Goal: Task Accomplishment & Management: Complete application form

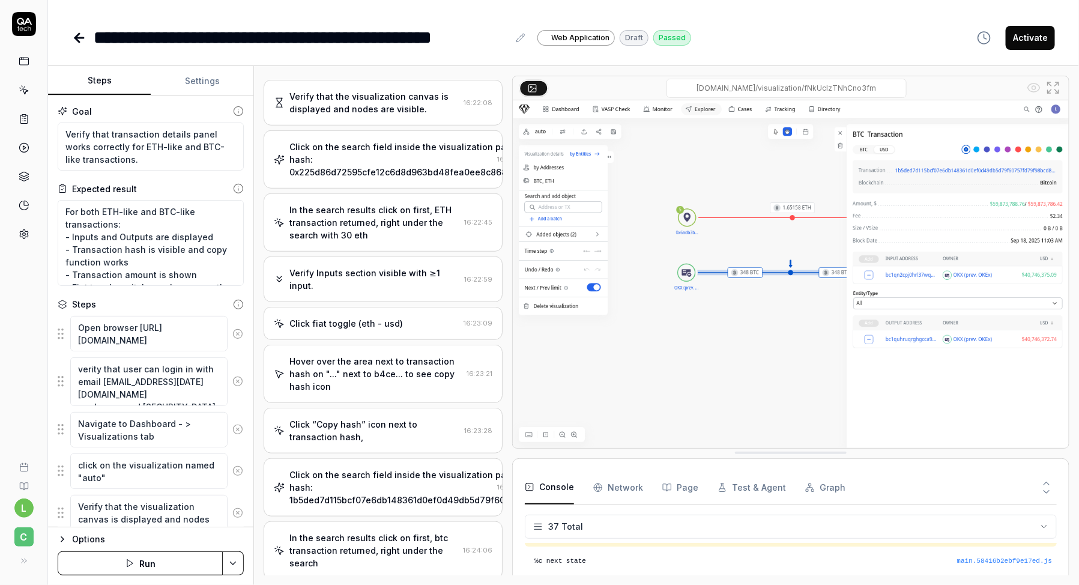
scroll to position [679, 0]
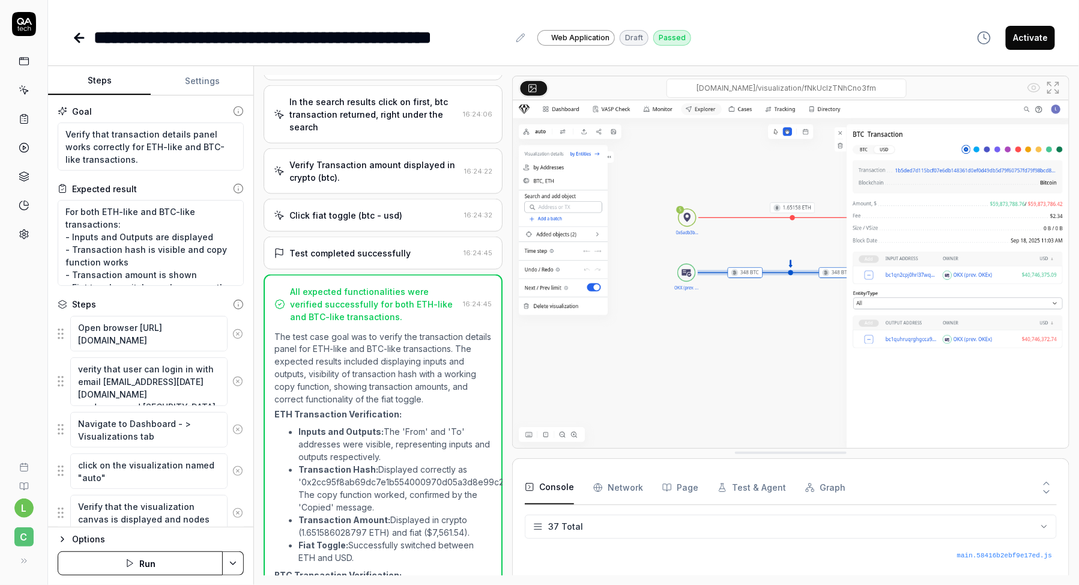
type textarea "*"
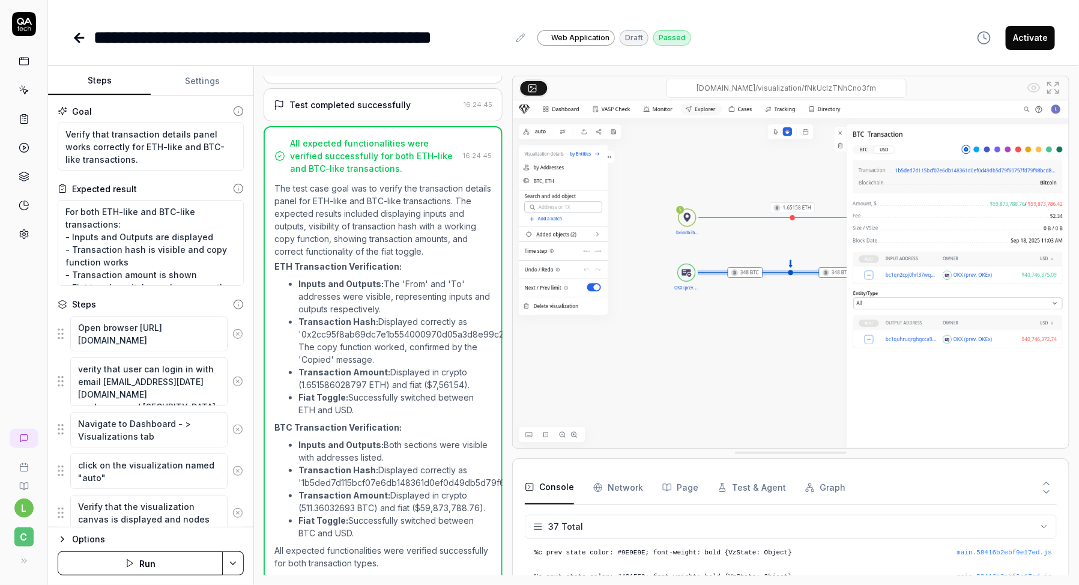
scroll to position [0, 0]
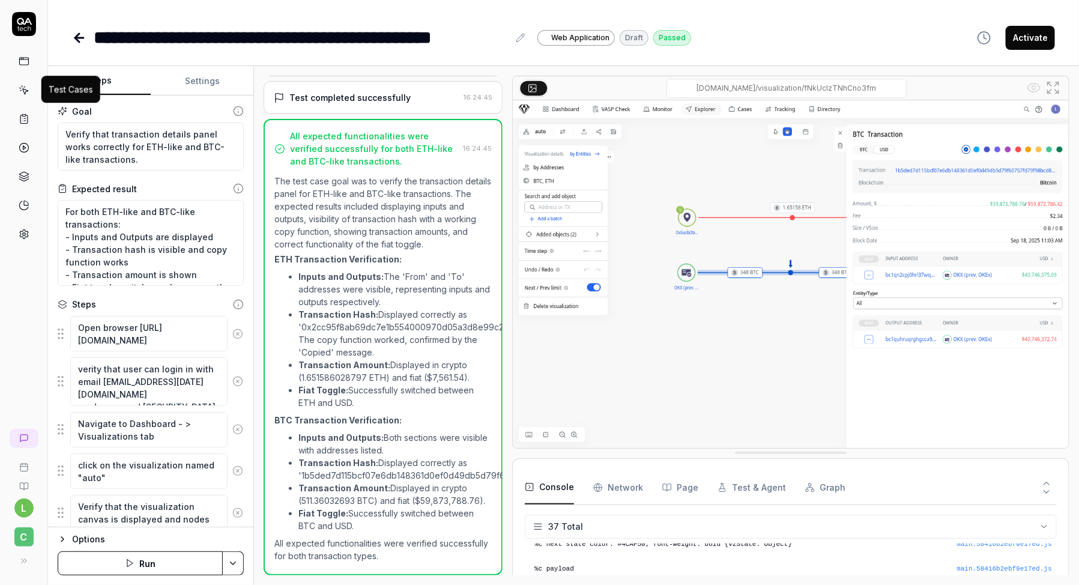
click at [25, 88] on icon at bounding box center [24, 90] width 11 height 11
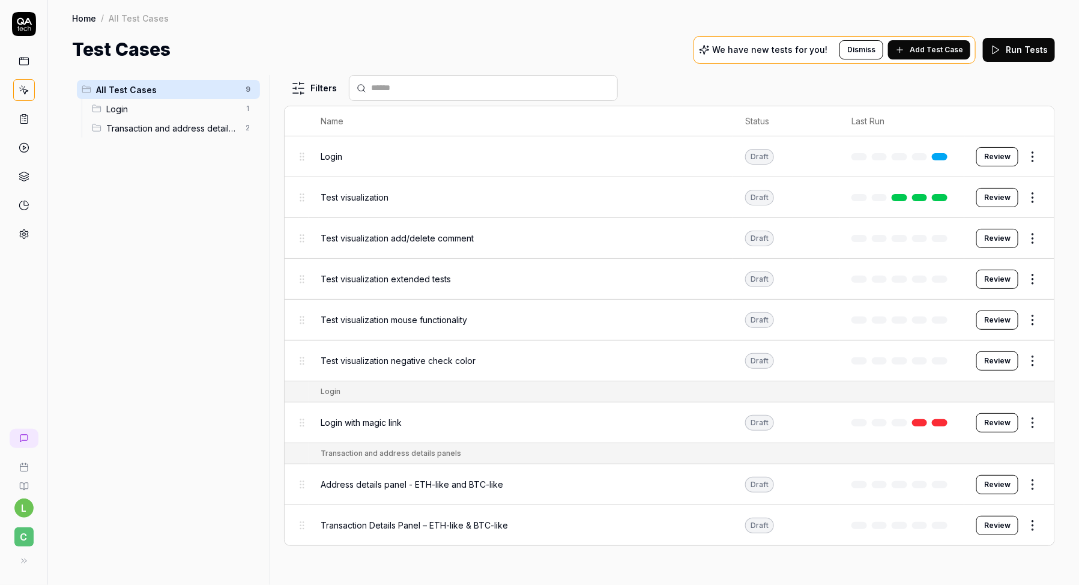
click at [126, 130] on span "Transaction and address details panels" at bounding box center [172, 128] width 132 height 13
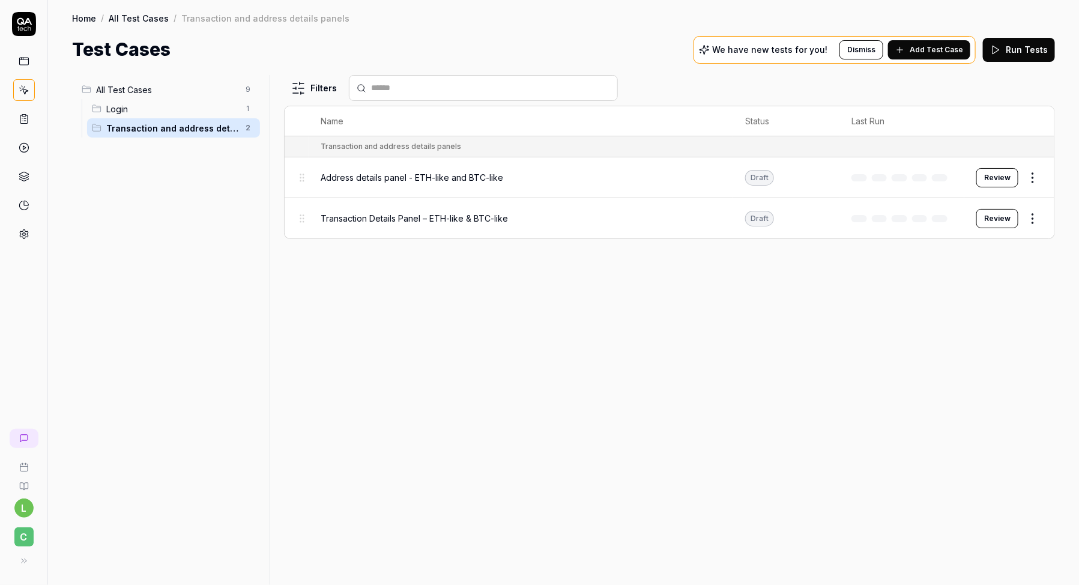
click at [939, 50] on span "Add Test Case" at bounding box center [936, 49] width 53 height 11
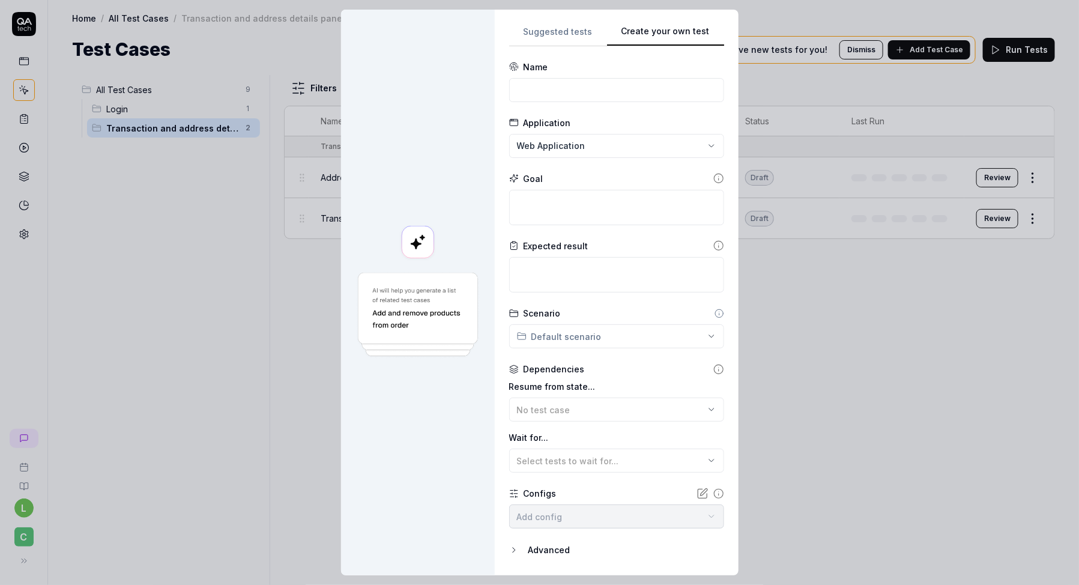
click at [690, 41] on button "Create your own test" at bounding box center [665, 36] width 117 height 22
click at [573, 91] on input at bounding box center [616, 90] width 215 height 24
paste input "Loremip 👍 dol’s ametc adi **ELIT-46 – Sedd, Eiusmo, tem Incidi Utlaboreetdol** …"
type input "Loremip 👍 dol’s ametc adi **ELIT-46 – Sedd, Eiusmo, tem Incidi Utlaboreetdol** …"
paste input "Save and Reload Visualization"
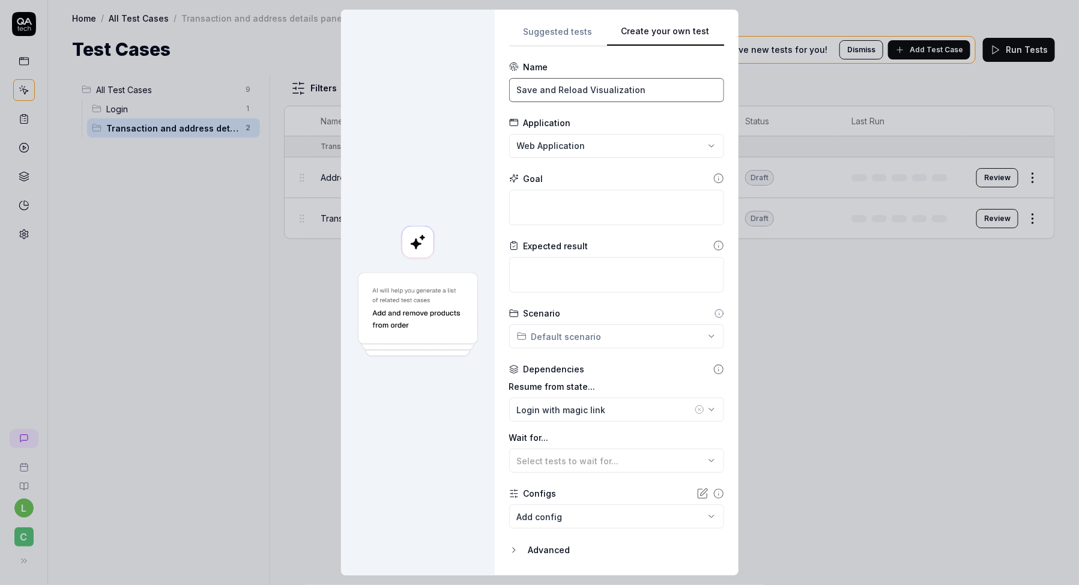
type input "Save and Reload Visualization"
click at [559, 208] on textarea at bounding box center [616, 207] width 215 height 35
paste textarea "Verify that after creating a visualization and adding multiple objects, saving …"
type textarea "*"
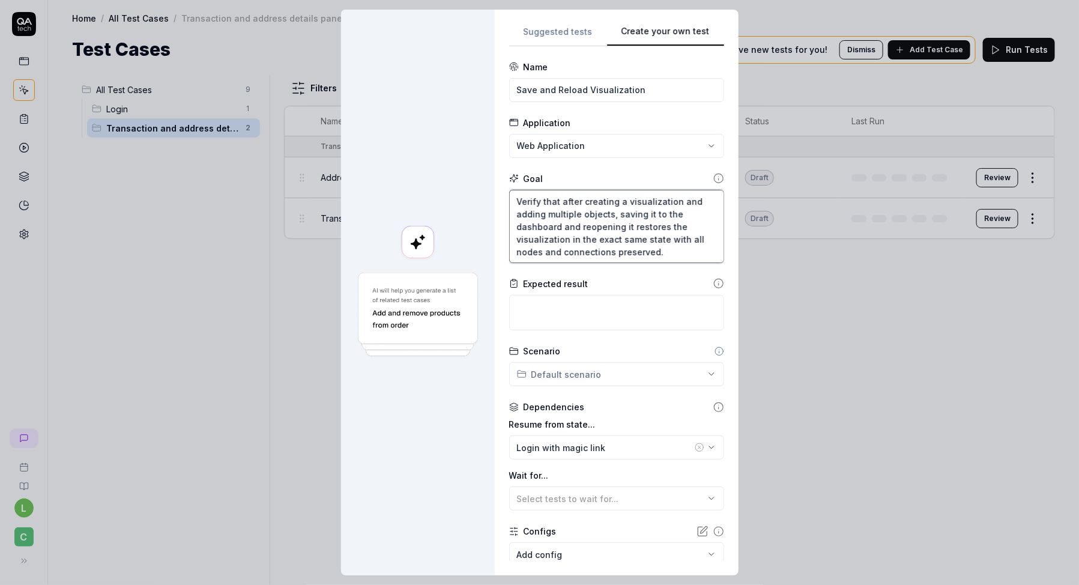
type textarea "Verify that after creating a visualization and adding multiple objects, saving …"
click at [545, 300] on textarea at bounding box center [616, 312] width 215 height 35
paste textarea "Canvas Validation (Before Save): BTC transaction node appears with amount 818.4…"
type textarea "*"
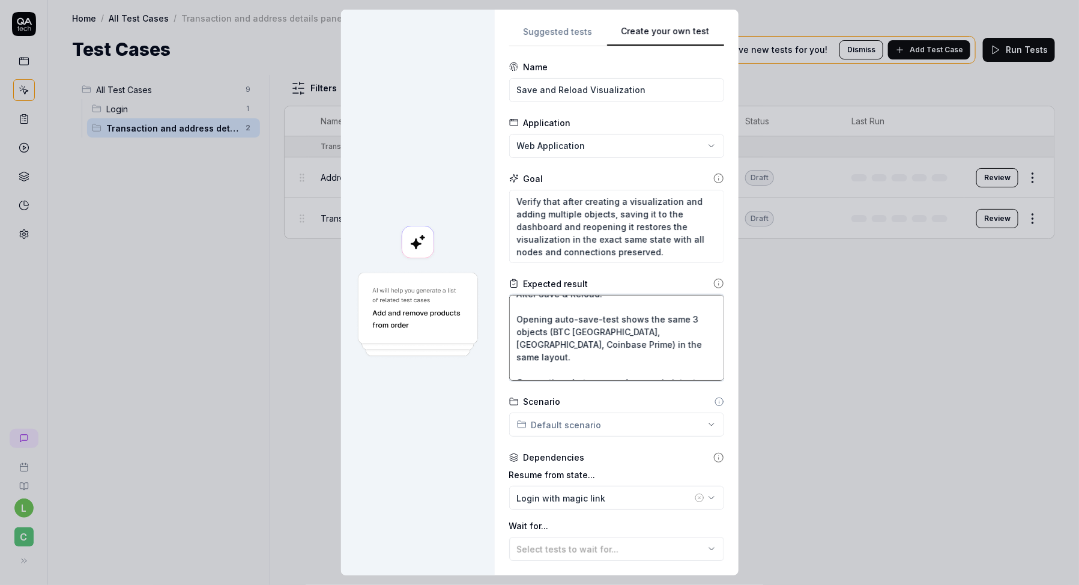
scroll to position [6, 0]
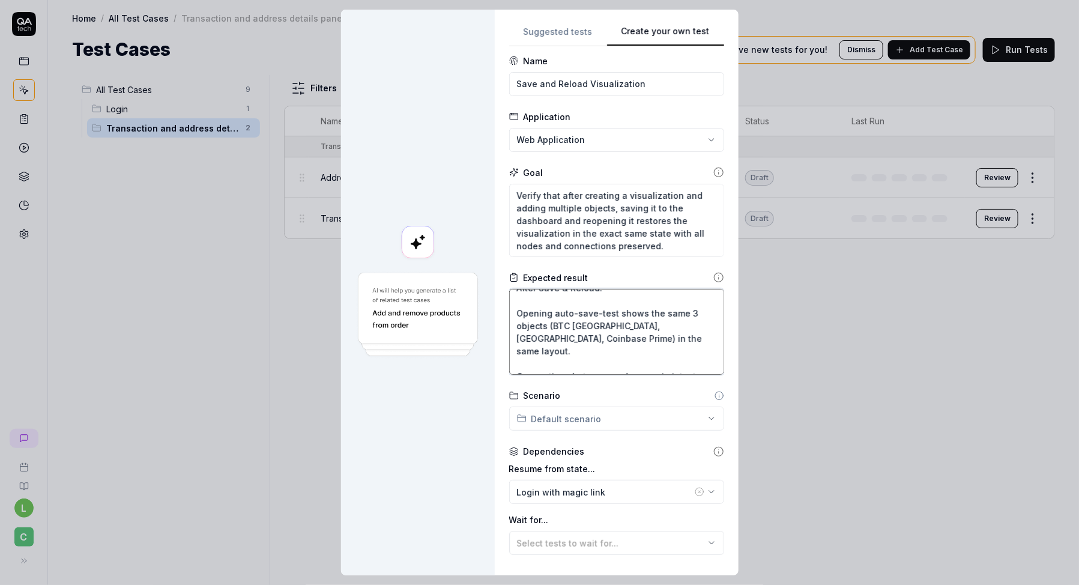
type textarea "Canvas Validation (Before Save): BTC transaction node appears with amount 818.4…"
click at [593, 385] on form "**********" at bounding box center [616, 367] width 215 height 624
click at [591, 413] on div "**********" at bounding box center [539, 292] width 1079 height 585
click at [585, 467] on span "Transaction and address details panels" at bounding box center [621, 467] width 168 height 13
click at [703, 422] on div "**********" at bounding box center [539, 292] width 1079 height 585
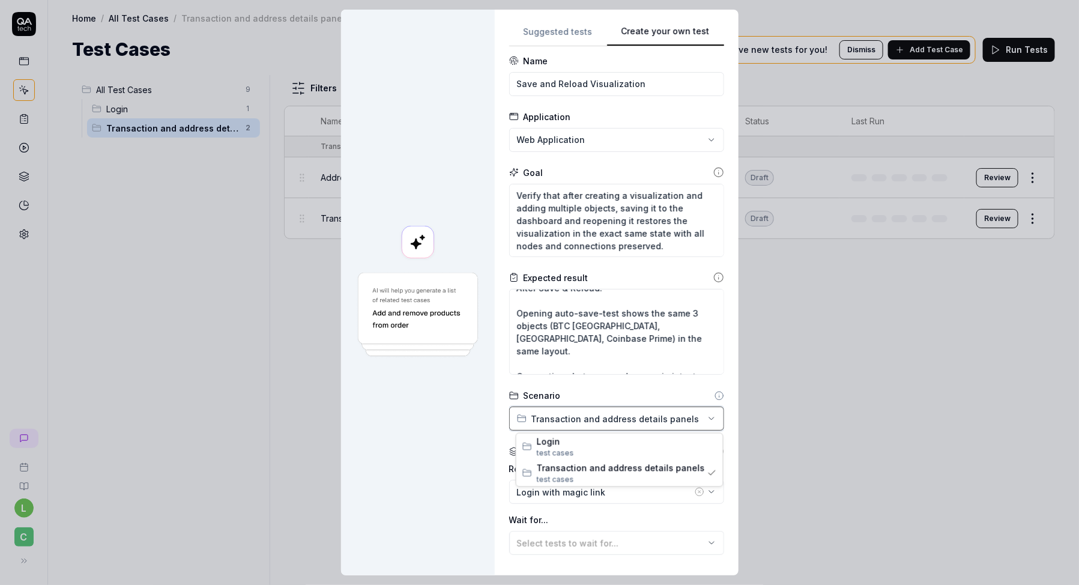
click at [689, 418] on div "**********" at bounding box center [539, 292] width 1079 height 585
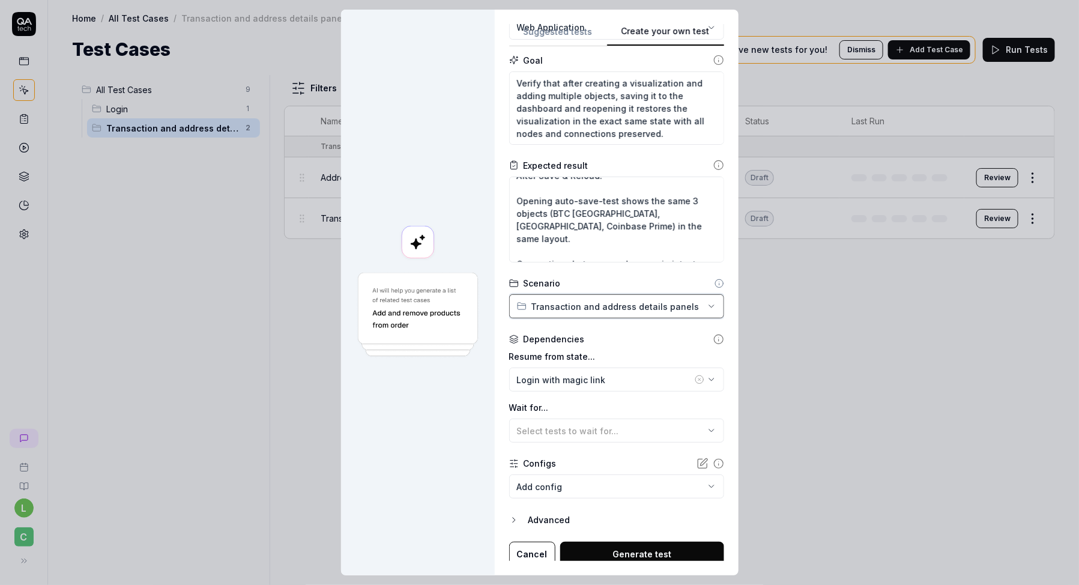
scroll to position [122, 0]
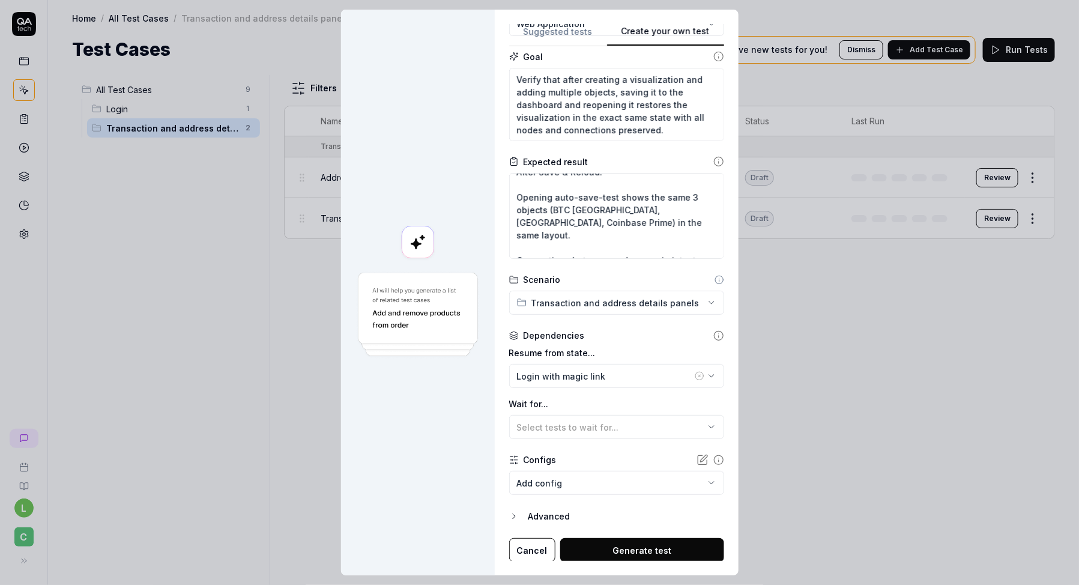
click at [698, 375] on icon "button" at bounding box center [699, 376] width 2 height 2
click at [590, 553] on button "Generate test" at bounding box center [642, 550] width 164 height 24
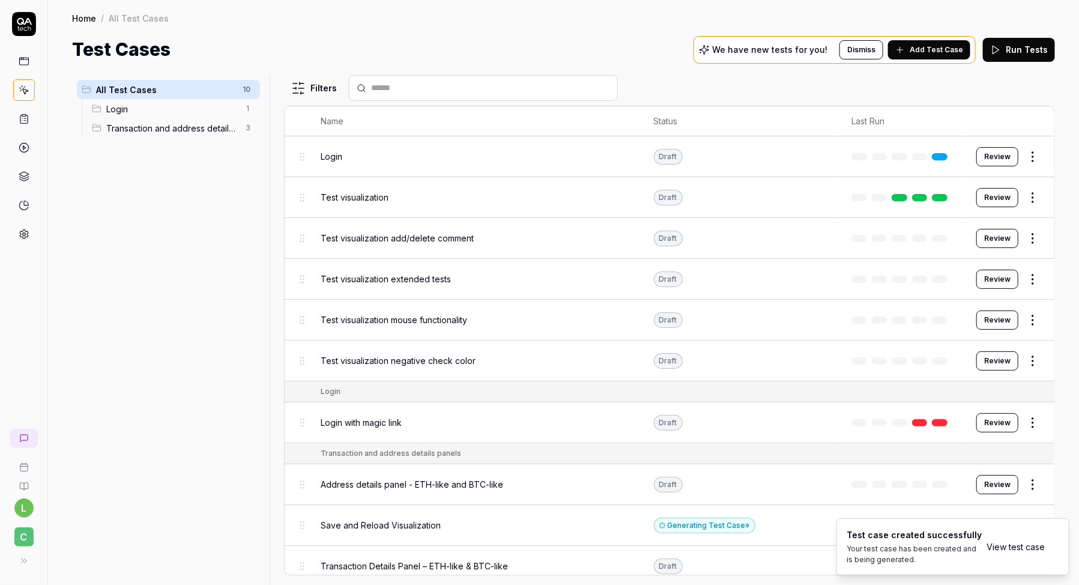
click at [205, 123] on span "Transaction and address details panels" at bounding box center [172, 128] width 132 height 13
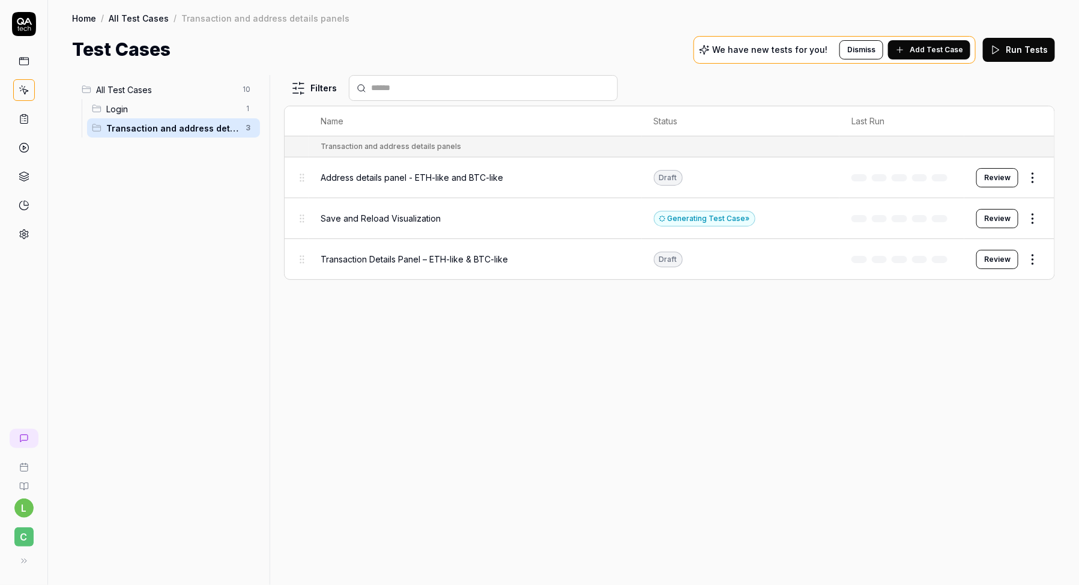
click at [391, 218] on span "Save and Reload Visualization" at bounding box center [381, 218] width 120 height 13
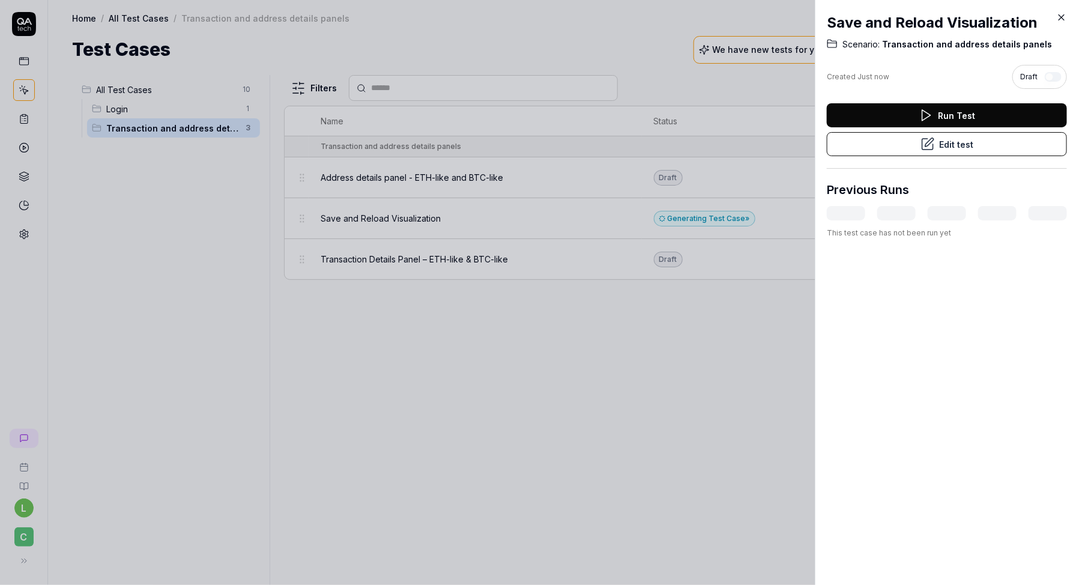
click at [1027, 148] on button "Edit test" at bounding box center [947, 144] width 240 height 24
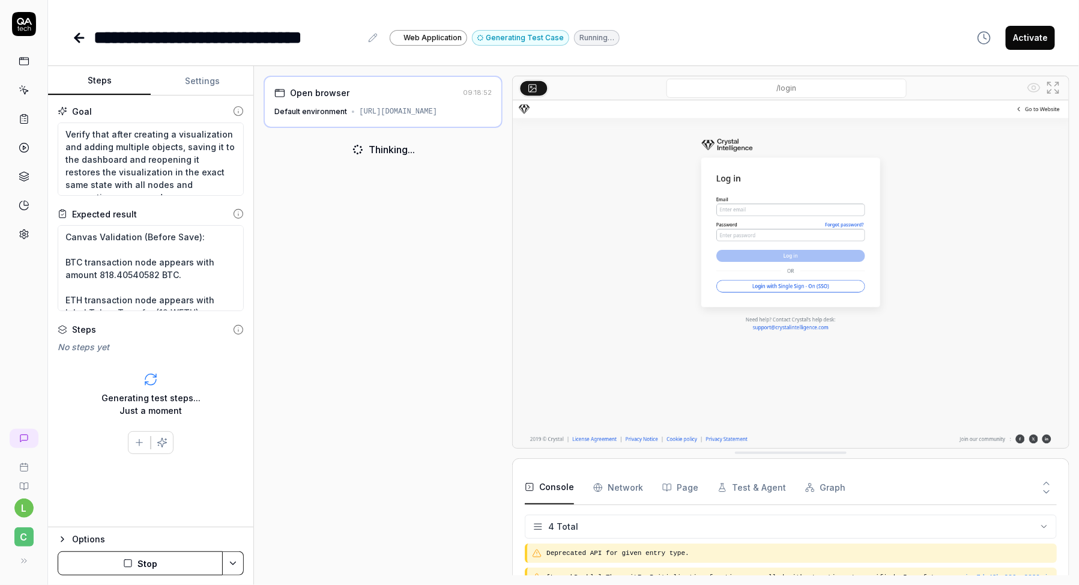
scroll to position [19, 0]
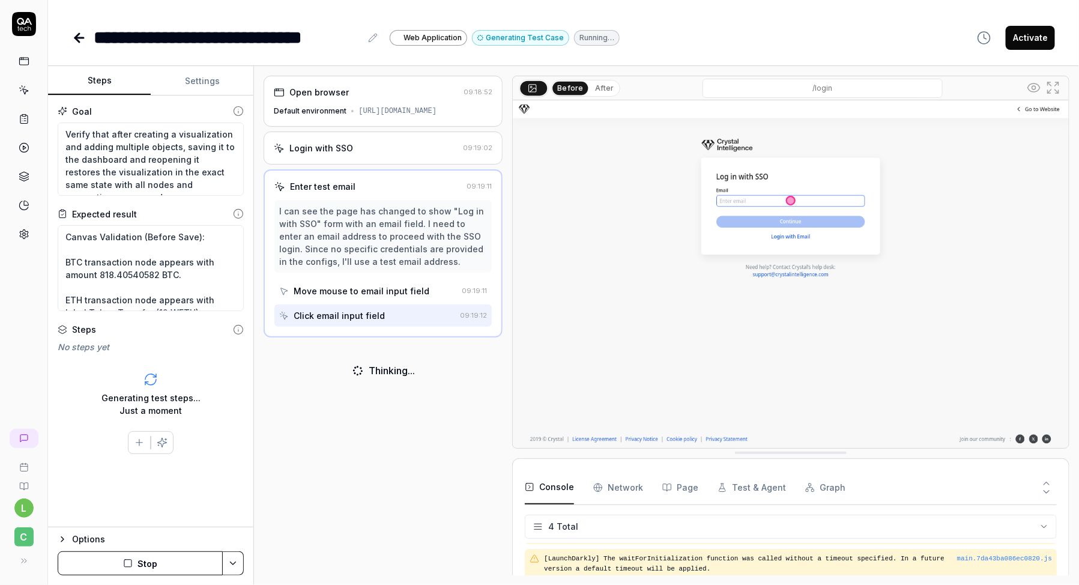
click at [149, 562] on button "Stop" at bounding box center [140, 563] width 165 height 24
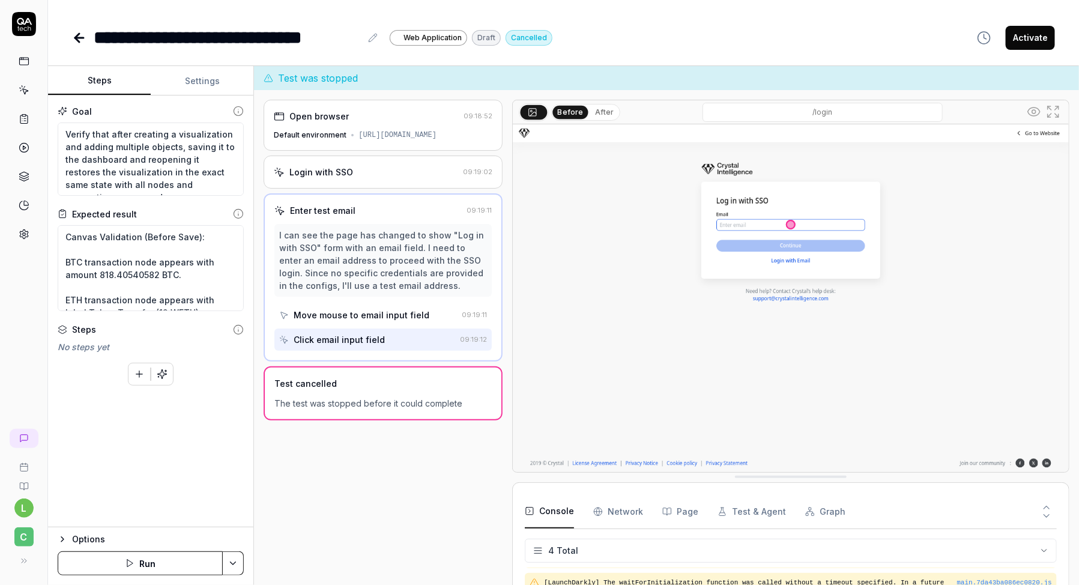
scroll to position [43, 0]
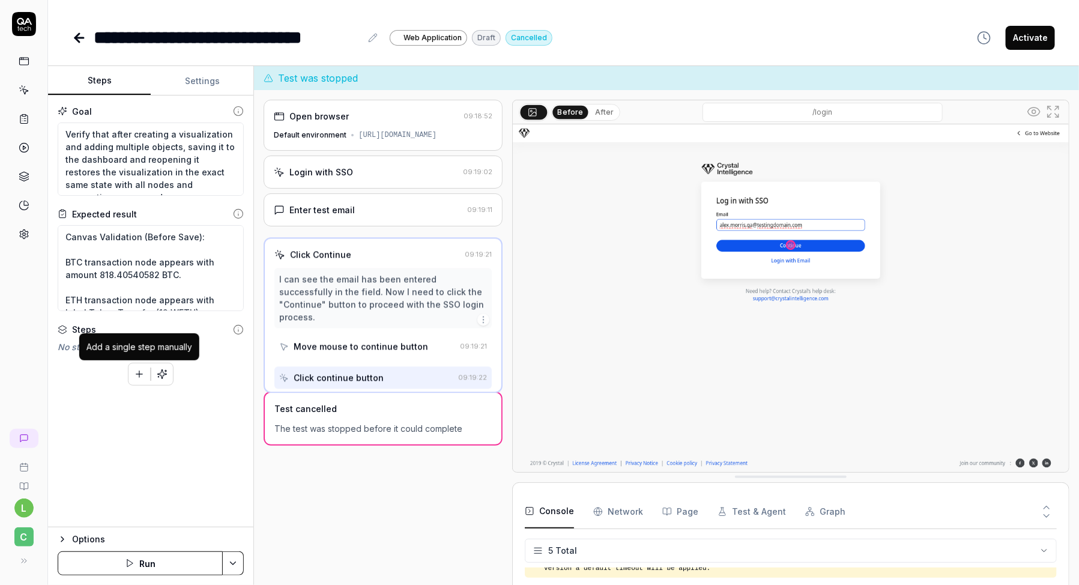
click at [134, 372] on icon "button" at bounding box center [139, 374] width 11 height 11
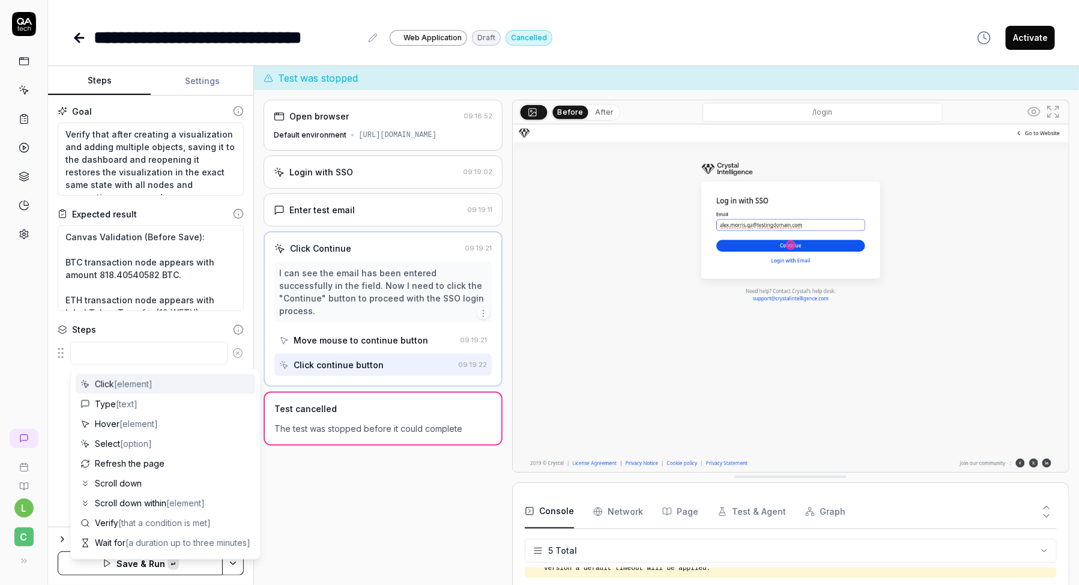
type textarea "*"
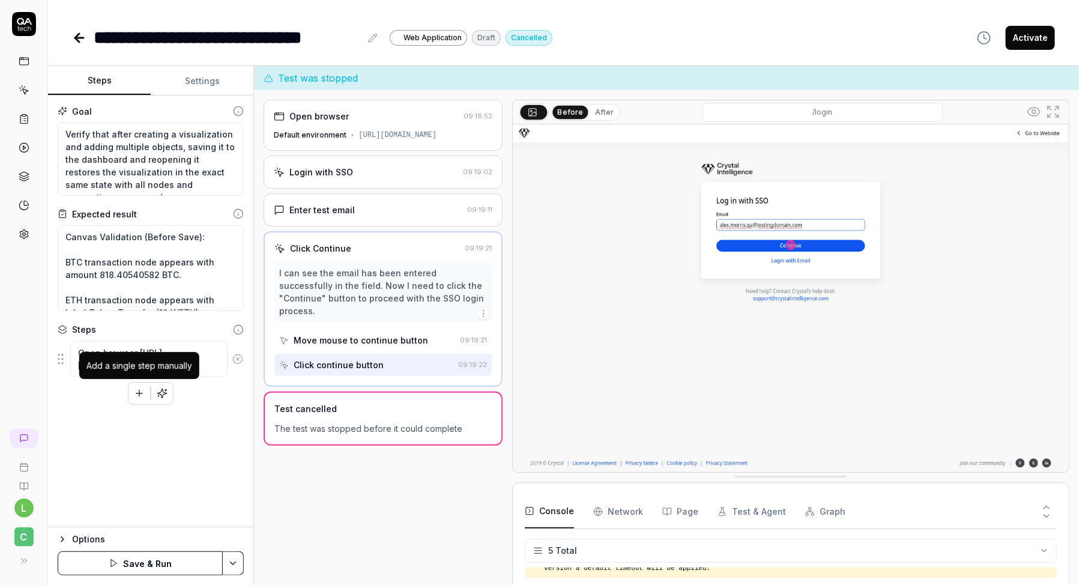
type textarea "Open browser [URL][DOMAIN_NAME]"
click at [138, 394] on icon "button" at bounding box center [139, 393] width 11 height 11
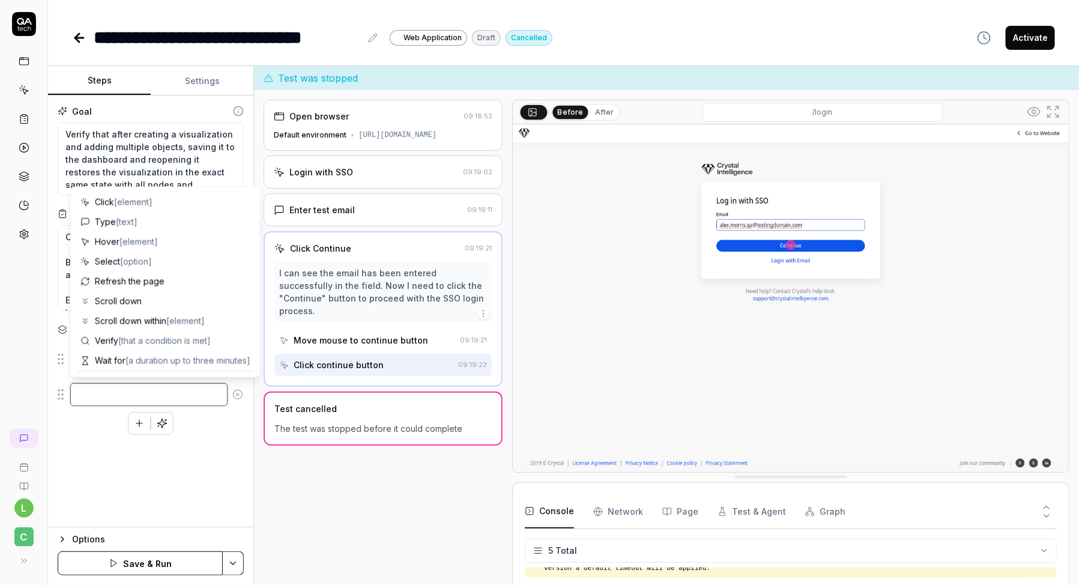
click at [122, 394] on textarea at bounding box center [148, 394] width 157 height 23
paste textarea "verity that user can login in with email [EMAIL_ADDRESS][DATE][DOMAIN_NAME] and…"
type textarea "*"
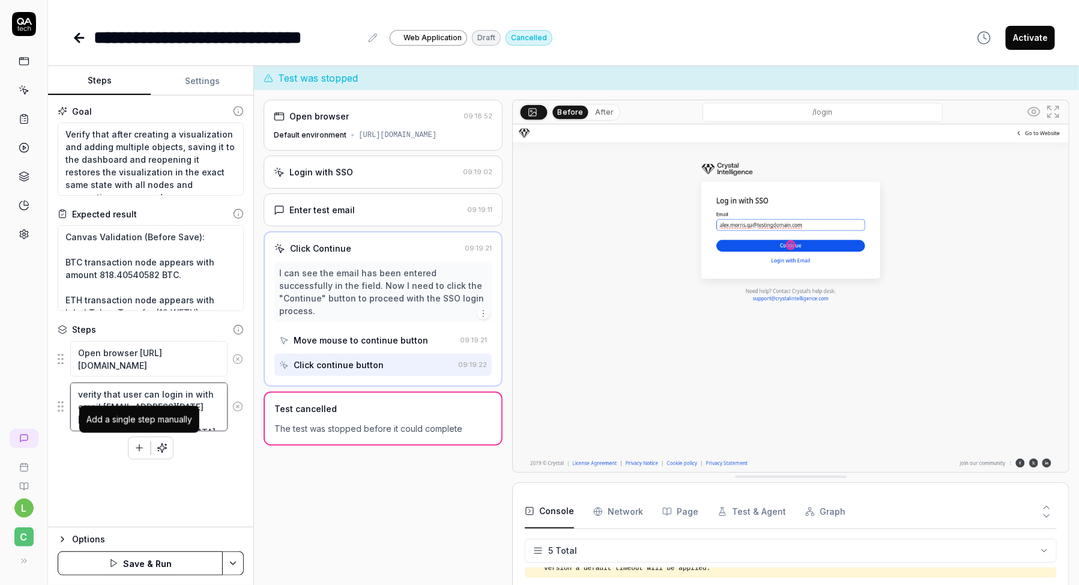
type textarea "verity that user can login in with email [EMAIL_ADDRESS][DATE][DOMAIN_NAME] and…"
click at [135, 449] on icon "button" at bounding box center [139, 448] width 11 height 11
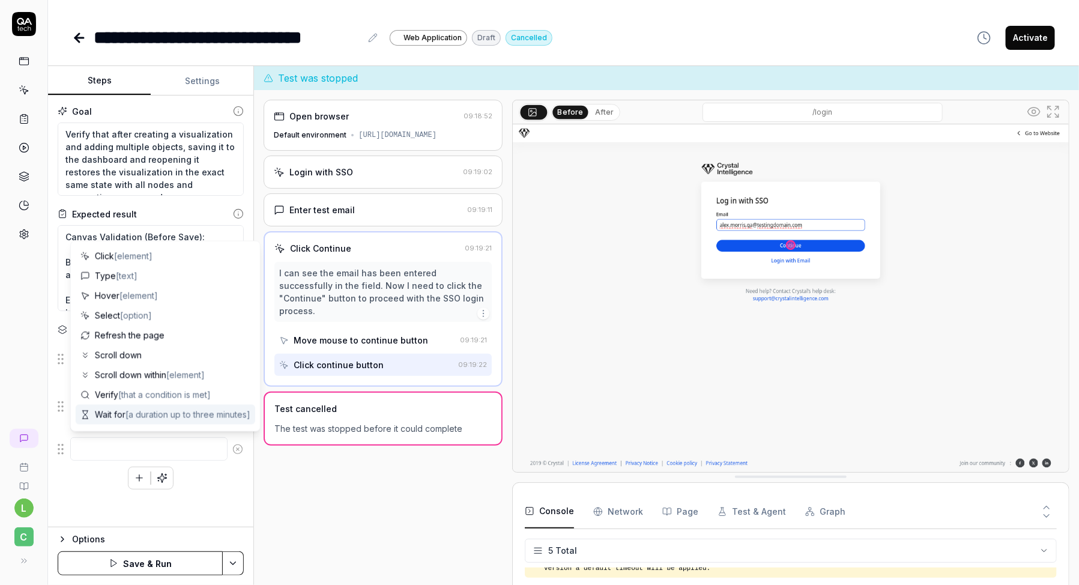
click at [166, 500] on div "Goal Verify that after creating a visualization and adding multiple objects, sa…" at bounding box center [150, 311] width 205 height 432
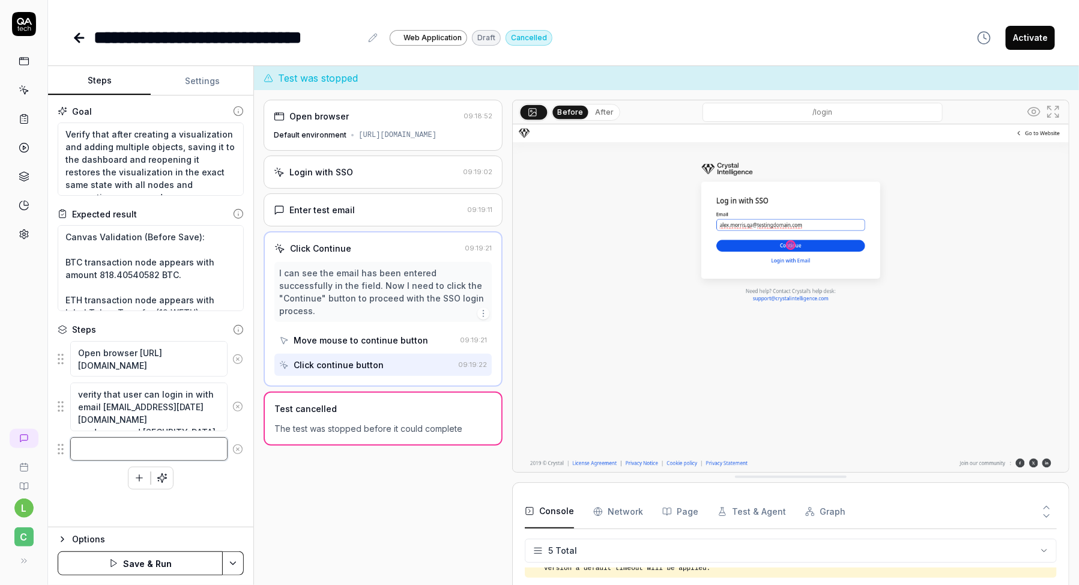
click at [205, 452] on textarea at bounding box center [148, 448] width 157 height 23
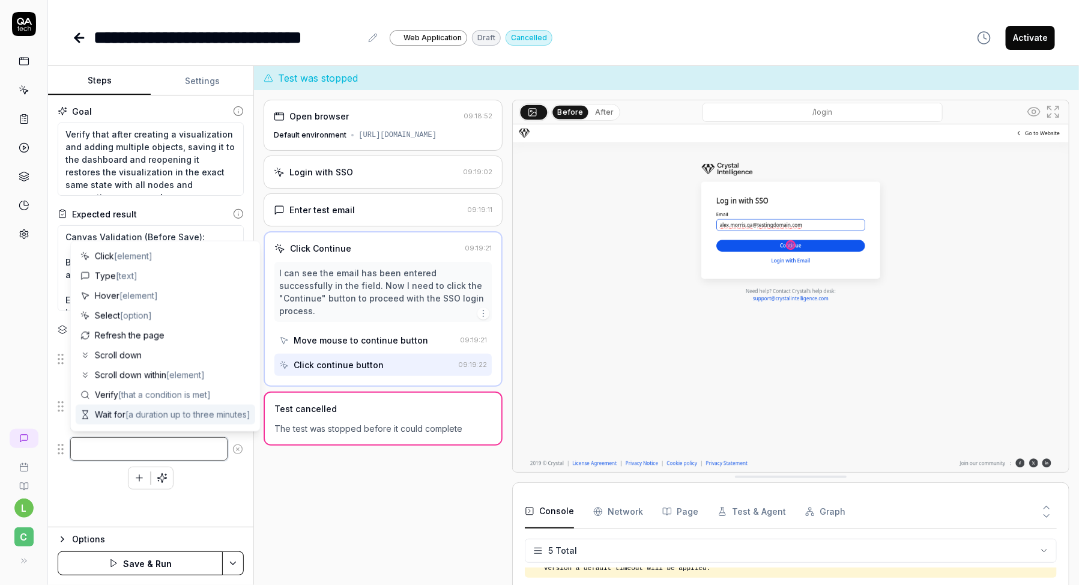
type textarea "*"
type textarea "C"
type textarea "*"
type textarea "Cl"
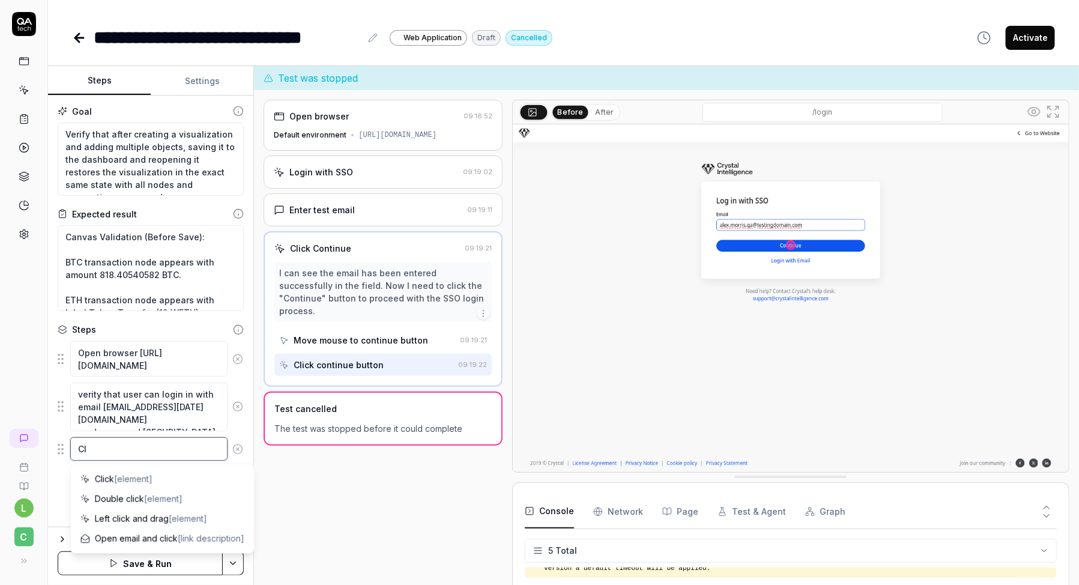
type textarea "*"
type textarea "Cli"
type textarea "*"
type textarea "Clic"
type textarea "*"
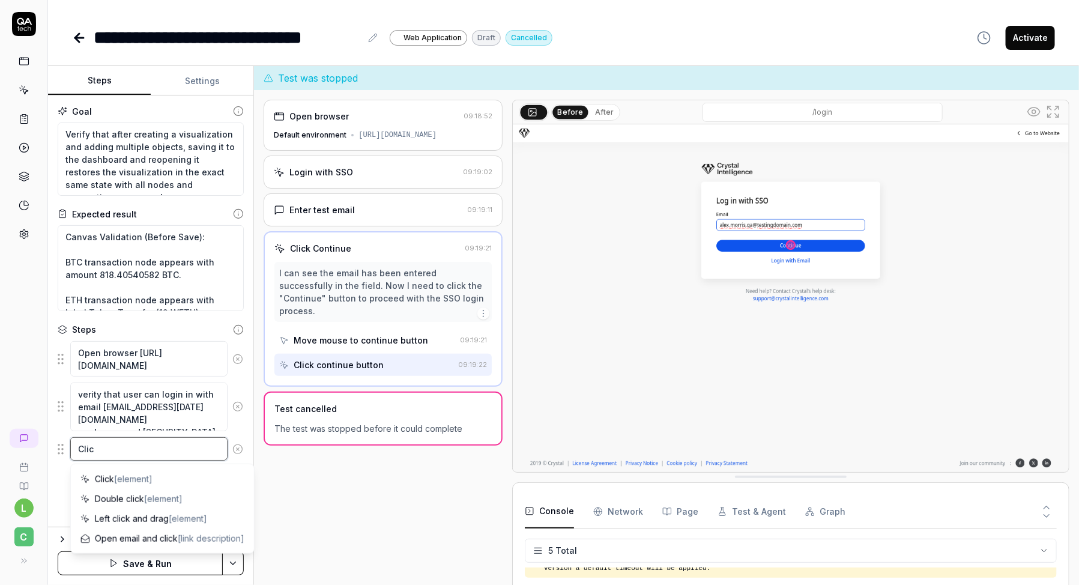
type textarea "Click"
type textarea "*"
type textarea "Click"
type textarea "*"
type textarea "Click o"
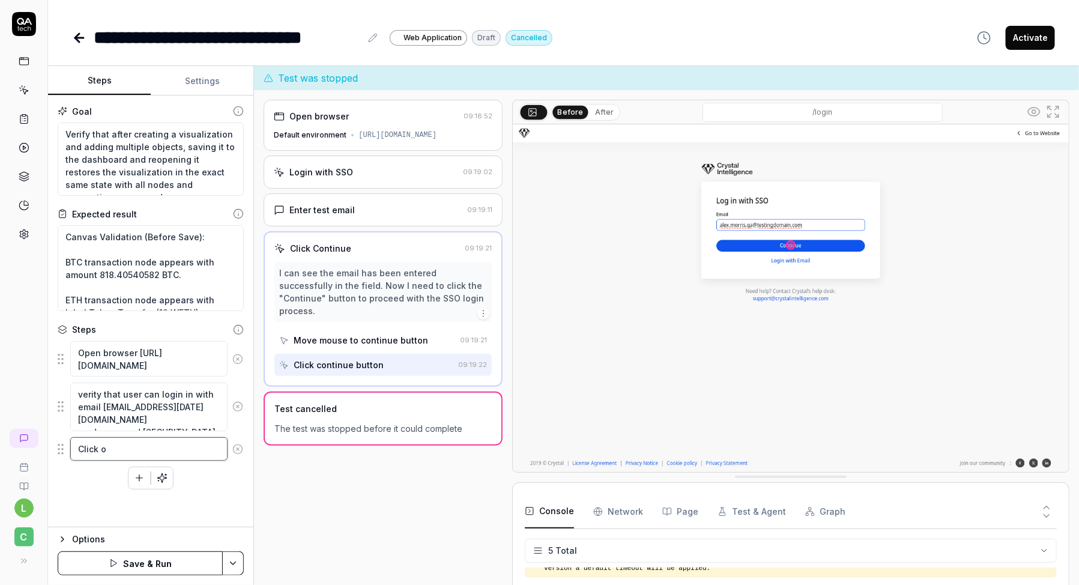
type textarea "*"
type textarea "Click on"
type textarea "*"
type textarea "Click on"
type textarea "*"
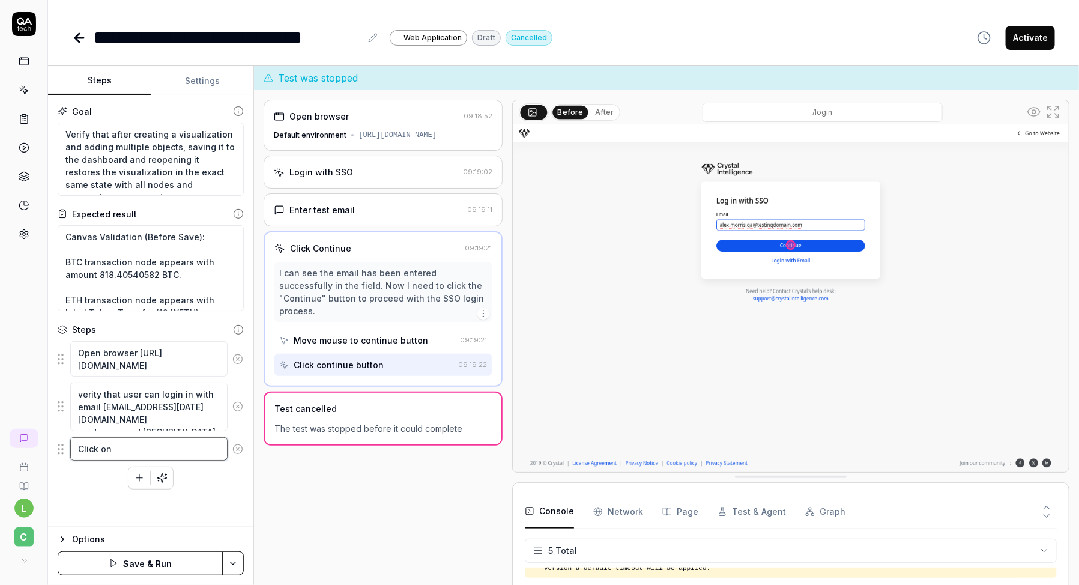
type textarea "Click on t"
type textarea "*"
type textarea "Click on th"
type textarea "*"
type textarea "Click on the"
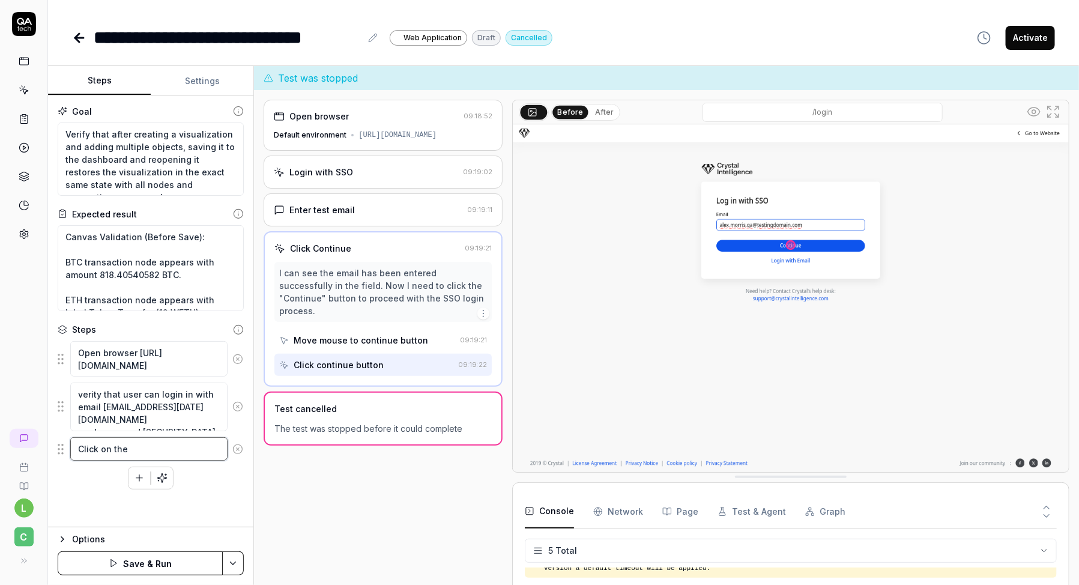
type textarea "*"
type textarea "Click on the s"
type textarea "*"
type textarea "Click on the sr"
type textarea "*"
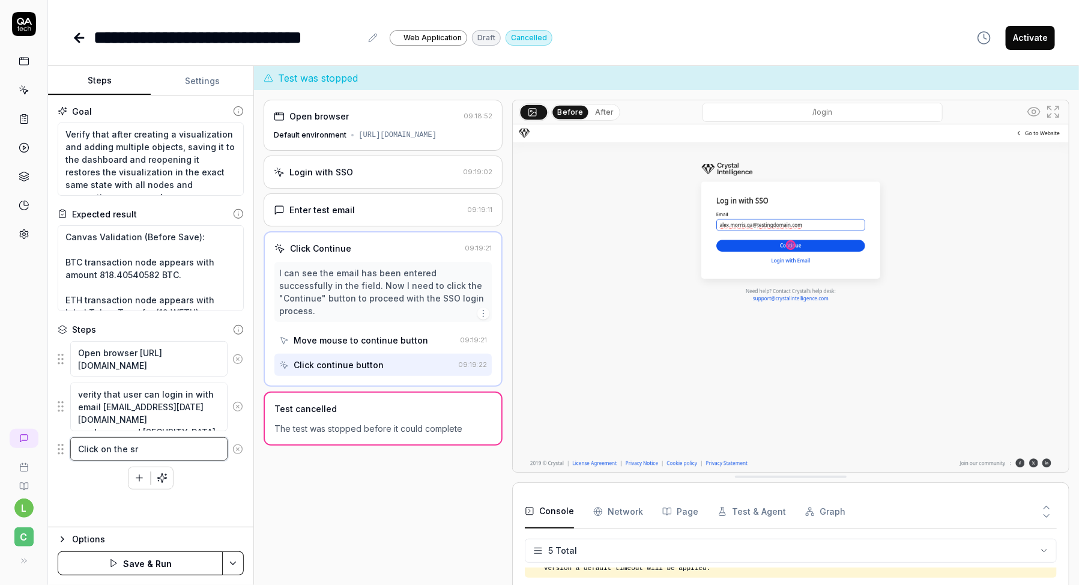
type textarea "Click on the sra"
type textarea "*"
type textarea "Click on the srar"
type textarea "*"
type textarea "Click on the srarc"
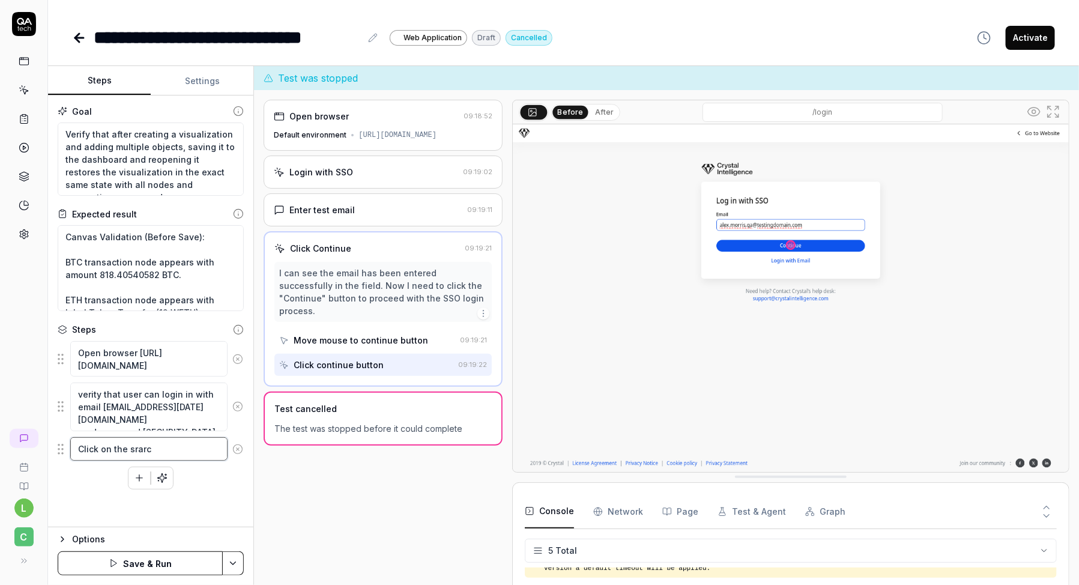
type textarea "*"
type textarea "Click on the srarch"
type textarea "*"
type textarea "Click on the srarch"
type textarea "*"
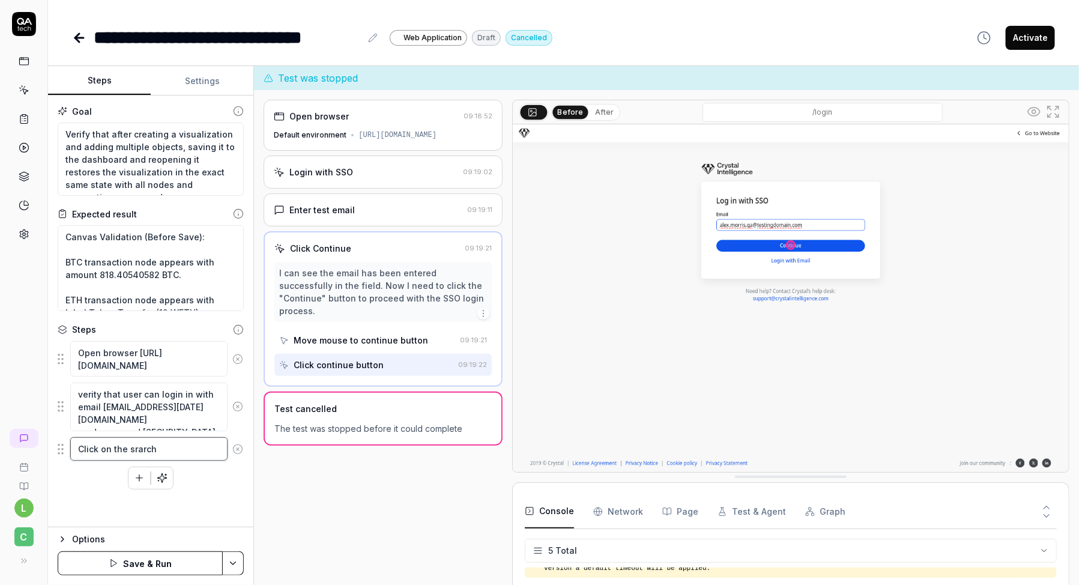
type textarea "Click on the srarch f"
type textarea "*"
type textarea "Click on the srarch fi"
type textarea "*"
type textarea "Click on the srarch fie"
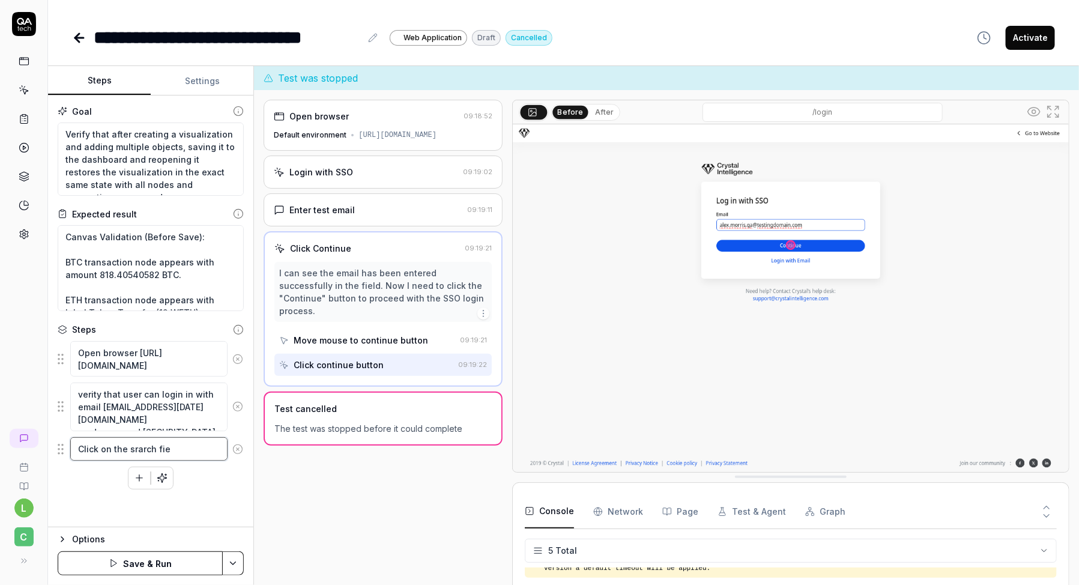
type textarea "*"
type textarea "Click on the srarch fiel"
type textarea "*"
type textarea "Click on the srarch field"
type textarea "*"
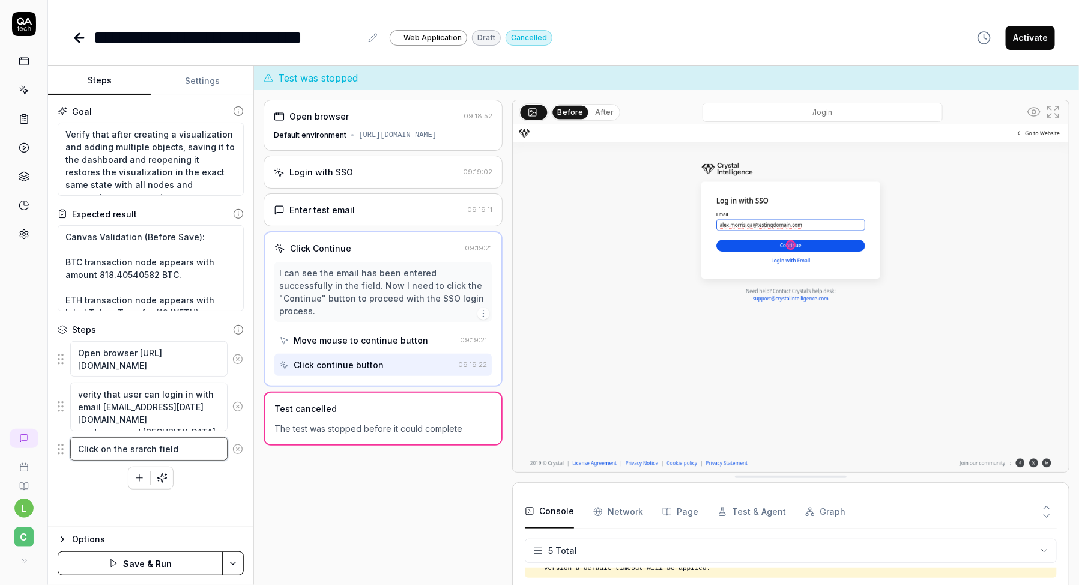
type textarea "Click on the srarch field,"
type textarea "*"
type textarea "Click on the srarch field,"
type textarea "*"
type textarea "Click on the srarch field, s"
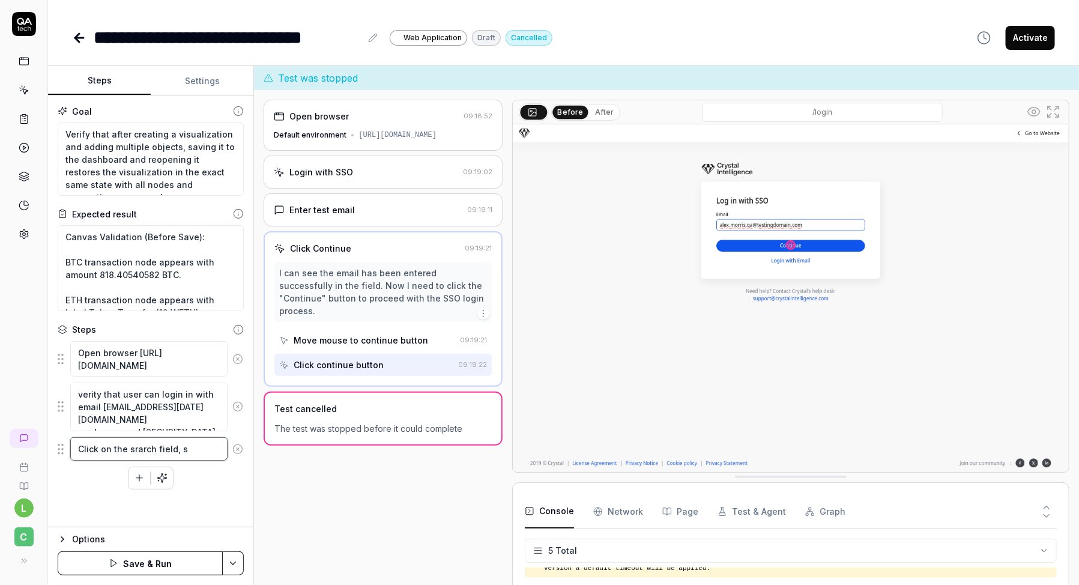
type textarea "*"
type textarea "Click on the srarch field, se"
type textarea "*"
type textarea "Click on the srarch field, sea"
type textarea "*"
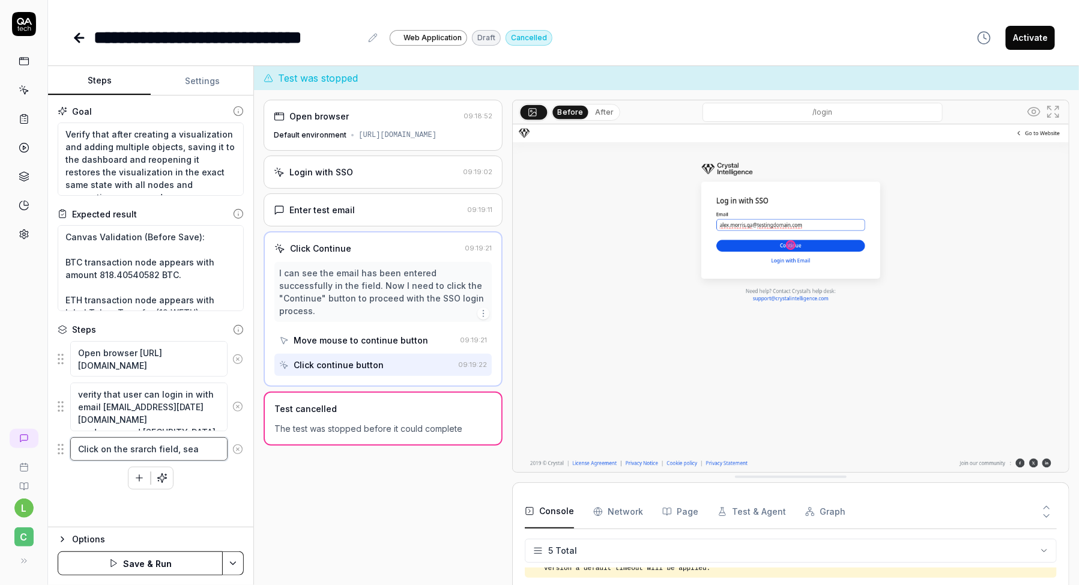
type textarea "Click on the srarch field, sear"
type textarea "*"
type textarea "Click on the srarch field, search"
type textarea "*"
type textarea "Click on the srarch field, search"
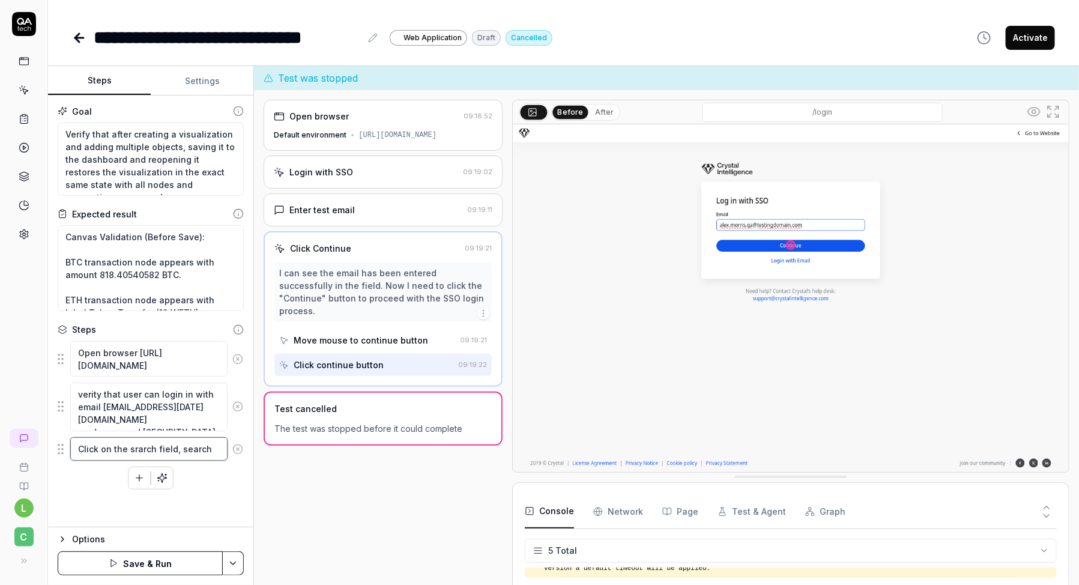
type textarea "*"
type textarea "Click on the srarch field, search f"
type textarea "*"
type textarea "Click on the srarch field, search fo"
type textarea "*"
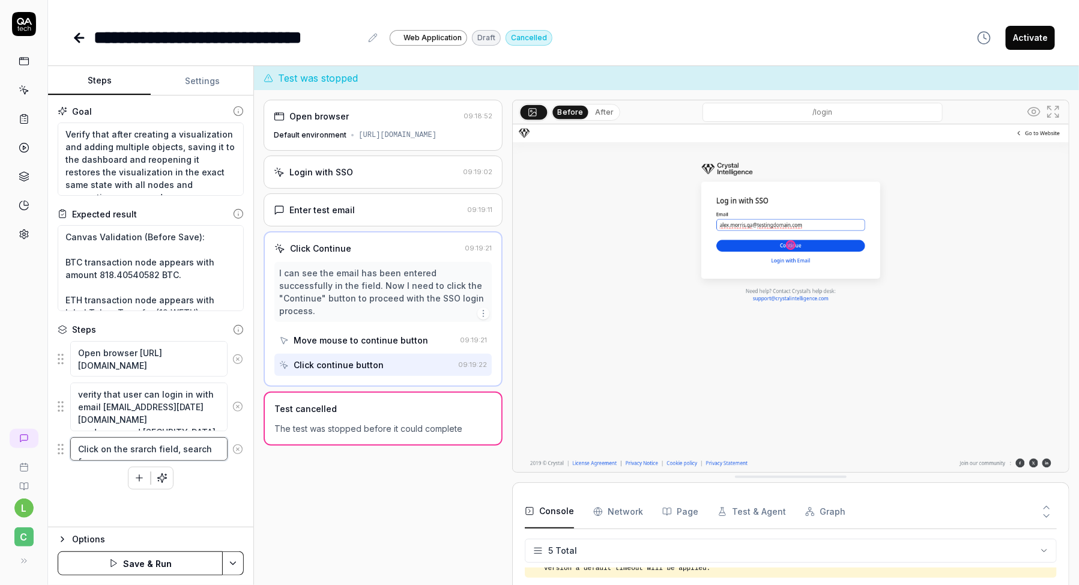
type textarea "Click on the srarch field, search for"
type textarea "*"
type textarea "Click on the srarch field, search for"
type textarea "*"
type textarea "Click on the srarch field, search for"
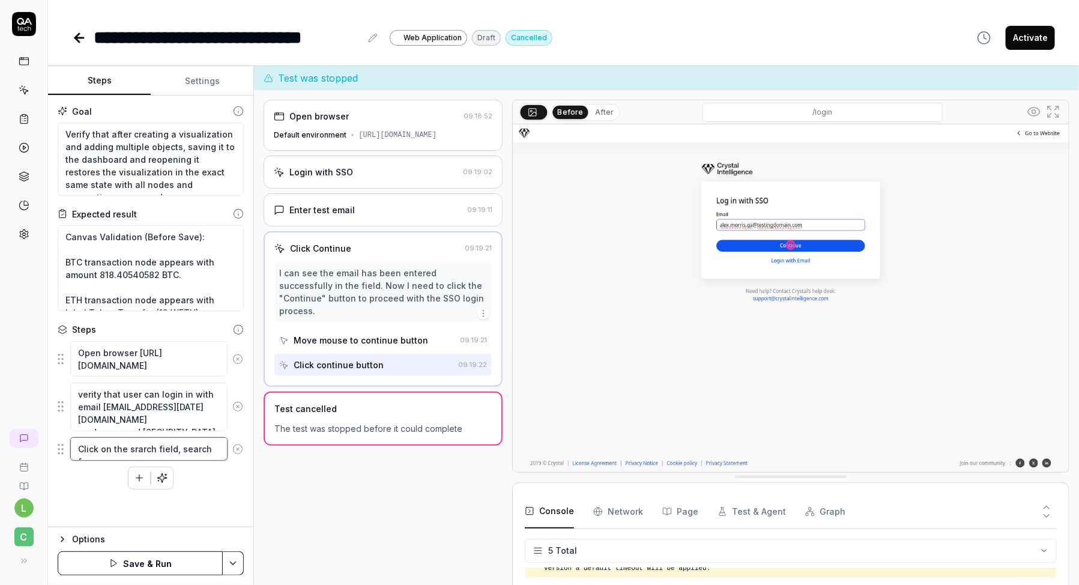
type textarea "*"
type textarea "Click on the srarch field, search fo"
type textarea "*"
type textarea "Click on the srarch field, search f"
type textarea "*"
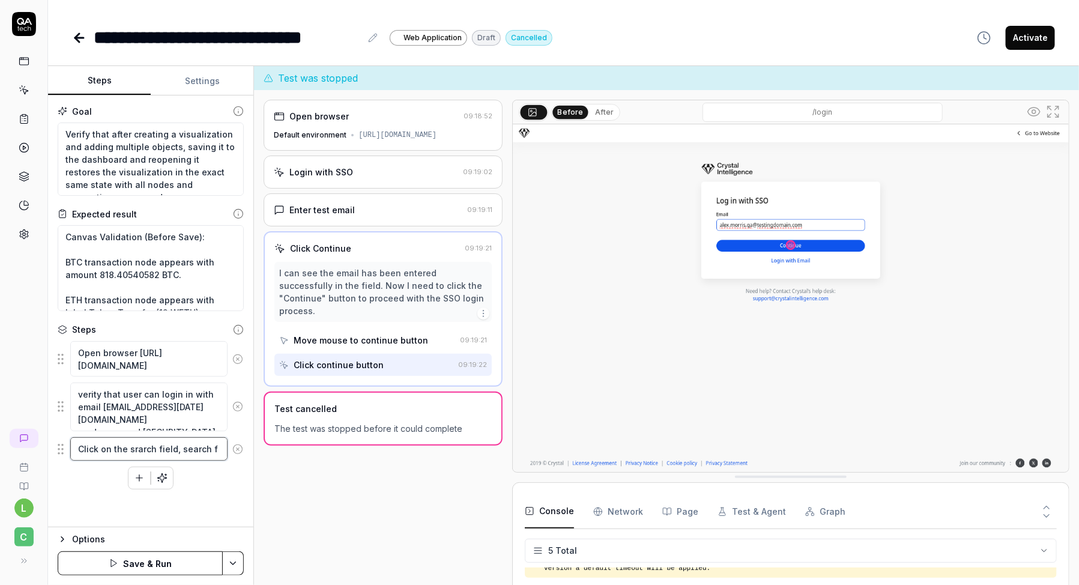
type textarea "Click on the srarch field, search"
type textarea "*"
type textarea "Click on the srarch field, search"
type textarea "*"
type textarea "Click on the srarch field, searc"
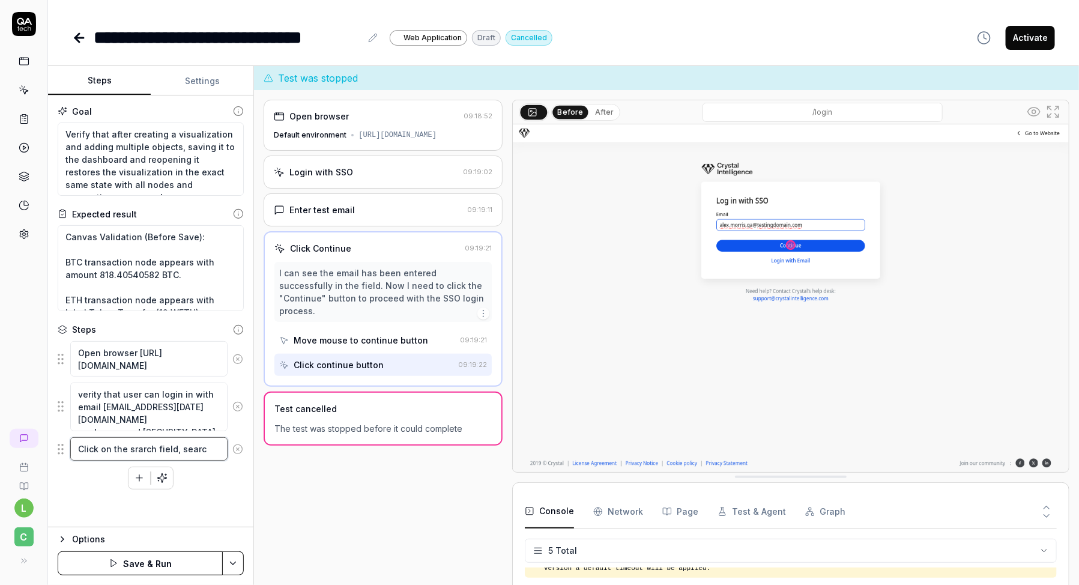
type textarea "*"
type textarea "Click on the srarch field, sear"
type textarea "*"
type textarea "Click on the srarch field, sea"
type textarea "*"
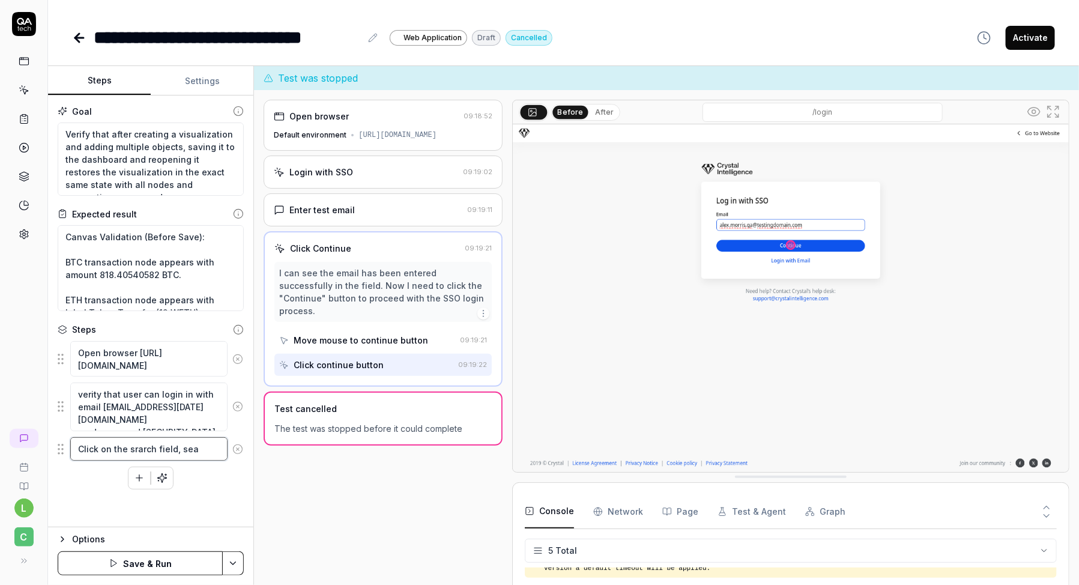
type textarea "Click on the srarch field, se"
type textarea "*"
type textarea "Click on the srarch field, s"
type textarea "*"
type textarea "Click on the srarch field,"
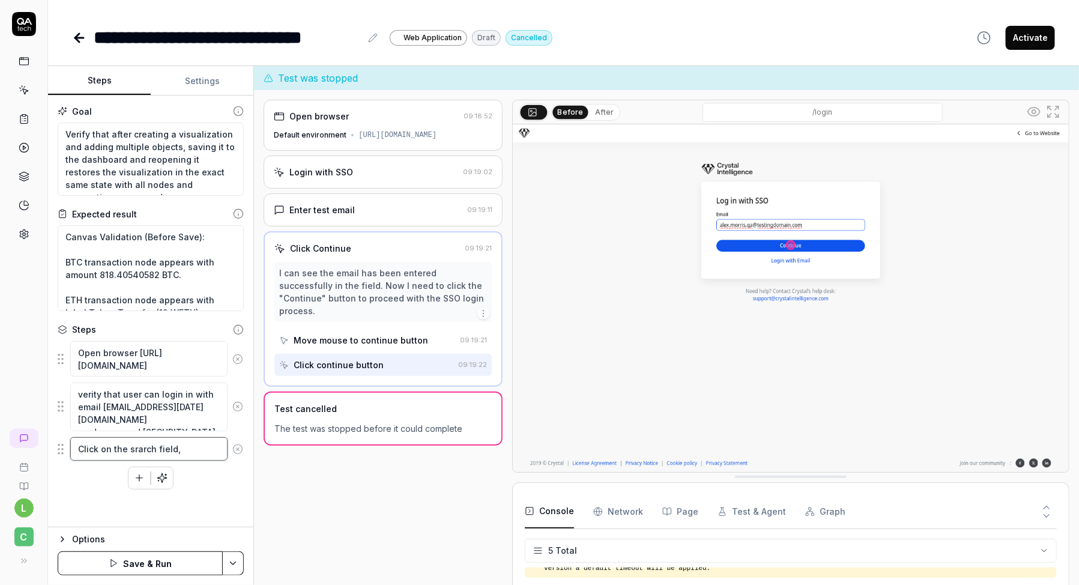
type textarea "*"
type textarea "Click on the srarch field, f"
type textarea "*"
type textarea "Click on the srarch field, fi"
type textarea "*"
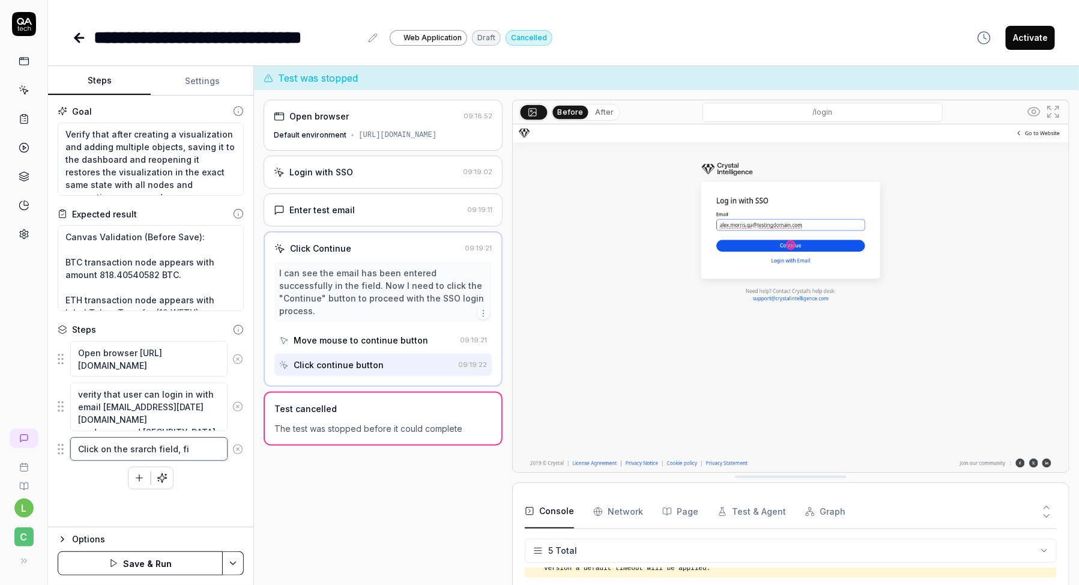
type textarea "Click on the srarch field, fil"
type textarea "*"
type textarea "Click on the srarch field, fill"
type textarea "*"
type textarea "Click on the srarch field, fill"
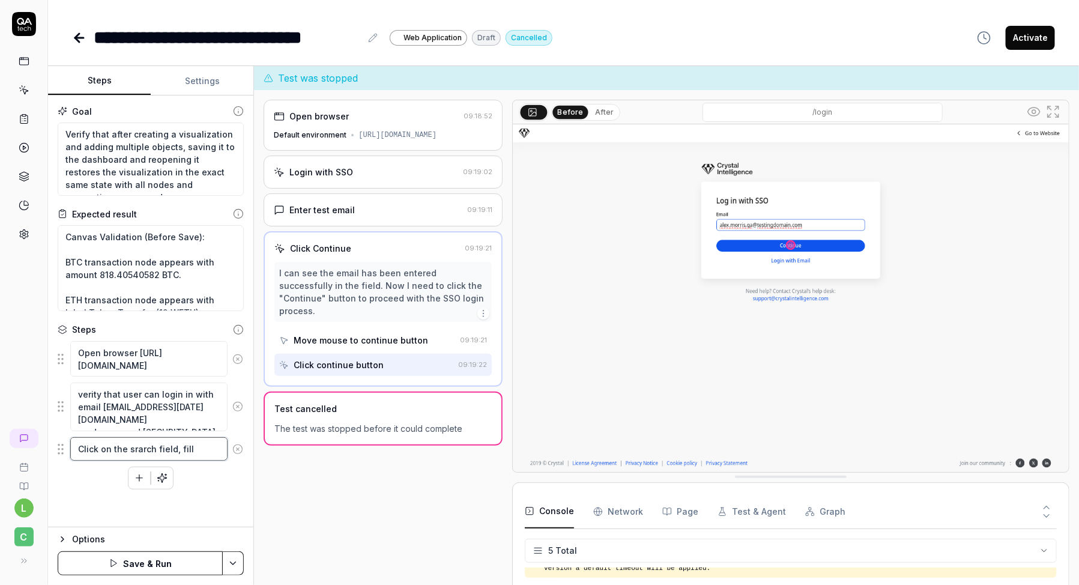
type textarea "*"
type textarea "Click on the srarch field, fill in"
type textarea "*"
type textarea "Click on the srarch field, fill in"
paste textarea "0x69460570c93f9de5e2edbc3052bf10125f0ca22d"
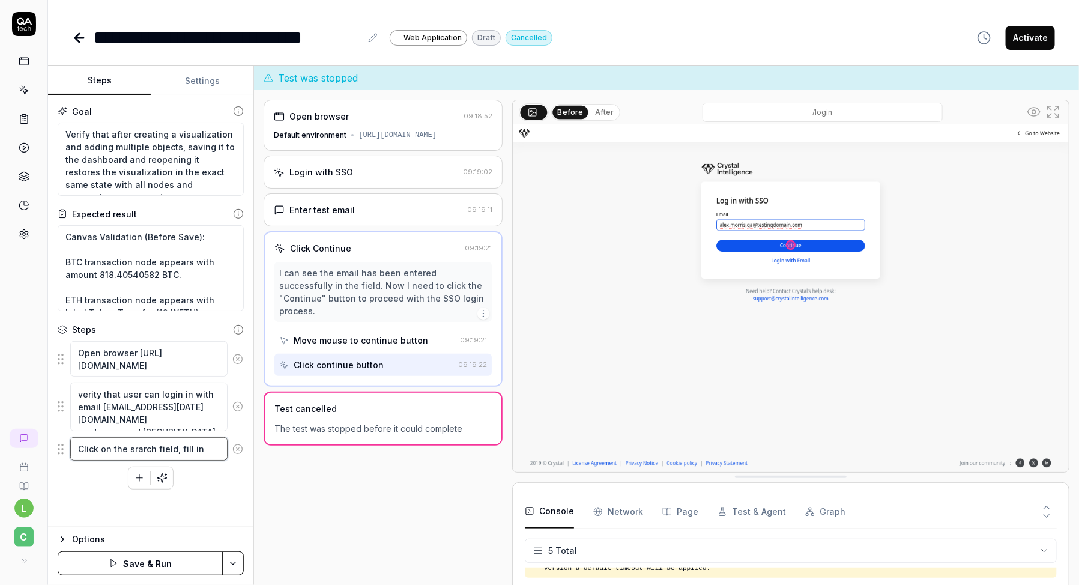
type textarea "*"
type textarea "Click on the srarch field, fill in 0x69460570c93f9de5e2edbc3052bf10125f0ca22d"
click at [212, 447] on textarea "Click on the srarch field, fill in 0x69460570c93f9de5e2edbc3052bf10125f0ca22d" at bounding box center [148, 461] width 157 height 48
type textarea "*"
type textarea "Click on the srarch field, fill in t0x69460570c93f9de5e2edbc3052bf10125f0ca22d"
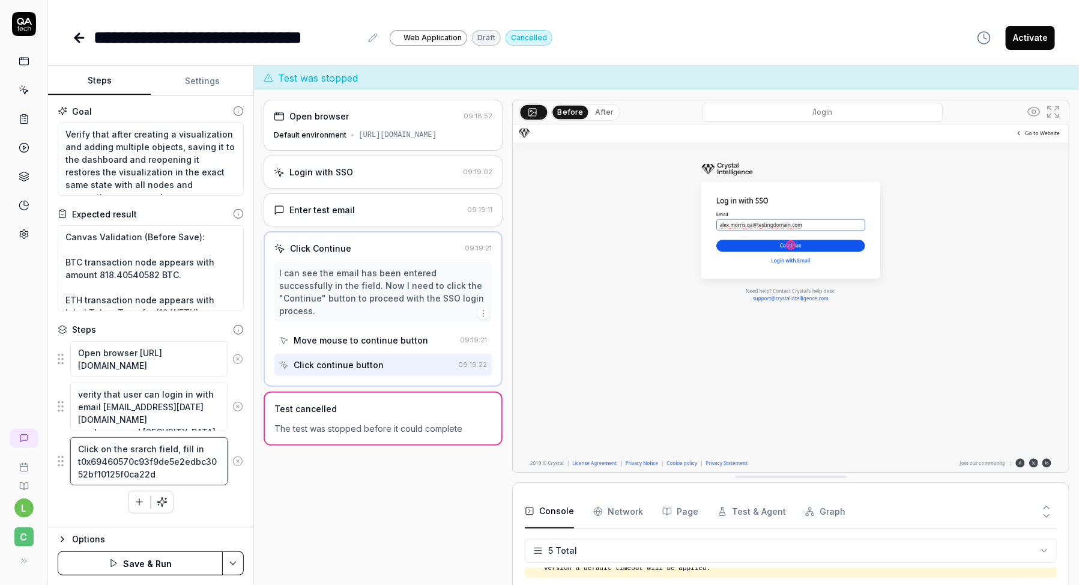
type textarea "*"
type textarea "Click on the srarch field, fill in tr0x69460570c93f9de5e2edbc3052bf10125f0ca22d"
type textarea "*"
type textarea "Click on the srarch field, fill in tra0x69460570c93f9de5e2edbc3052bf10125f0ca22d"
type textarea "*"
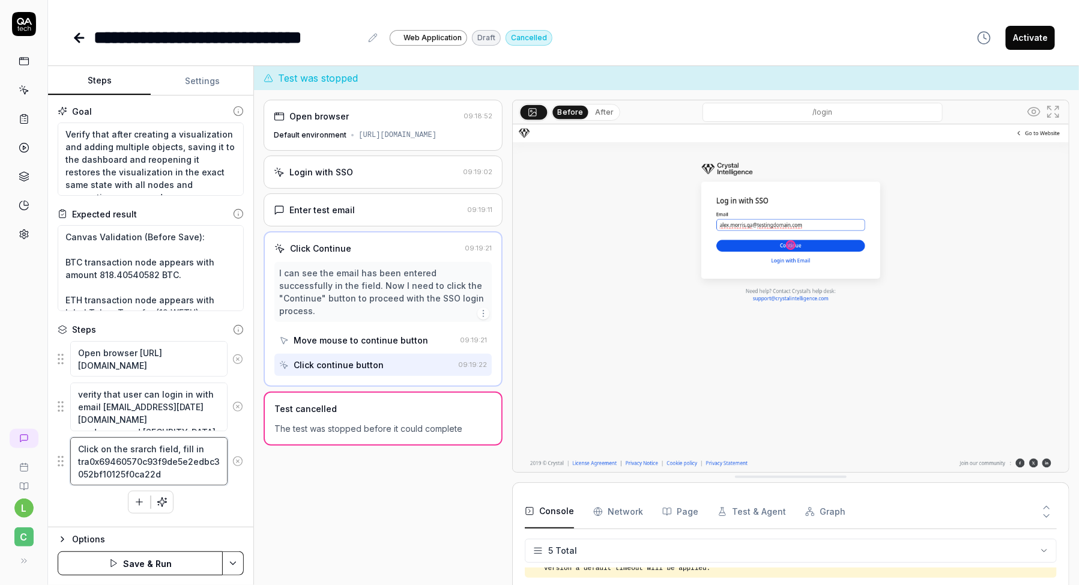
type textarea "Click on the srarch field, fill in tran0x69460570c93f9de5e2edbc3052bf10125f0ca2…"
type textarea "*"
type textarea "Click on the srarch field, fill in trans0x69460570c93f9de5e2edbc3052bf10125f0ca…"
type textarea "*"
type textarea "Click on the srarch field, fill in transf0x69460570c93f9de5e2edbc3052bf10125f0c…"
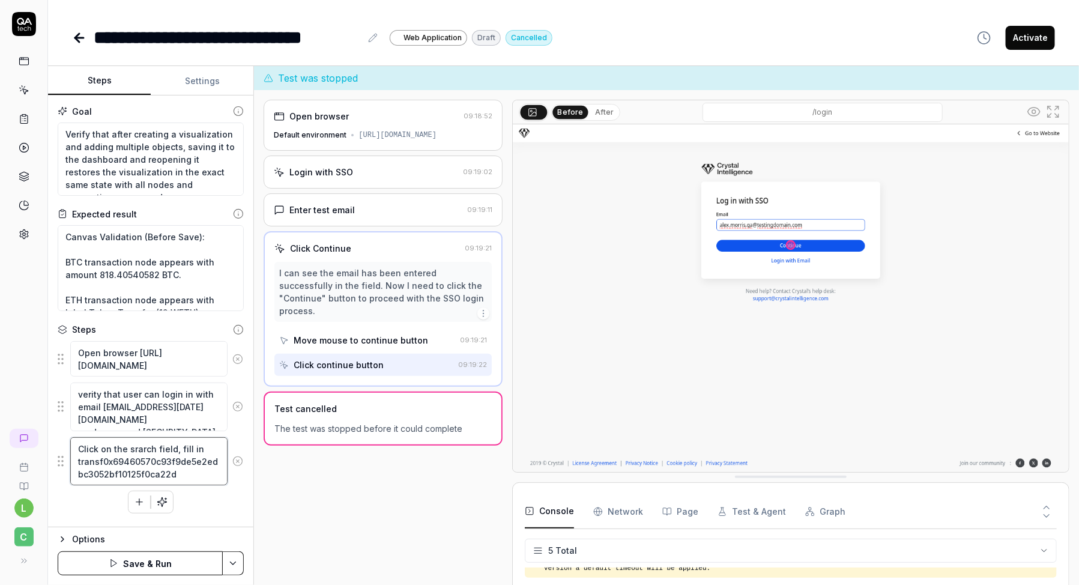
type textarea "*"
type textarea "Click on the srarch field, fill in transfe0x69460570c93f9de5e2edbc3052bf10125f0…"
type textarea "*"
type textarea "Click on the srarch field, fill in transfer0x69460570c93f9de5e2edbc3052bf10125f…"
type textarea "*"
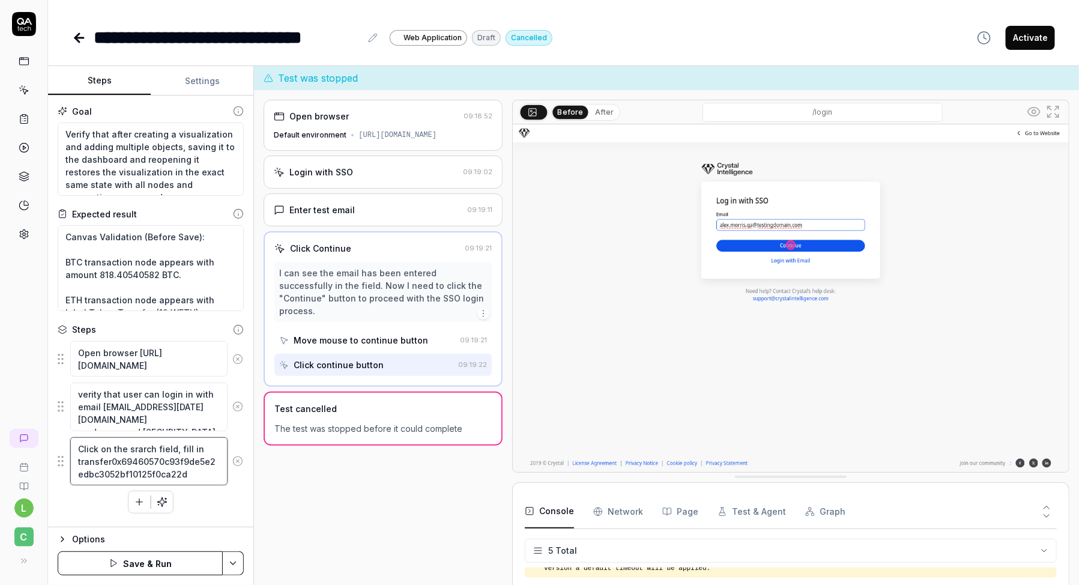
type textarea "Click on the srarch field, fill in transfe0x69460570c93f9de5e2edbc3052bf10125f0…"
type textarea "*"
type textarea "Click on the srarch field, fill in transf0x69460570c93f9de5e2edbc3052bf10125f0c…"
type textarea "*"
type textarea "Click on the srarch field, fill in trans0x69460570c93f9de5e2edbc3052bf10125f0ca…"
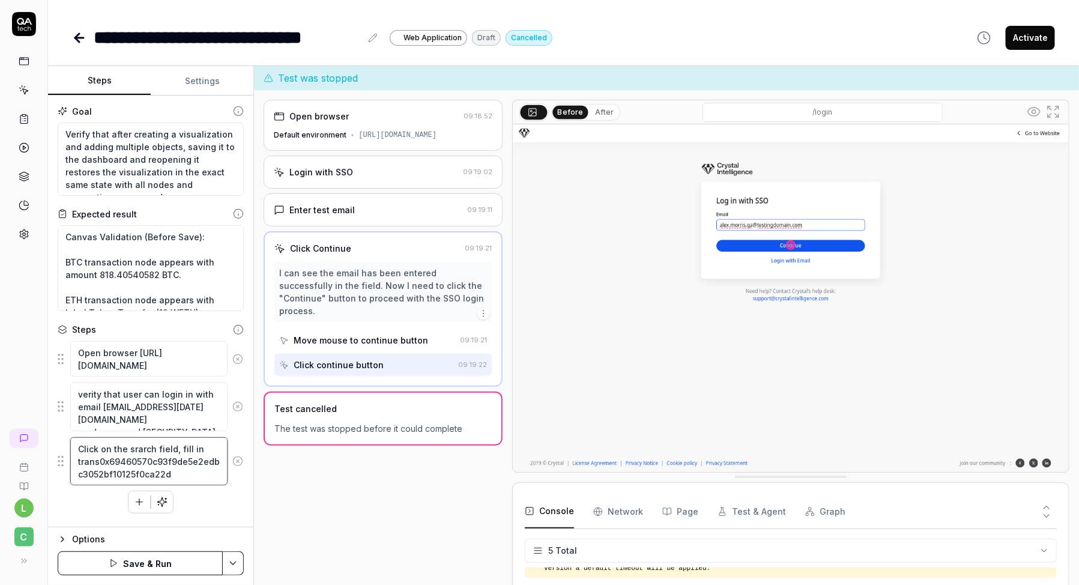
type textarea "*"
type textarea "Click on the srarch field, fill in transa0x69460570c93f9de5e2edbc3052bf10125f0c…"
type textarea "*"
type textarea "Click on the srarch field, fill in transac0x69460570c93f9de5e2edbc3052bf10125f0…"
type textarea "*"
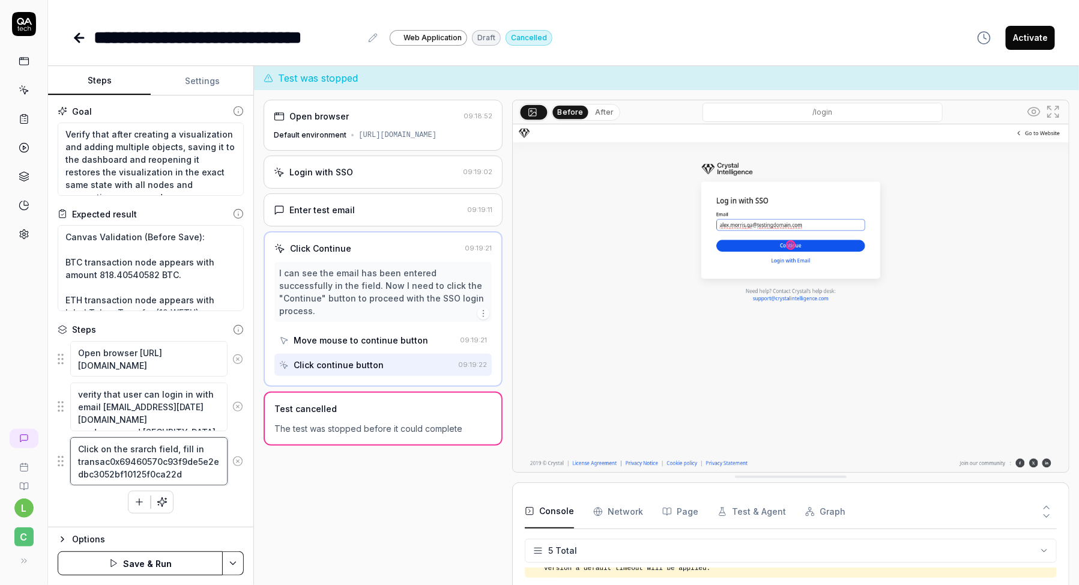
type textarea "Click on the srarch field, fill in transact0x69460570c93f9de5e2edbc3052bf10125f…"
type textarea "*"
type textarea "Click on the srarch field, fill in transacti0x69460570c93f9de5e2edbc3052bf10125…"
type textarea "*"
type textarea "Click on the srarch field, fill in transaction0x69460570c93f9de5e2edbc3052bf101…"
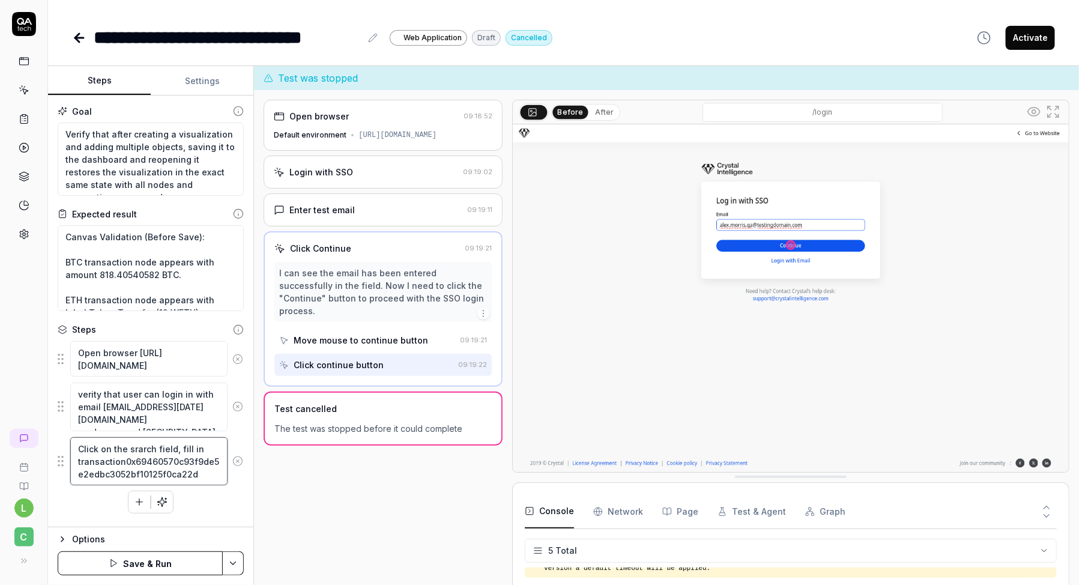
type textarea "*"
type textarea "Click on the srarch field, fill in transaction 0x69460570c93f9de5e2edbc3052bf10…"
click at [143, 470] on textarea "Click on the srarch field, fill in transaction 0x69460570c93f9de5e2edbc3052bf10…" at bounding box center [148, 467] width 157 height 61
paste textarea "868fc051c364efa0b4729f9bf228d38b926b0377fedbf421d4e4986eb697367b"
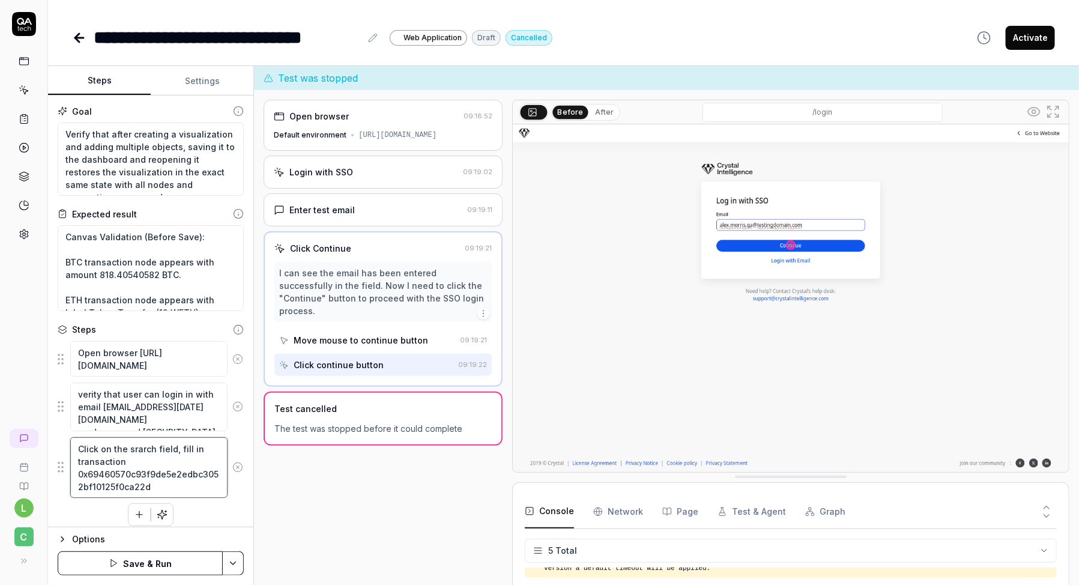
type textarea "*"
click at [138, 498] on textarea "Click on the srarch field, fill in transaction 0x868fc051c364efa0b4729f9bf228d3…" at bounding box center [148, 473] width 157 height 73
type textarea "Click on the srarch field, fill in transaction 0x868fc051c364efa0b4729f9bf228d3…"
click at [144, 522] on icon "button" at bounding box center [139, 527] width 11 height 11
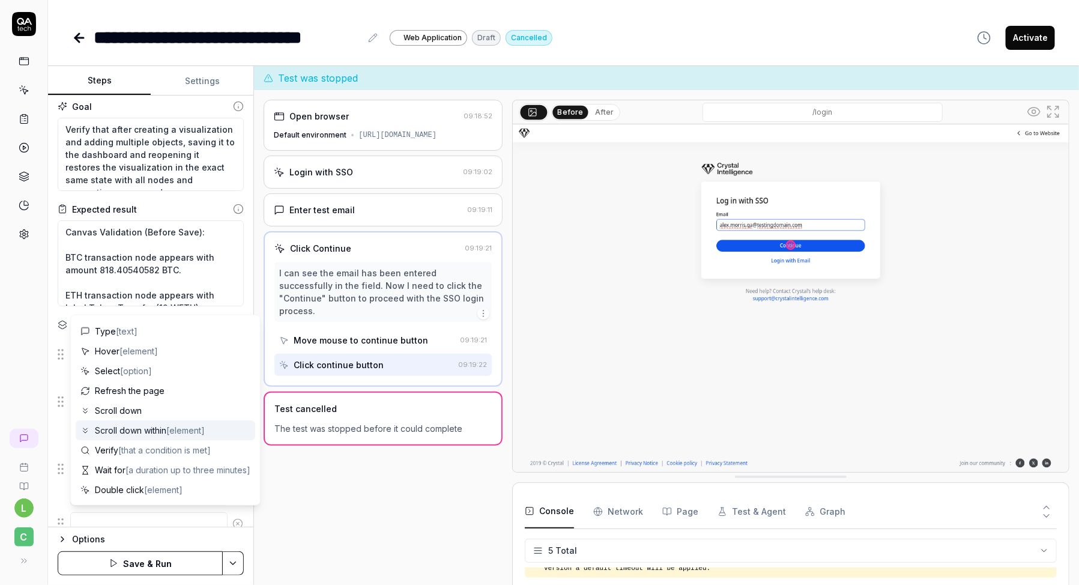
scroll to position [20, 0]
click at [162, 464] on span "[a duration up to three minutes]" at bounding box center [187, 469] width 125 height 10
type textarea "*"
type textarea "Wait for"
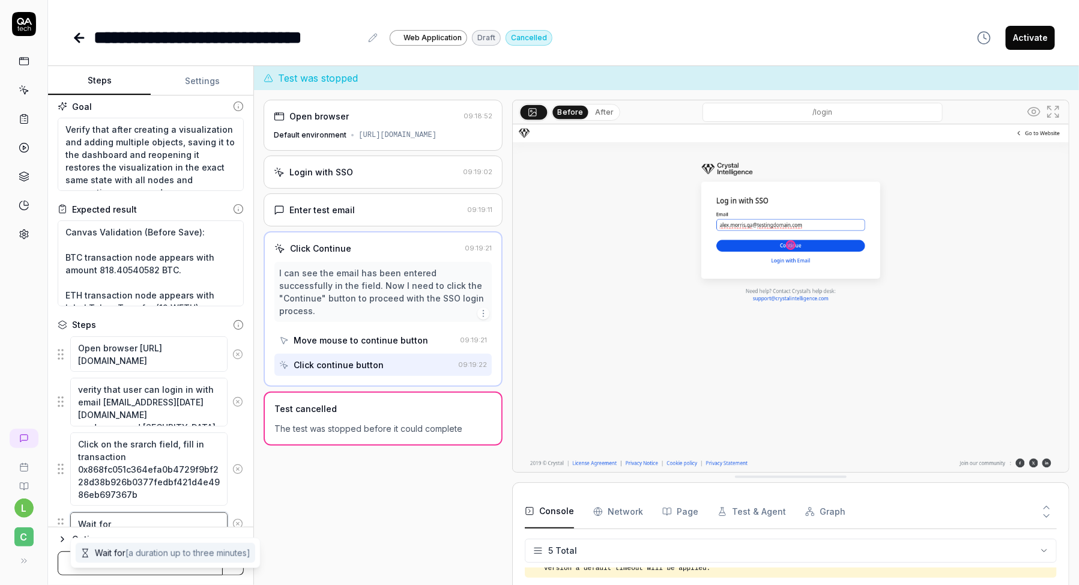
type textarea "*"
type textarea "Wait for e"
type textarea "*"
type textarea "Wait for ex"
type textarea "*"
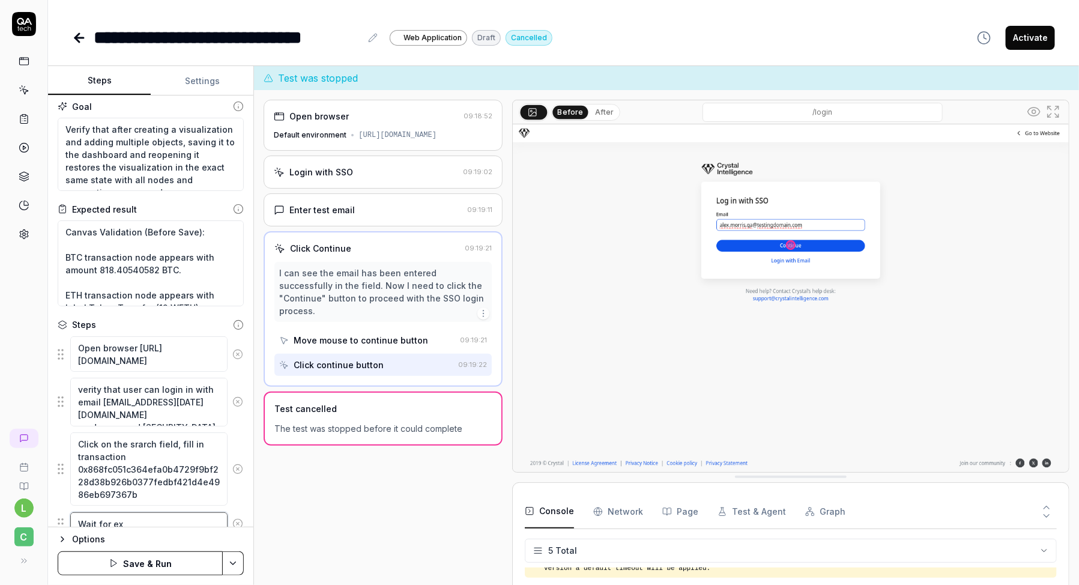
type textarea "Wait for exp"
type textarea "*"
type textarea "Wait for expl"
type textarea "*"
type textarea "Wait for explo"
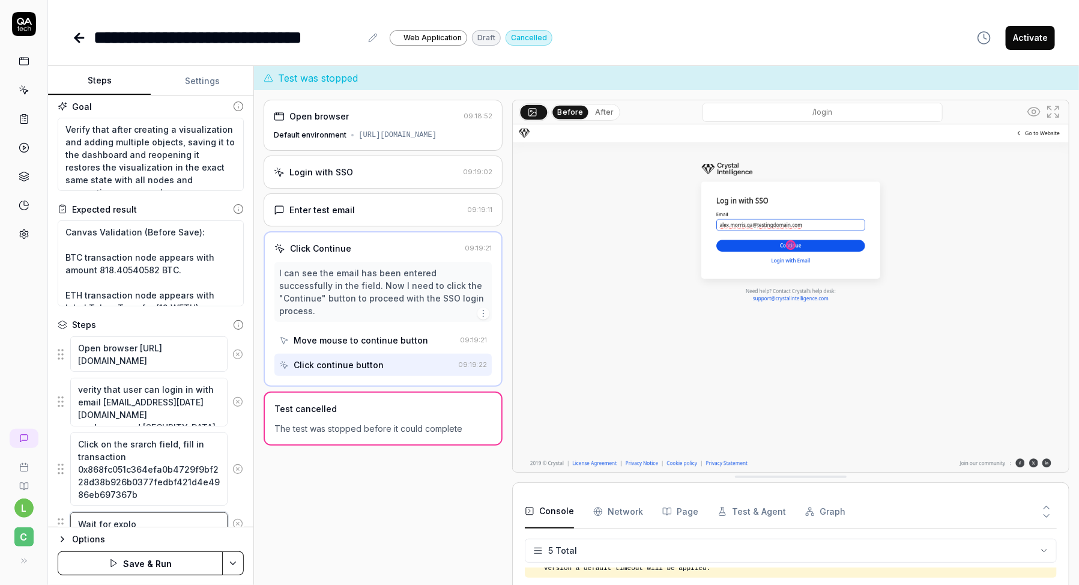
type textarea "*"
type textarea "Wait for explor"
type textarea "*"
type textarea "Wait for explore"
type textarea "*"
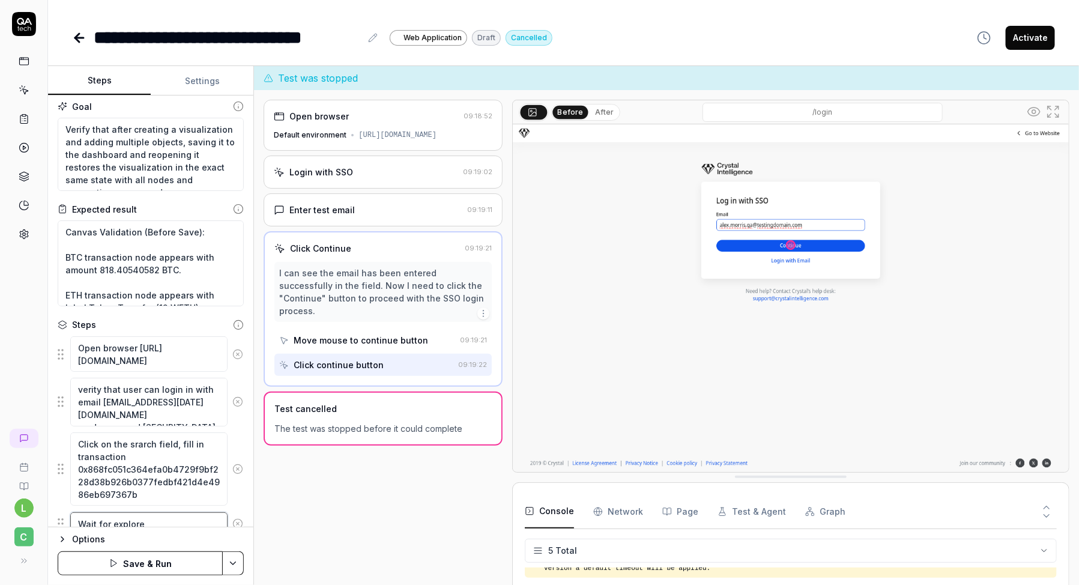
type textarea "Wait for explorer"
type textarea "*"
type textarea "Wait for explorer"
type textarea "*"
type textarea "Wait for explorer a"
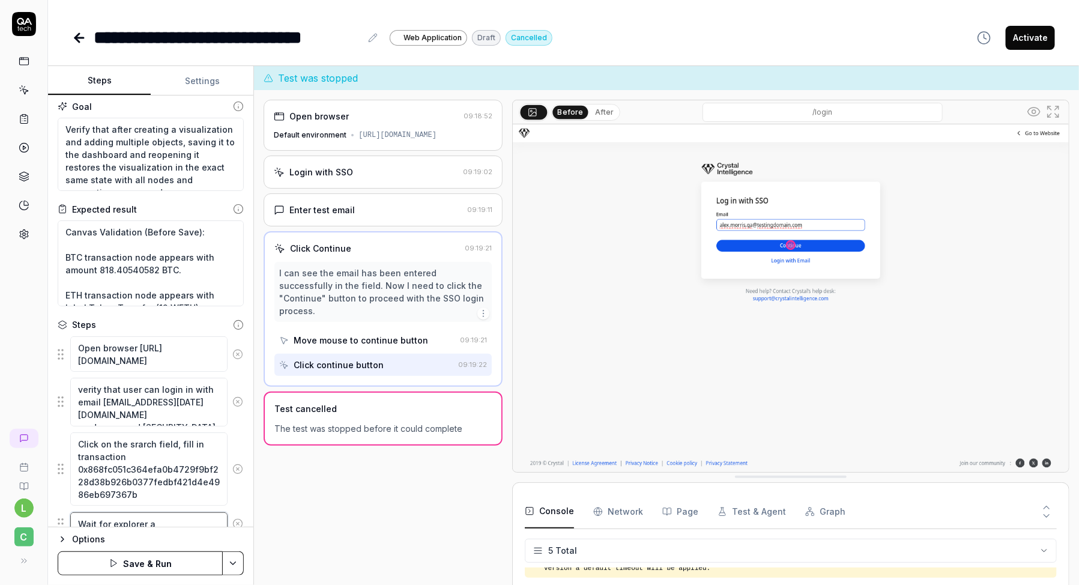
type textarea "*"
type textarea "Wait for explorer"
type textarea "*"
type textarea "Wait for explorer p"
type textarea "*"
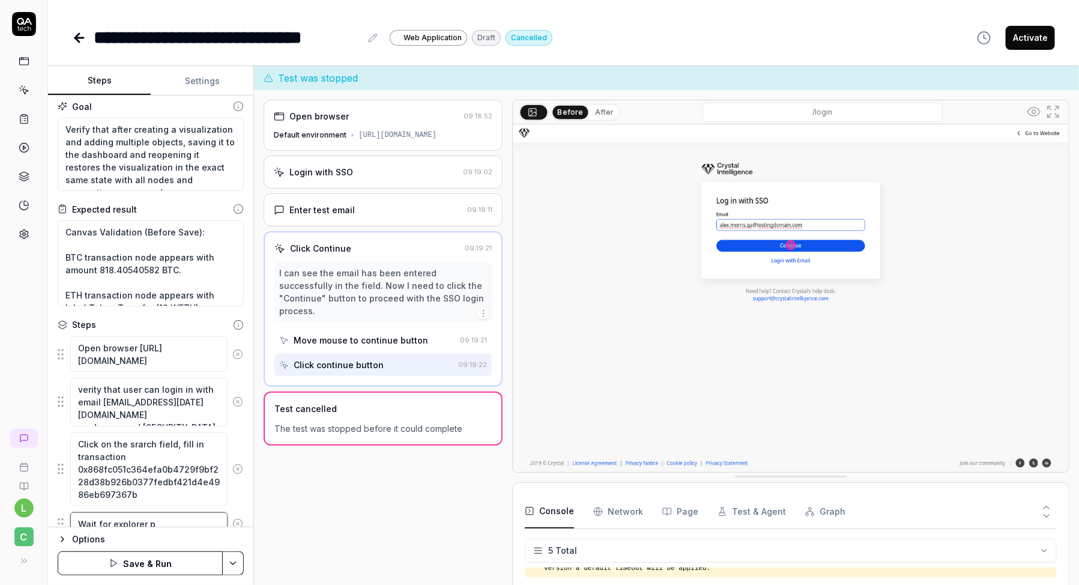
type textarea "Wait for explorer pa"
type textarea "*"
type textarea "Wait for explorer pag"
type textarea "*"
type textarea "Wait for explorer page"
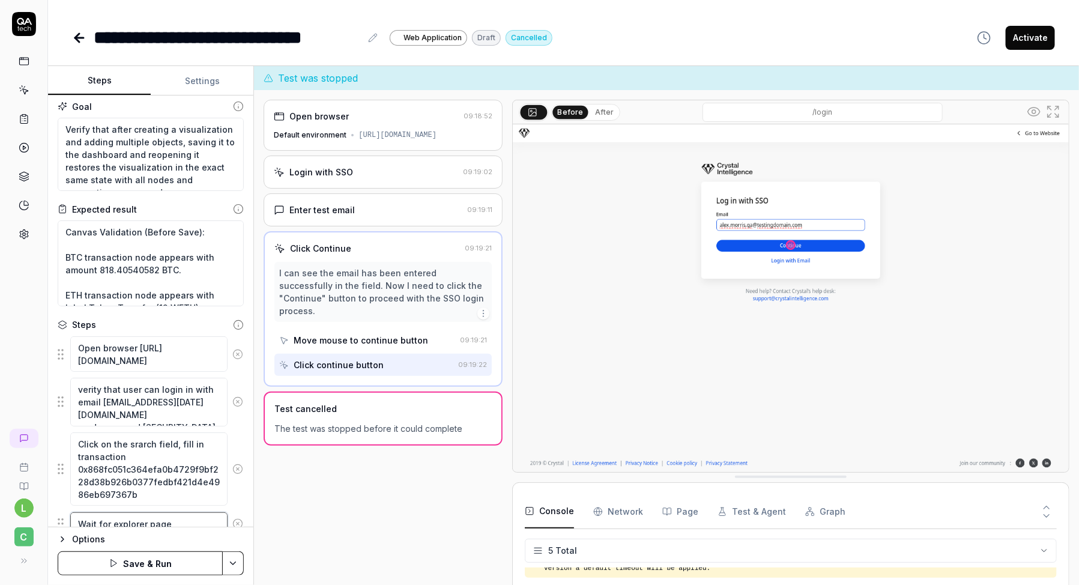
type textarea "*"
type textarea "Wait for explorer page"
type textarea "*"
type textarea "Wait for explorer page o"
type textarea "*"
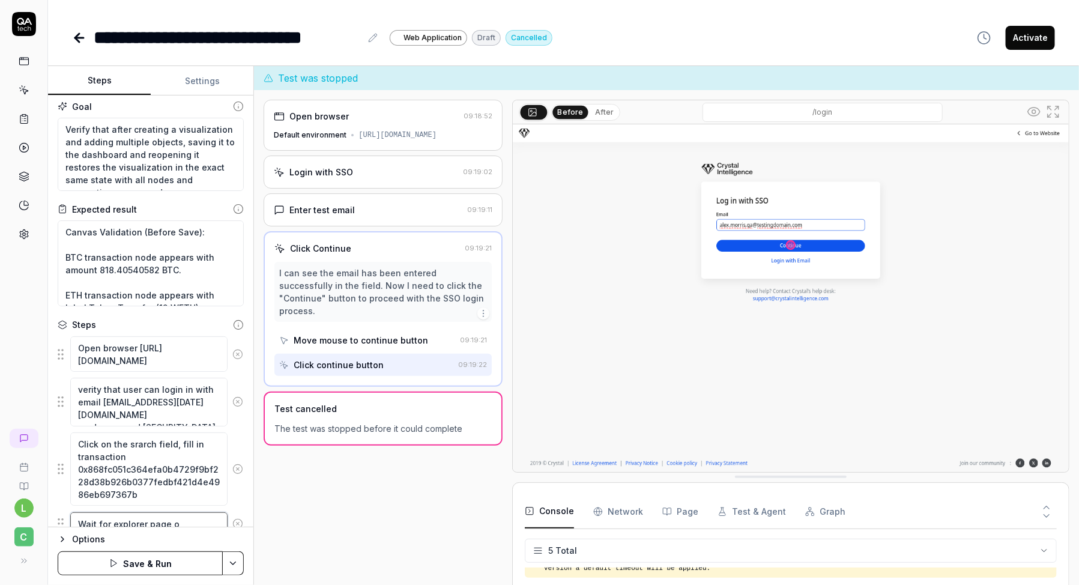
type textarea "Wait for explorer page of"
type textarea "*"
type textarea "Wait for explorer page of"
type textarea "*"
type textarea "Wait for explorer page of t"
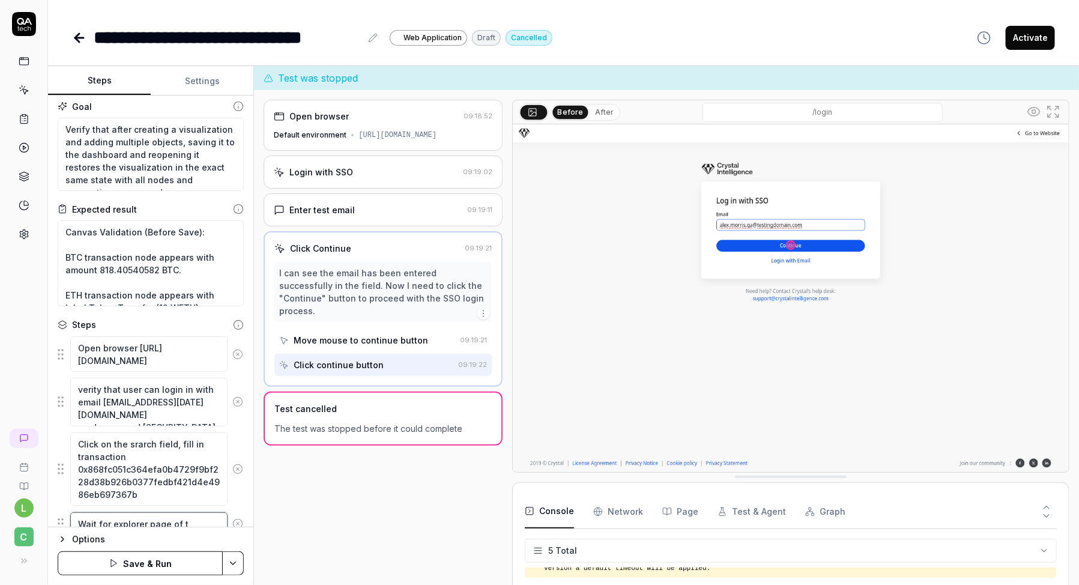
type textarea "*"
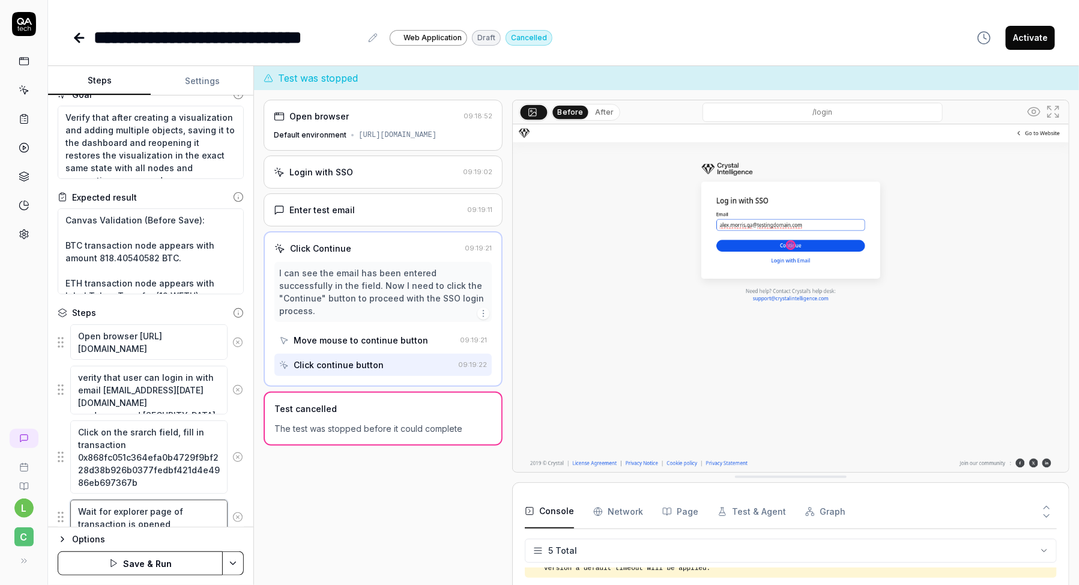
scroll to position [60, 0]
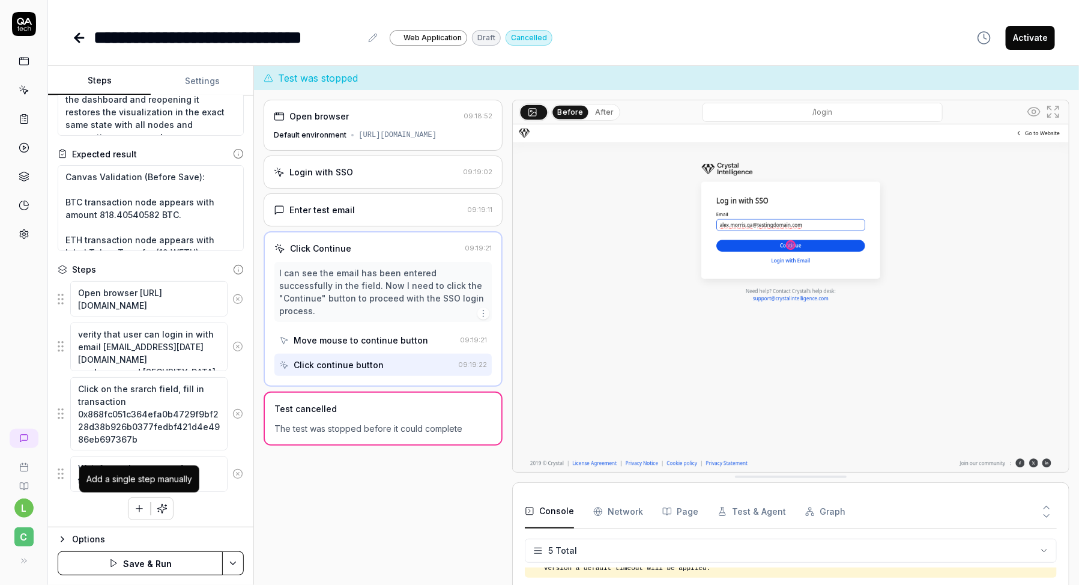
click at [141, 506] on icon "button" at bounding box center [139, 508] width 11 height 11
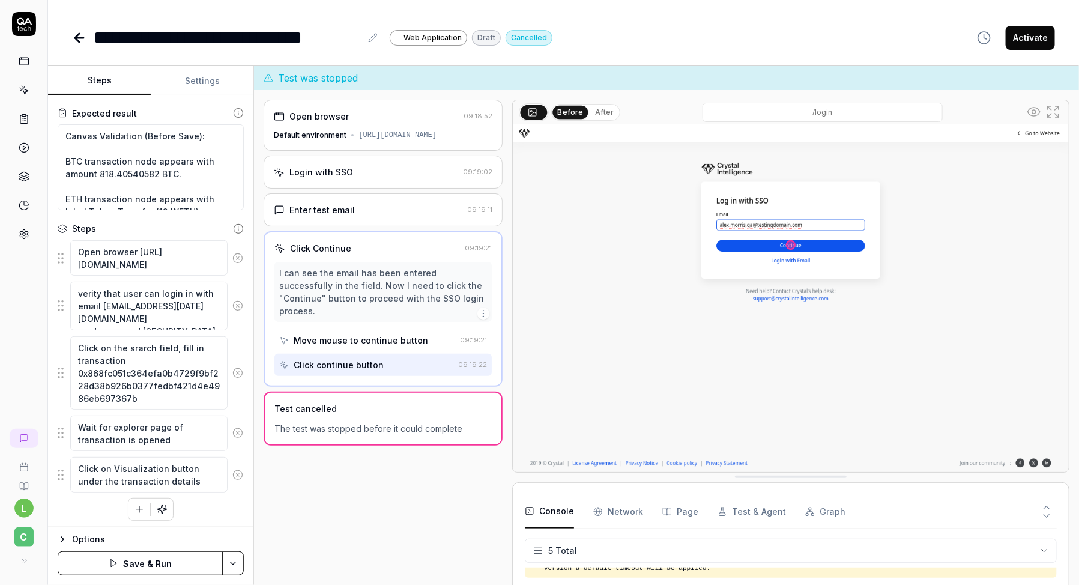
click at [135, 507] on icon "button" at bounding box center [139, 509] width 11 height 11
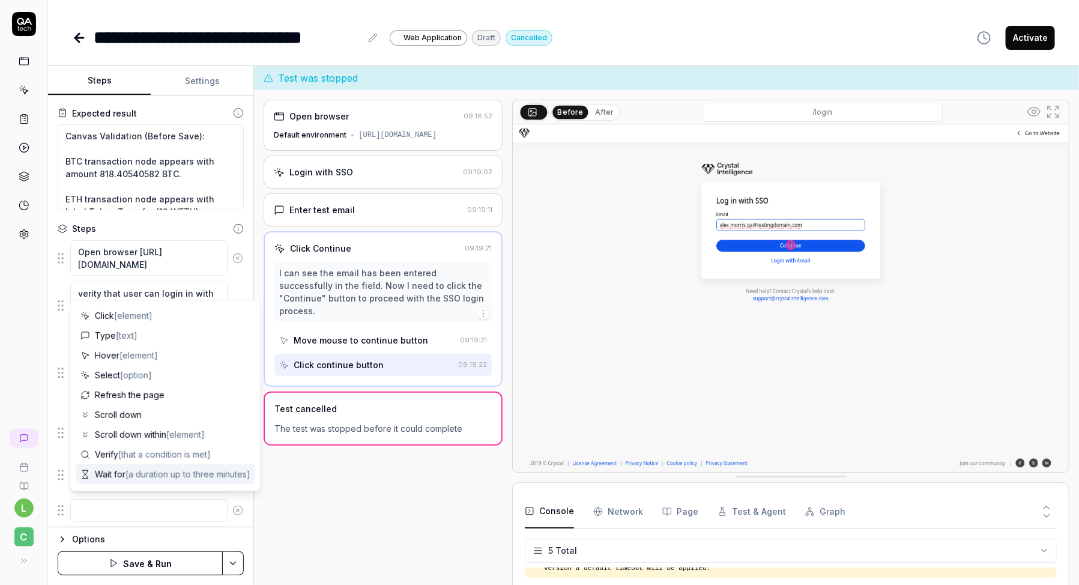
click at [139, 480] on span "Wait for [a duration up to three minutes]" at bounding box center [173, 474] width 156 height 13
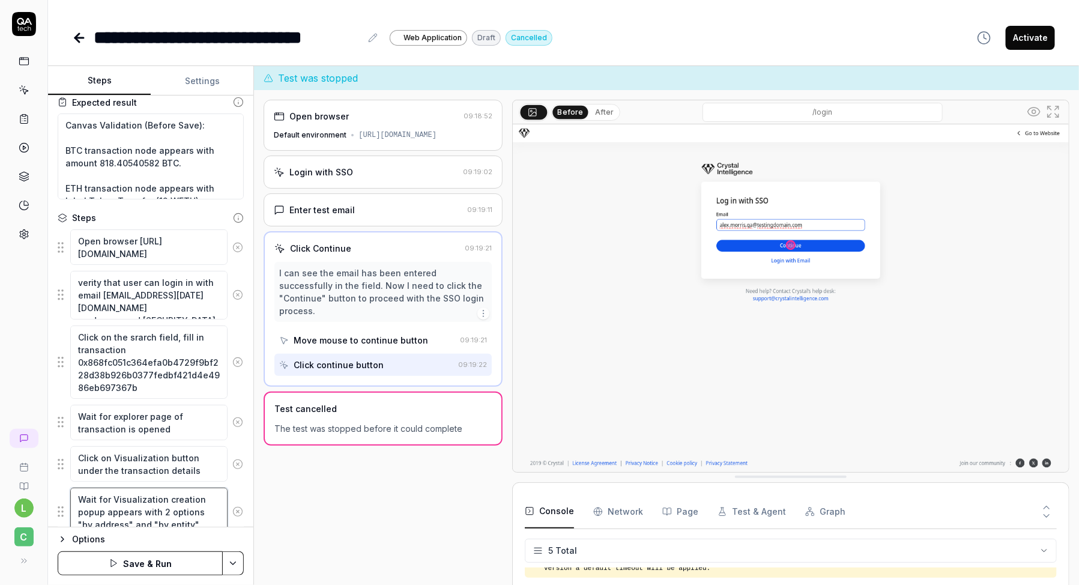
scroll to position [155, 0]
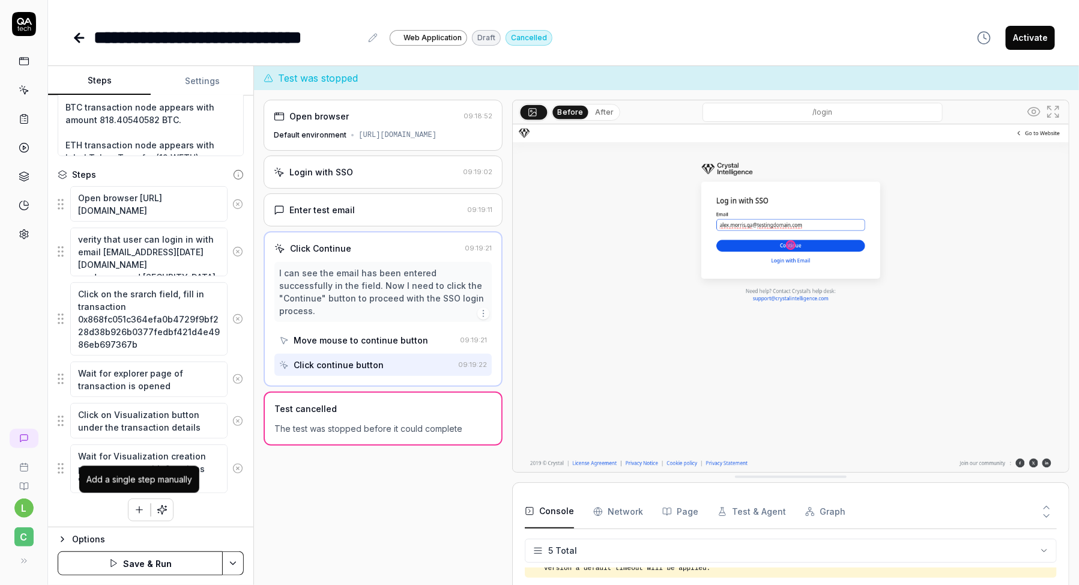
click at [141, 513] on button "button" at bounding box center [139, 510] width 22 height 22
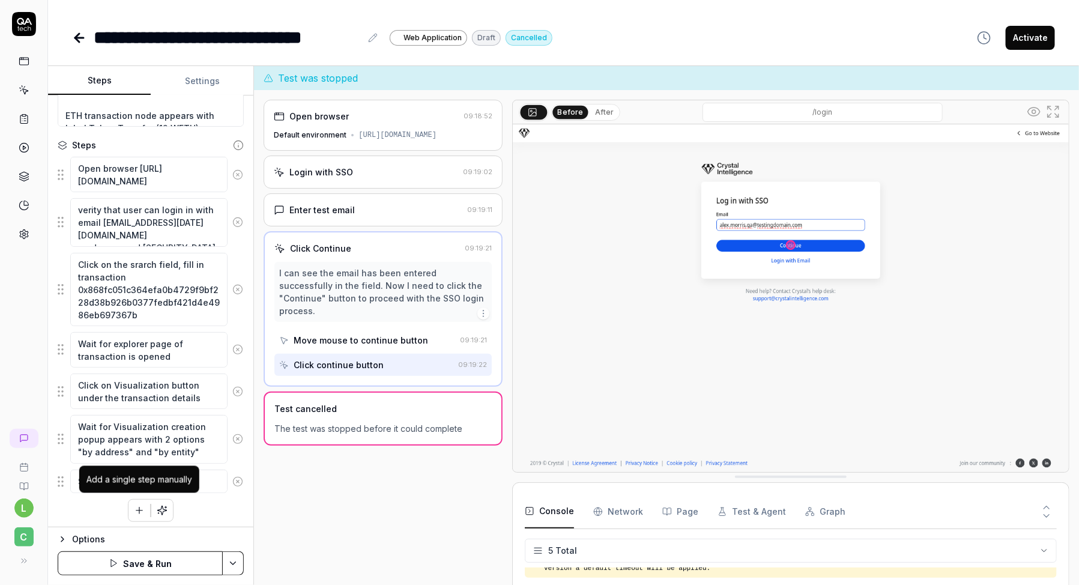
click at [137, 515] on button "button" at bounding box center [139, 511] width 22 height 22
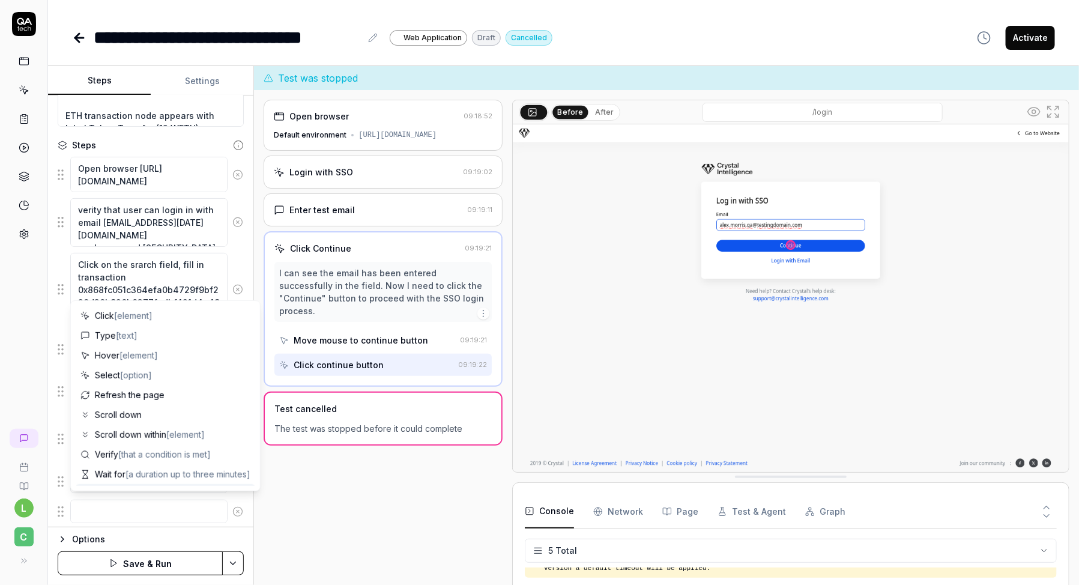
click at [139, 507] on textarea at bounding box center [148, 511] width 157 height 23
click at [135, 458] on span "[that a condition is met]" at bounding box center [164, 454] width 92 height 10
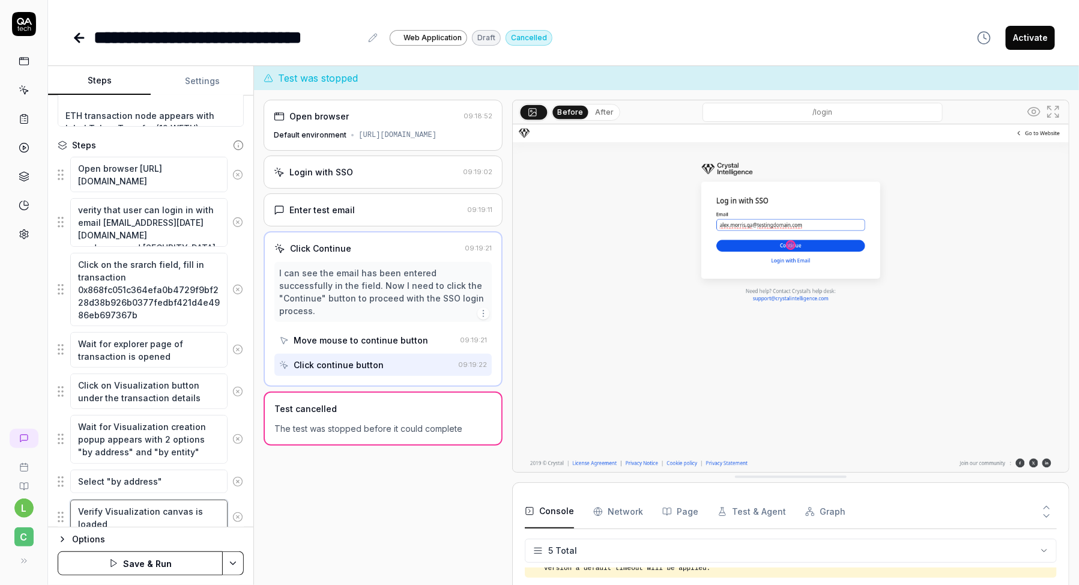
scroll to position [226, 0]
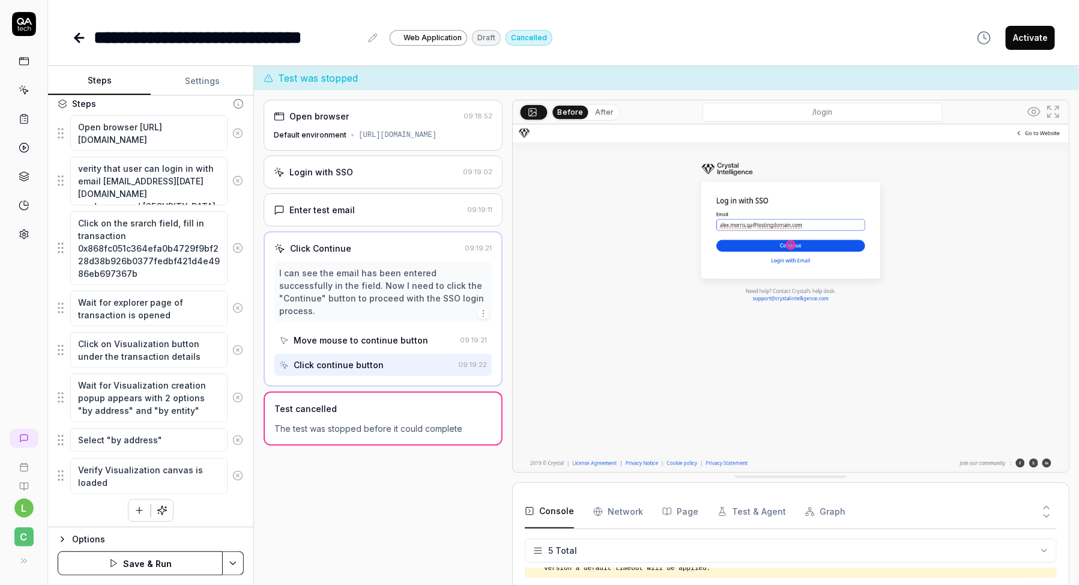
click at [137, 518] on div "Goal Verify that after creating a visualization and adding multiple objects, sa…" at bounding box center [150, 311] width 205 height 432
click at [138, 507] on icon "button" at bounding box center [139, 510] width 11 height 11
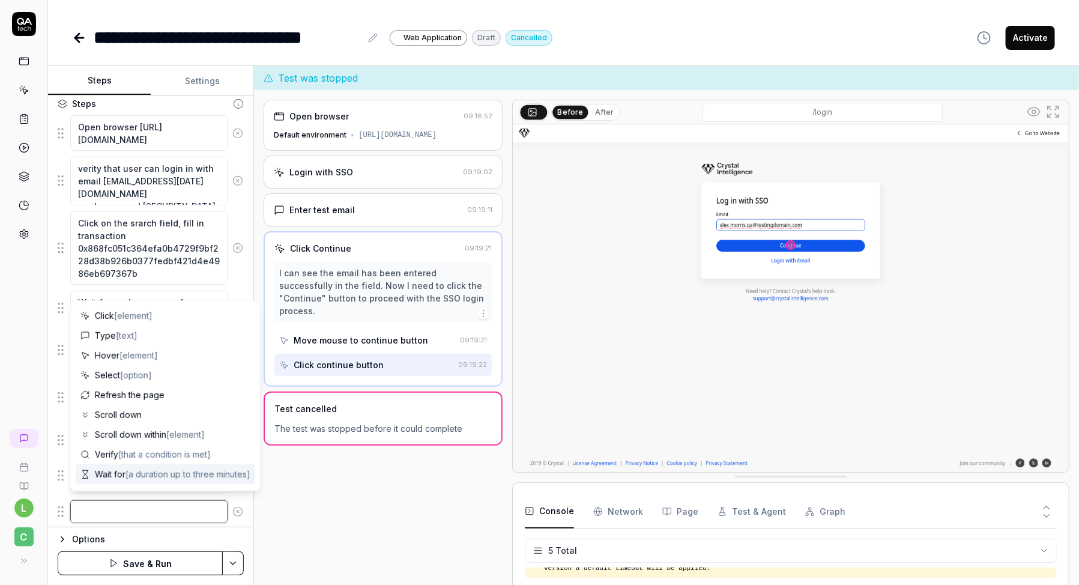
click at [130, 507] on textarea at bounding box center [148, 511] width 157 height 23
click at [60, 458] on div "Verify Visualization canvas is loaded" at bounding box center [151, 476] width 186 height 37
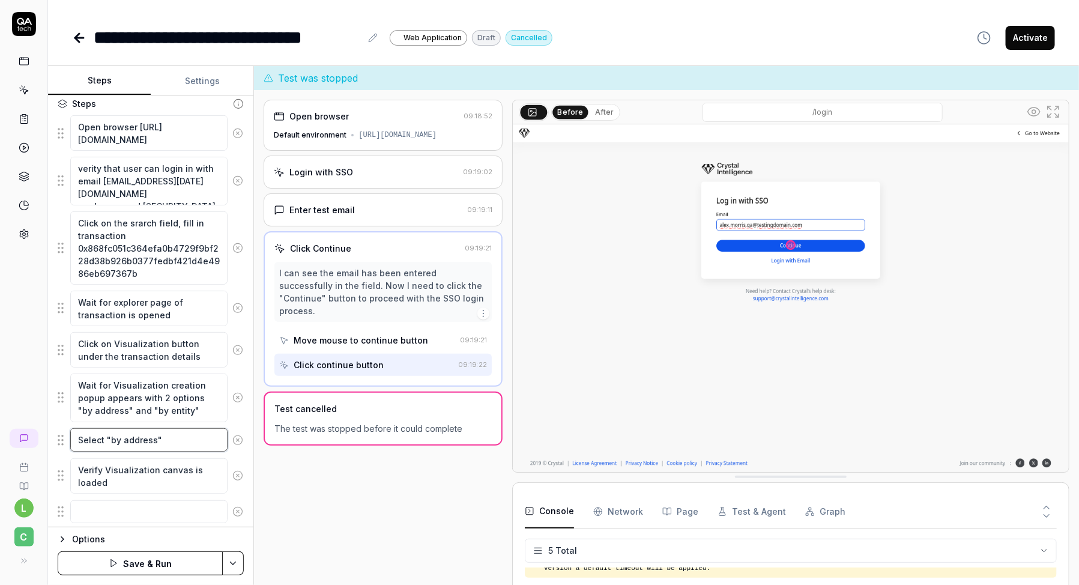
click at [154, 440] on textarea "Select "by address"" at bounding box center [148, 439] width 157 height 23
click at [176, 438] on textarea "Select "by address"" at bounding box center [148, 439] width 157 height 23
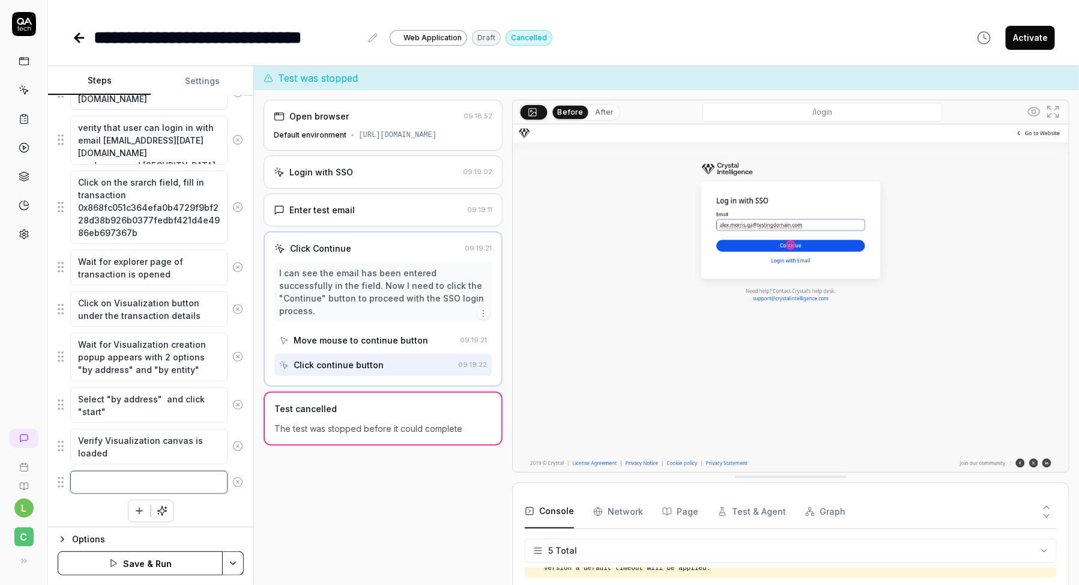
click at [143, 473] on textarea at bounding box center [148, 482] width 157 height 23
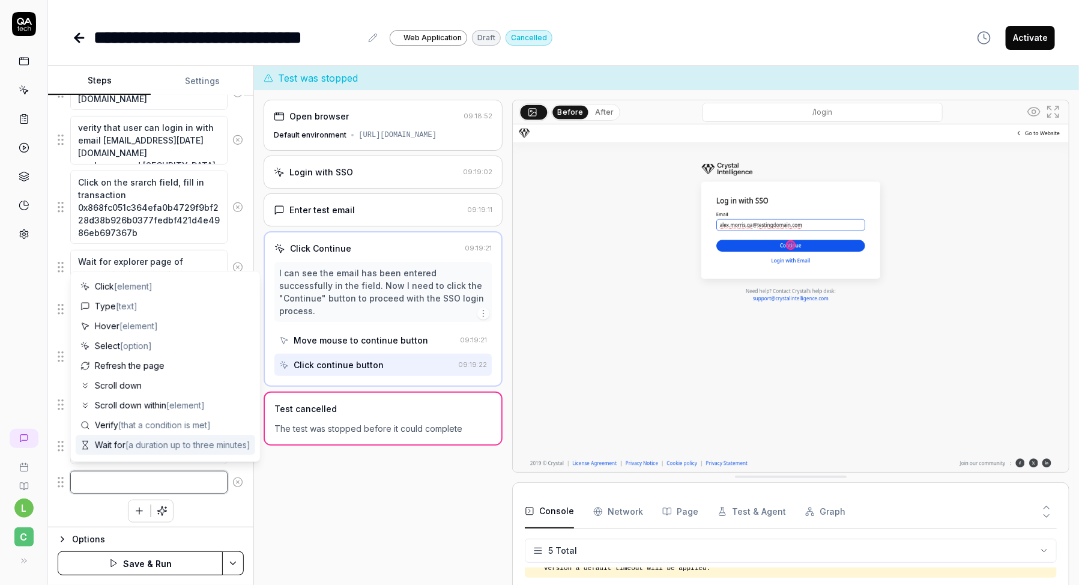
click at [180, 477] on textarea at bounding box center [148, 482] width 157 height 23
click at [229, 492] on div "Open browser [URL][DOMAIN_NAME] verity that user can login in with email [EMAIL…" at bounding box center [151, 298] width 186 height 449
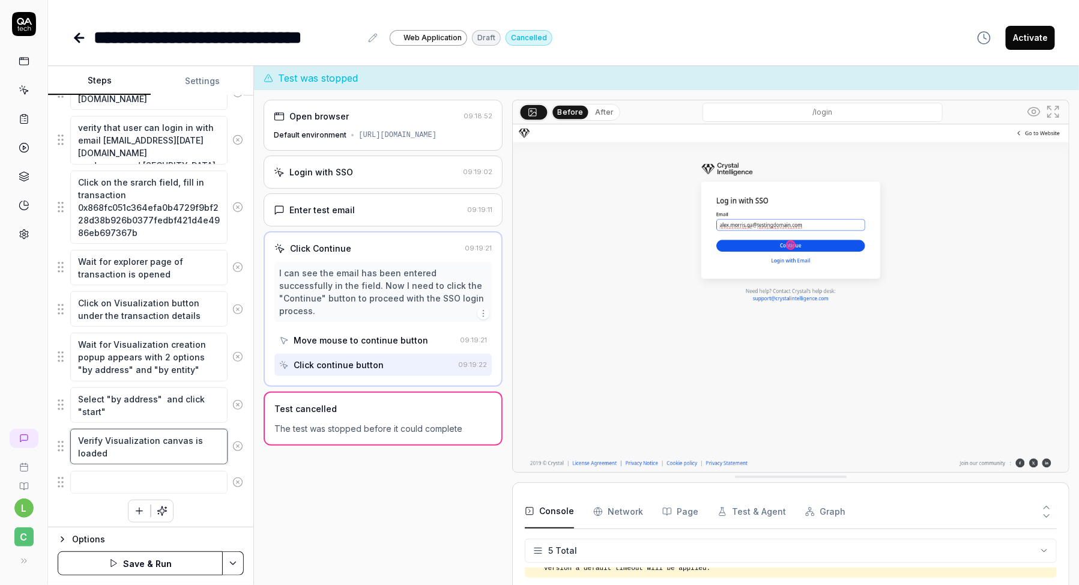
click at [176, 453] on textarea "Verify Visualization canvas is loaded" at bounding box center [148, 446] width 157 height 35
click at [133, 453] on textarea "Verify Visualization canvas is loaded with 2 items on it" at bounding box center [148, 446] width 157 height 35
click at [205, 448] on textarea "Verify Visualization canvas is loaded with 2 circle items on it" at bounding box center [148, 446] width 157 height 35
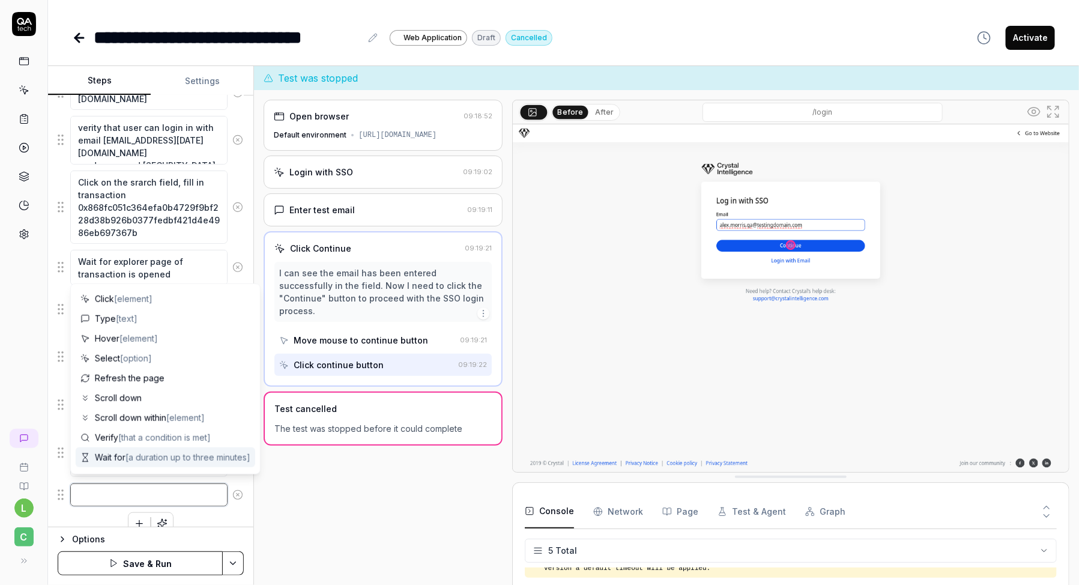
click at [182, 494] on textarea at bounding box center [148, 494] width 157 height 23
click at [131, 491] on textarea at bounding box center [148, 494] width 157 height 23
paste textarea "Add multiple objects to the canvas: BTC transaction: 9bc3e4451596553d7e2f6df022…"
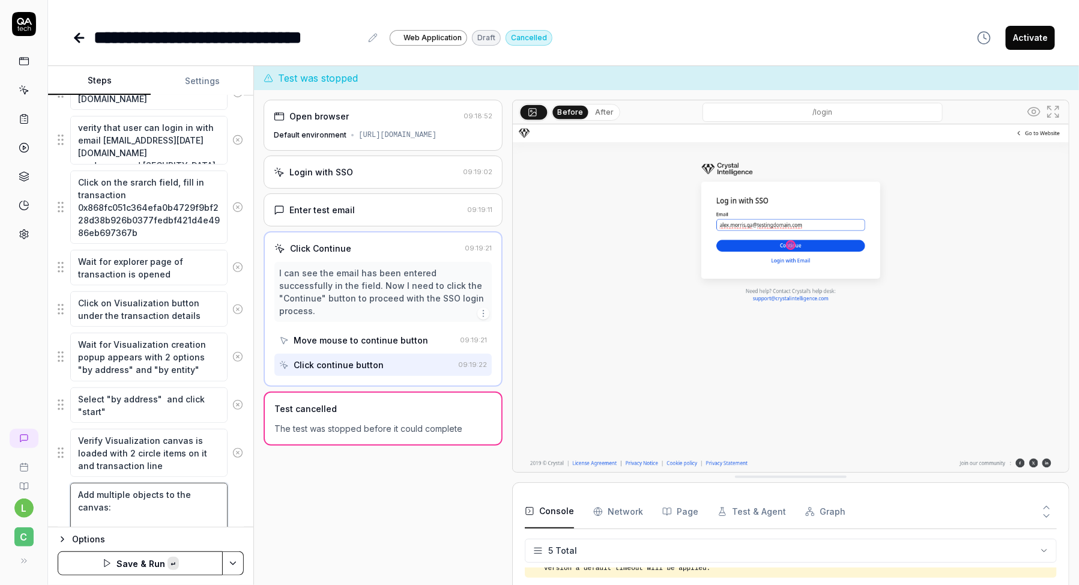
scroll to position [399, 0]
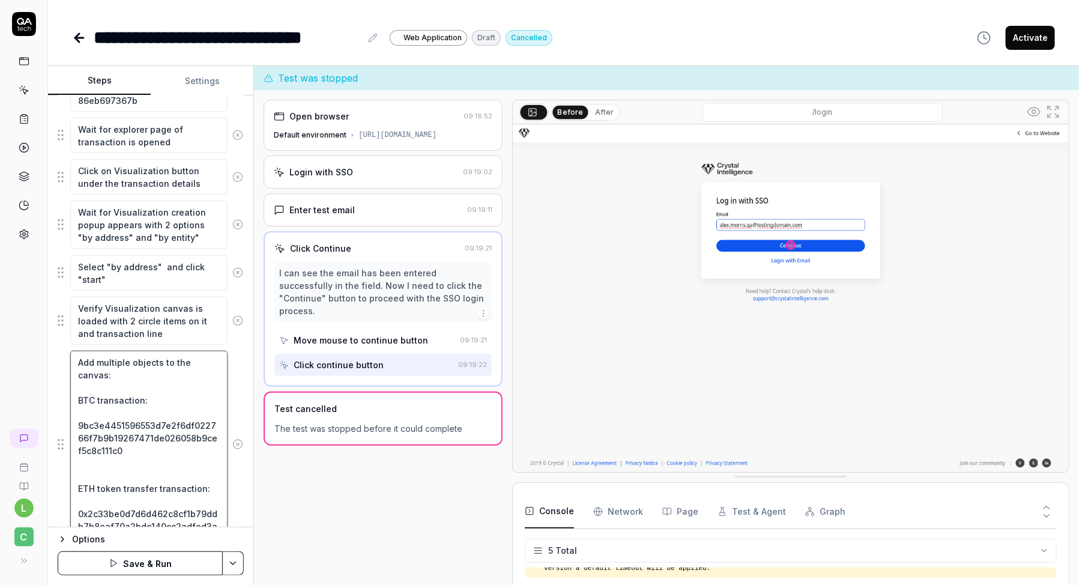
click at [109, 379] on textarea "Add multiple objects to the canvas: BTC transaction: 9bc3e4451596553d7e2f6df022…" at bounding box center [148, 444] width 157 height 187
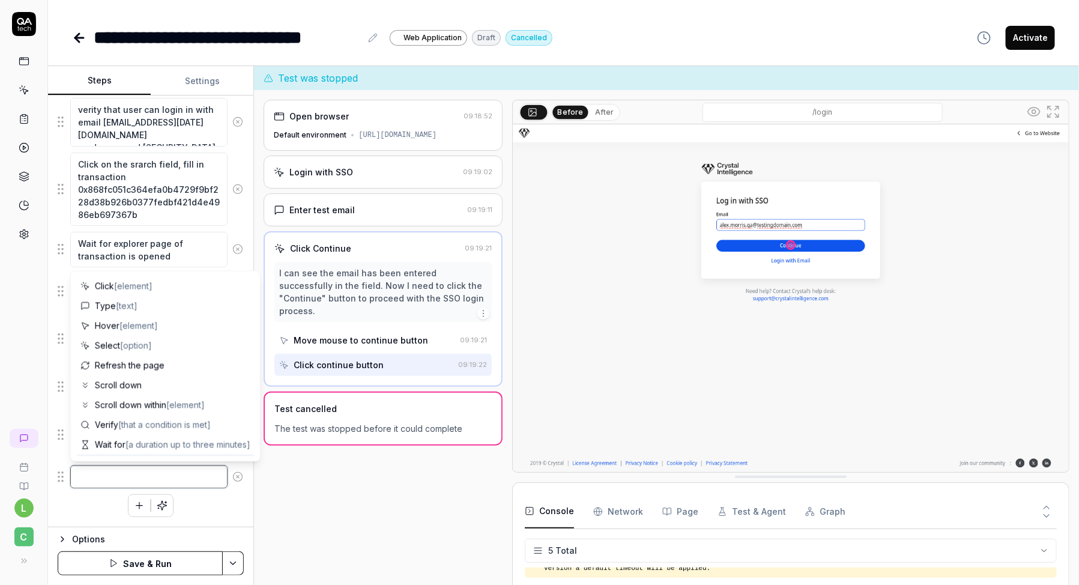
scroll to position [279, 0]
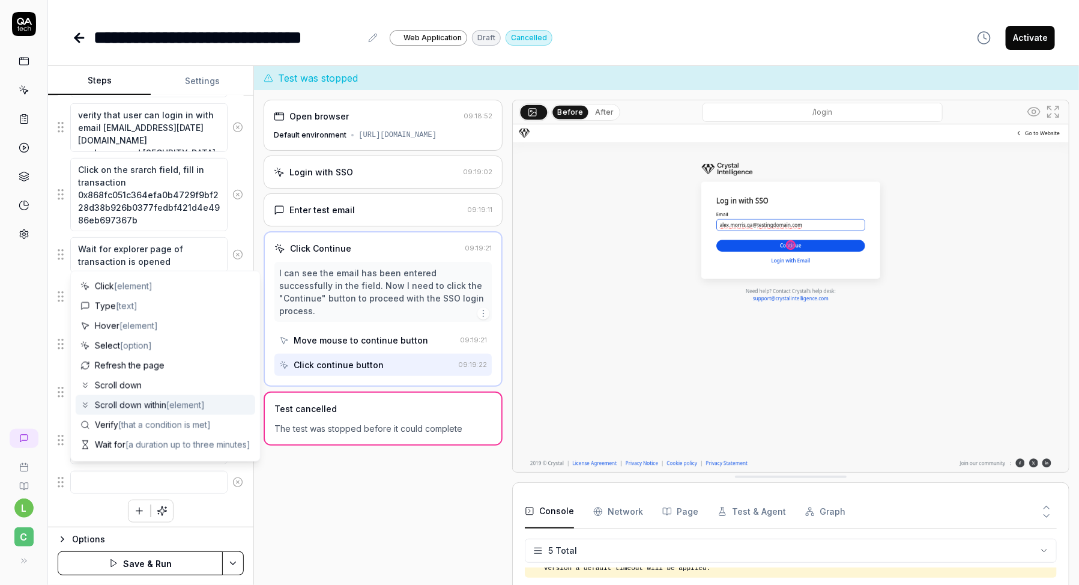
click at [292, 461] on div "Open browser 09:18:52 Default environment [URL][DOMAIN_NAME] Login with SSO 09:…" at bounding box center [383, 350] width 239 height 500
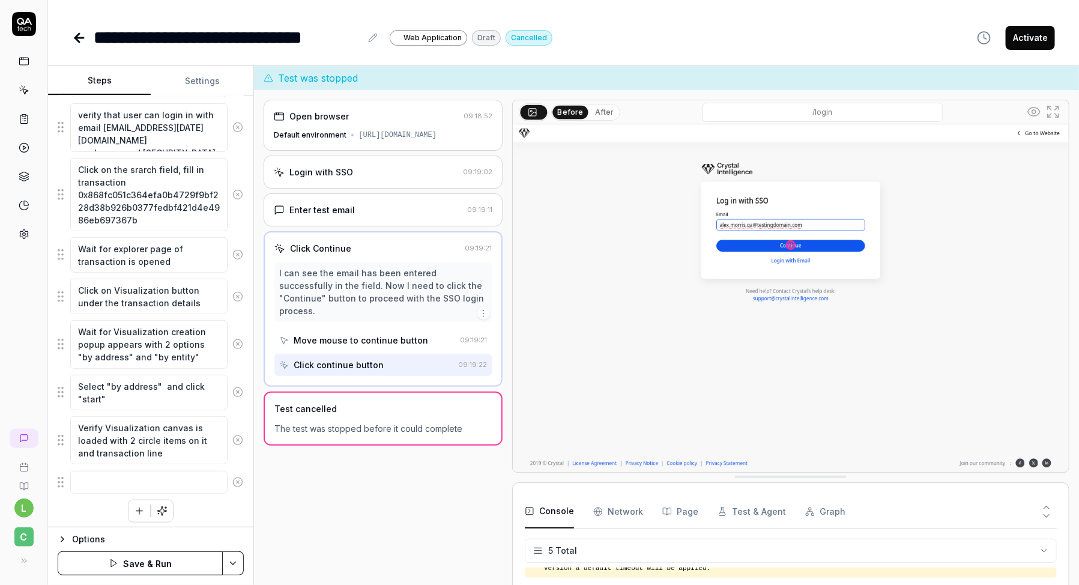
click at [155, 563] on button "Save & Run" at bounding box center [140, 563] width 165 height 24
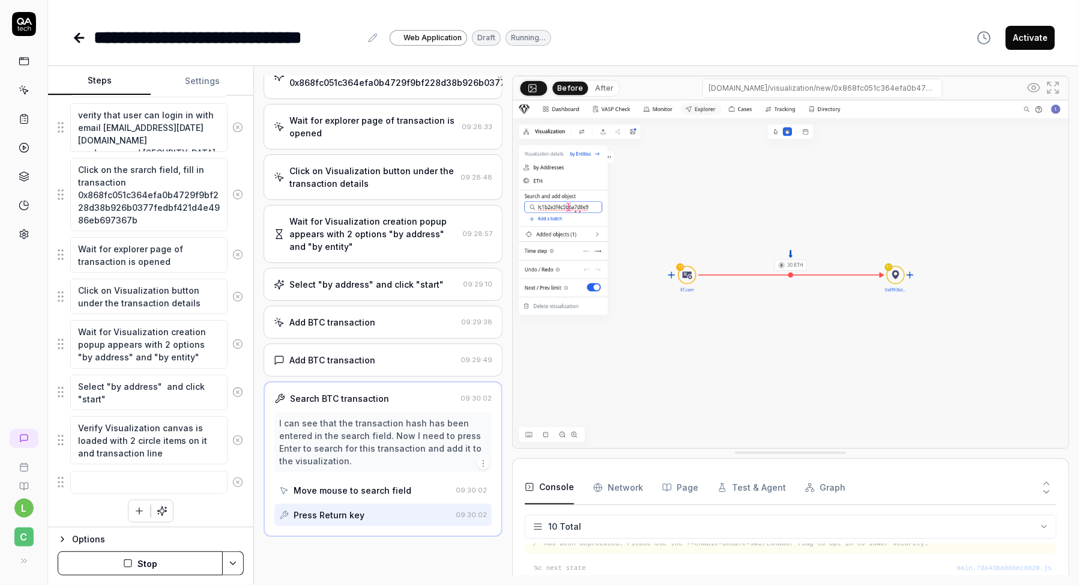
scroll to position [162, 0]
click at [133, 563] on icon "button" at bounding box center [128, 563] width 10 height 10
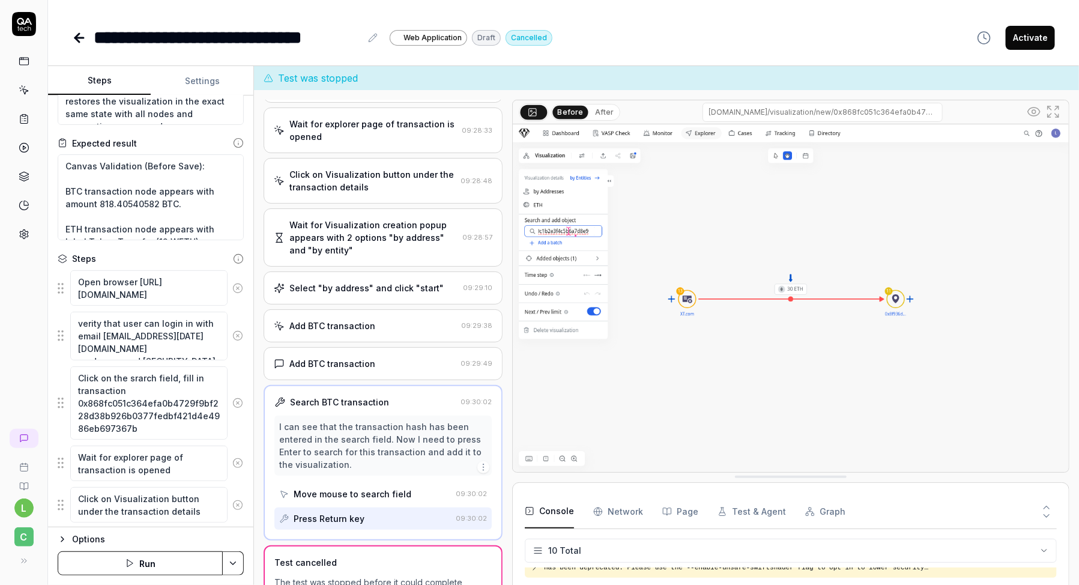
scroll to position [0, 0]
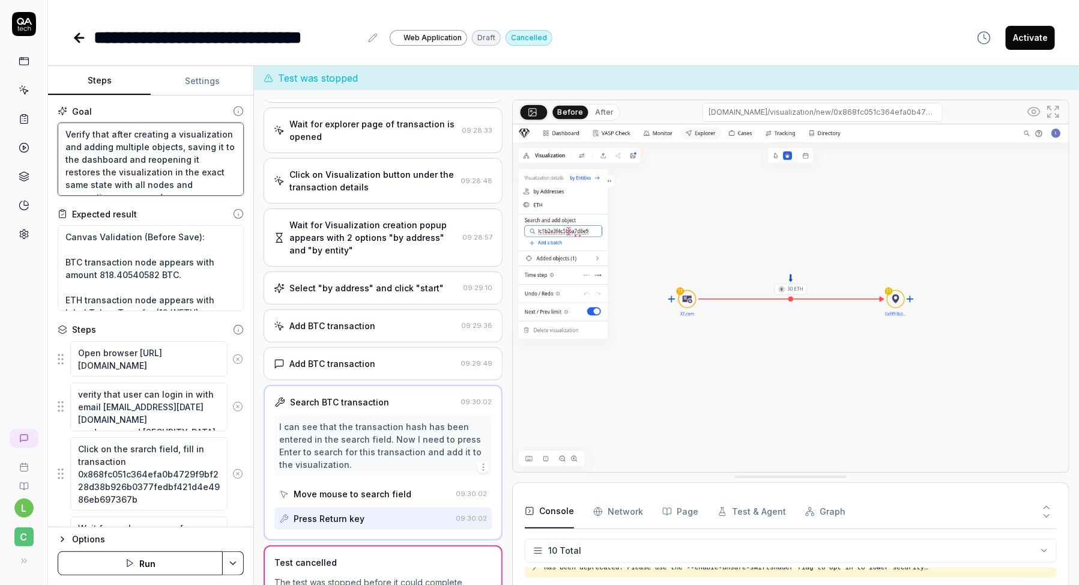
click at [188, 154] on textarea "Verify that after creating a visualization and adding multiple objects, saving …" at bounding box center [151, 158] width 186 height 73
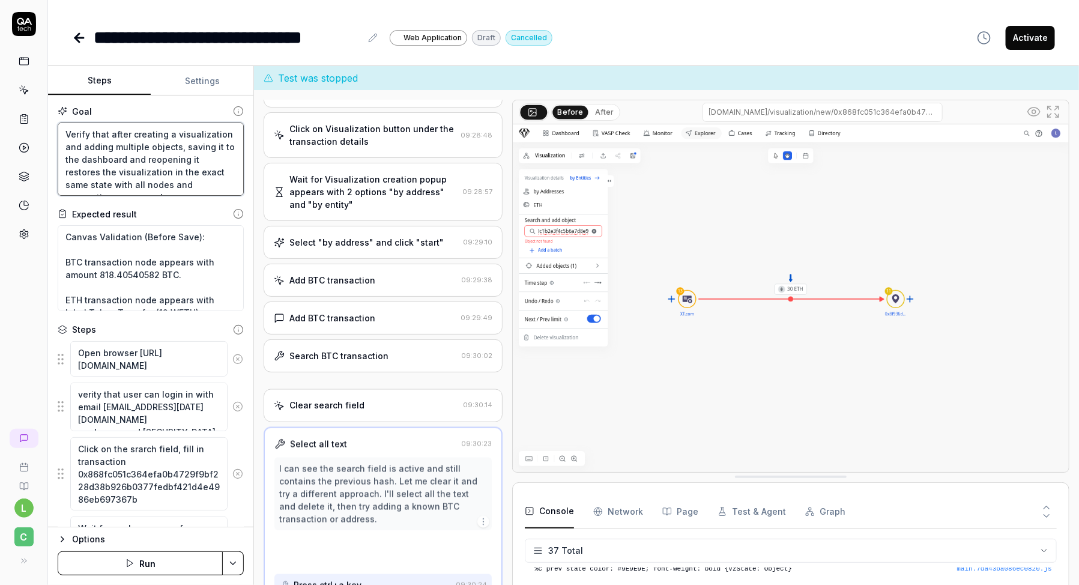
scroll to position [279, 0]
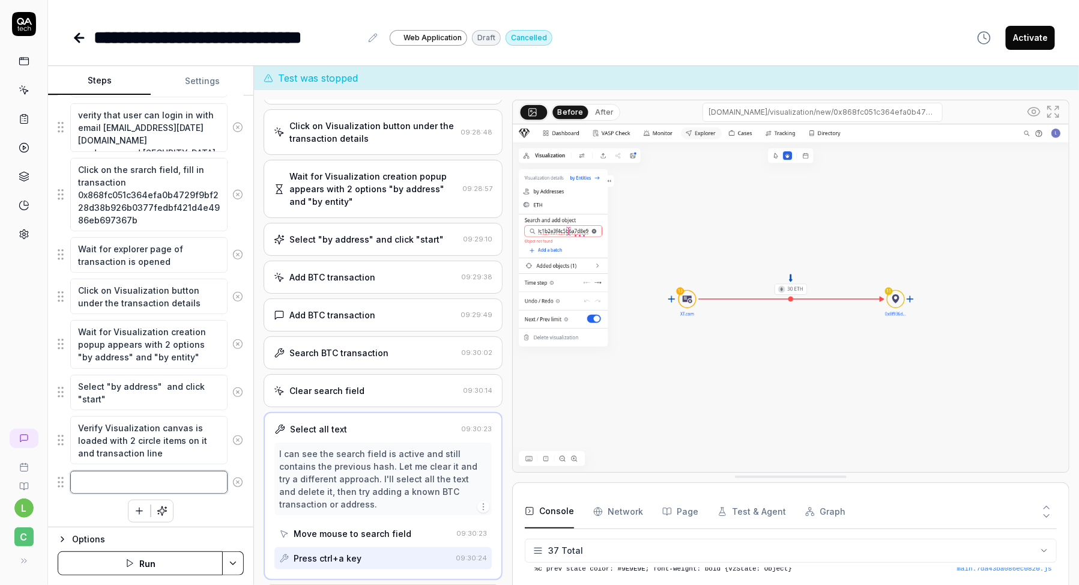
click at [131, 475] on textarea at bounding box center [148, 482] width 157 height 23
paste textarea "TC transaction: 9bc3e4451596553d7e2f6df022766f7b9b19267471de026058b9cef5c8c111c0"
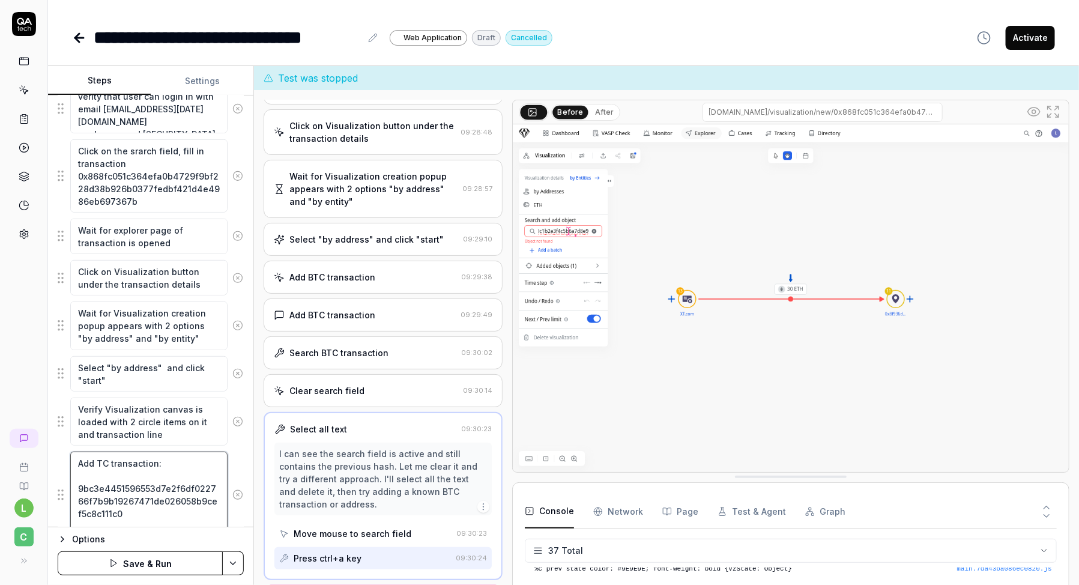
click at [97, 453] on textarea "Add TC transaction: 9bc3e4451596553d7e2f6df022766f7b9b19267471de026058b9cef5c8c…" at bounding box center [148, 495] width 157 height 86
click at [97, 471] on textarea "Add BTC transaction: 9bc3e4451596553d7e2f6df022766f7b9b19267471de026058b9cef5c8…" at bounding box center [148, 495] width 157 height 86
click at [165, 459] on textarea "Add BTC transaction: 9bc3e4451596553d7e2f6df022766f7b9b19267471de026058b9cef5c8…" at bounding box center [148, 495] width 157 height 86
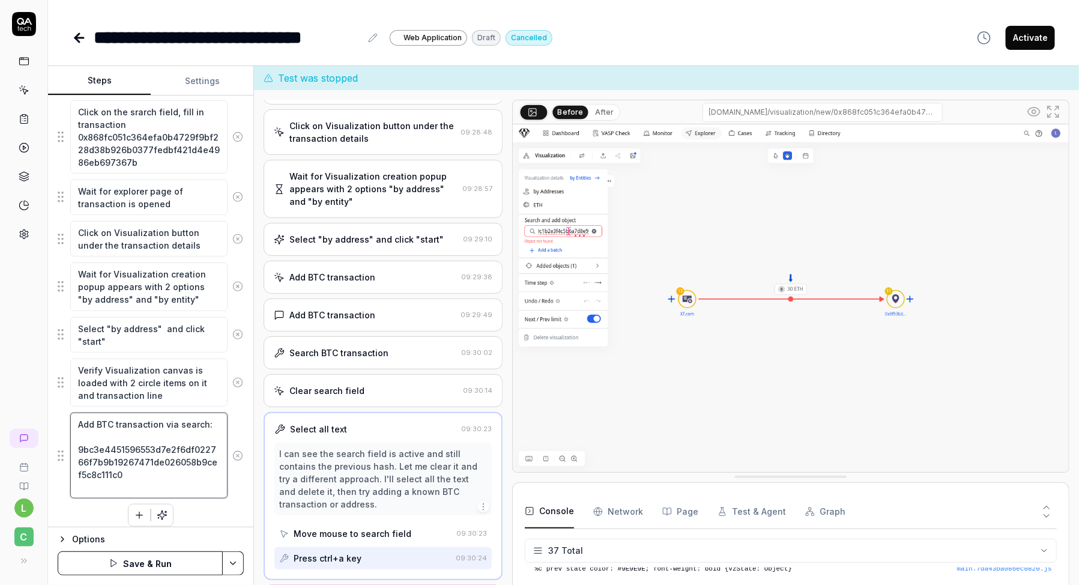
scroll to position [341, 0]
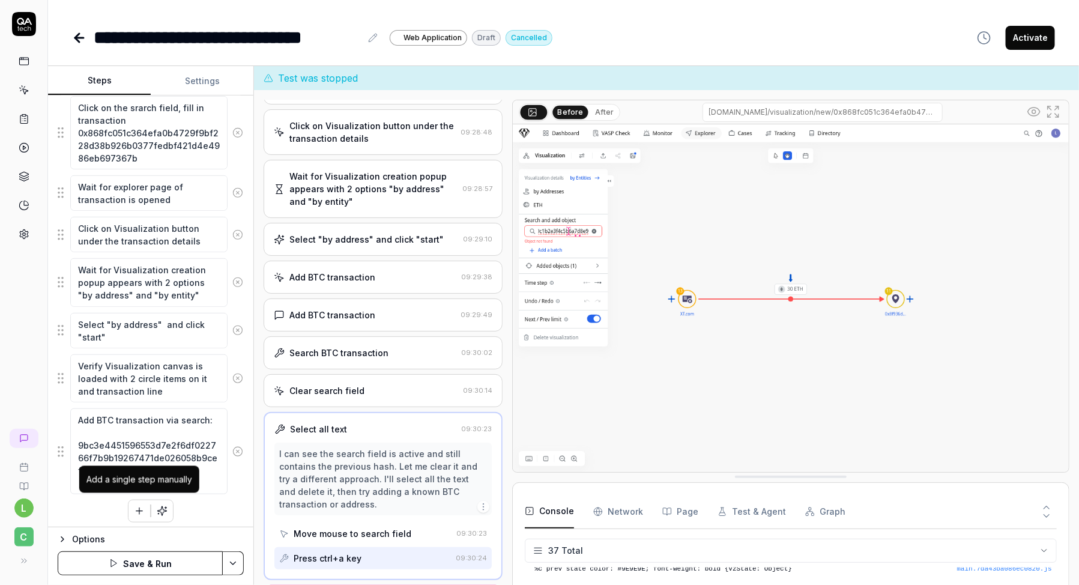
click at [138, 509] on icon "button" at bounding box center [139, 511] width 11 height 11
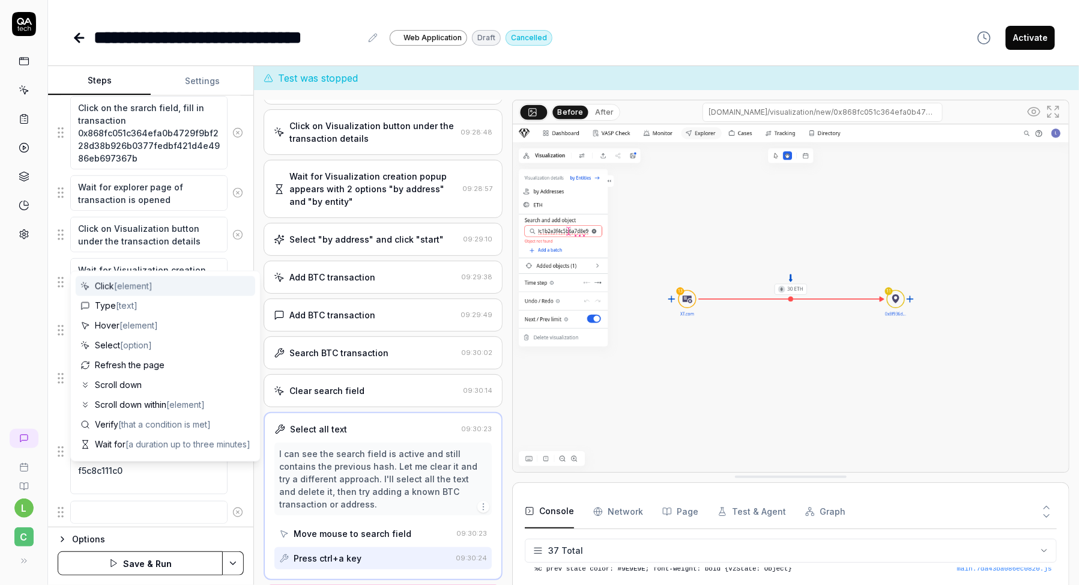
scroll to position [371, 0]
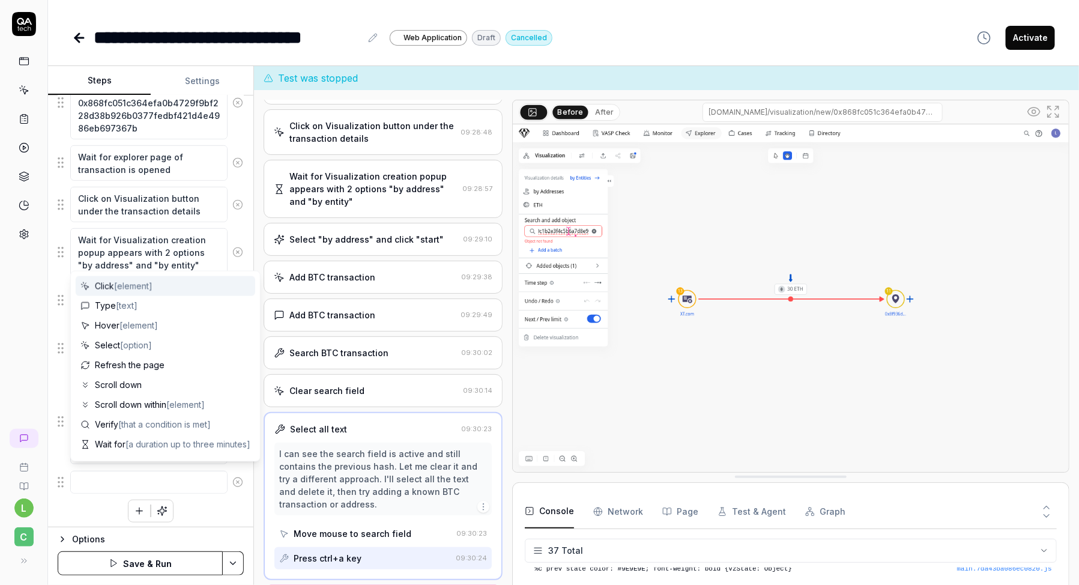
click at [148, 477] on textarea at bounding box center [148, 482] width 157 height 23
click at [105, 503] on div "Open browser [URL][DOMAIN_NAME] verity that user can login in with email [EMAIL…" at bounding box center [151, 245] width 186 height 553
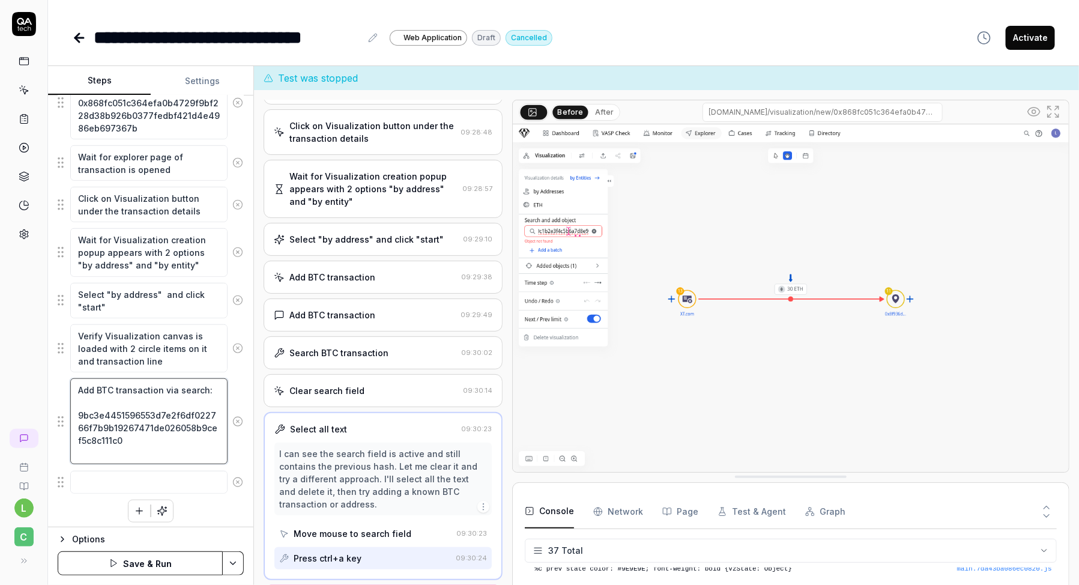
click at [154, 431] on textarea "Add BTC transaction via search: 9bc3e4451596553d7e2f6df022766f7b9b19267471de026…" at bounding box center [148, 421] width 157 height 86
click at [175, 388] on textarea "Add BTC transaction via search: 9bc3e4451596553d7e2f6df022766f7b9b19267471de026…" at bounding box center [148, 421] width 157 height 86
click at [213, 387] on textarea "Add BTC transaction by search: 9bc3e4451596553d7e2f6df022766f7b9b19267471de0260…" at bounding box center [148, 421] width 157 height 86
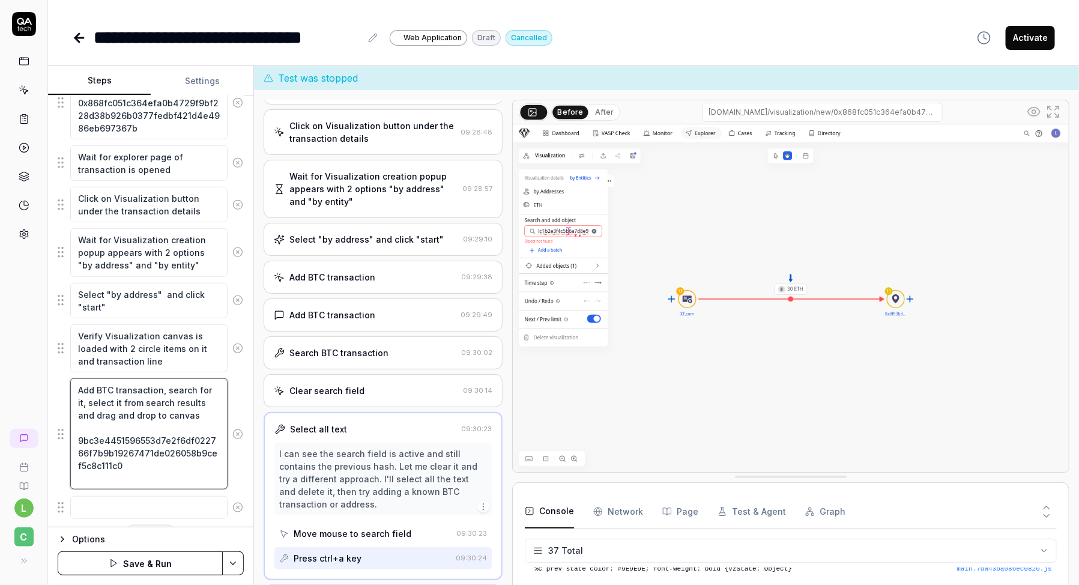
scroll to position [396, 0]
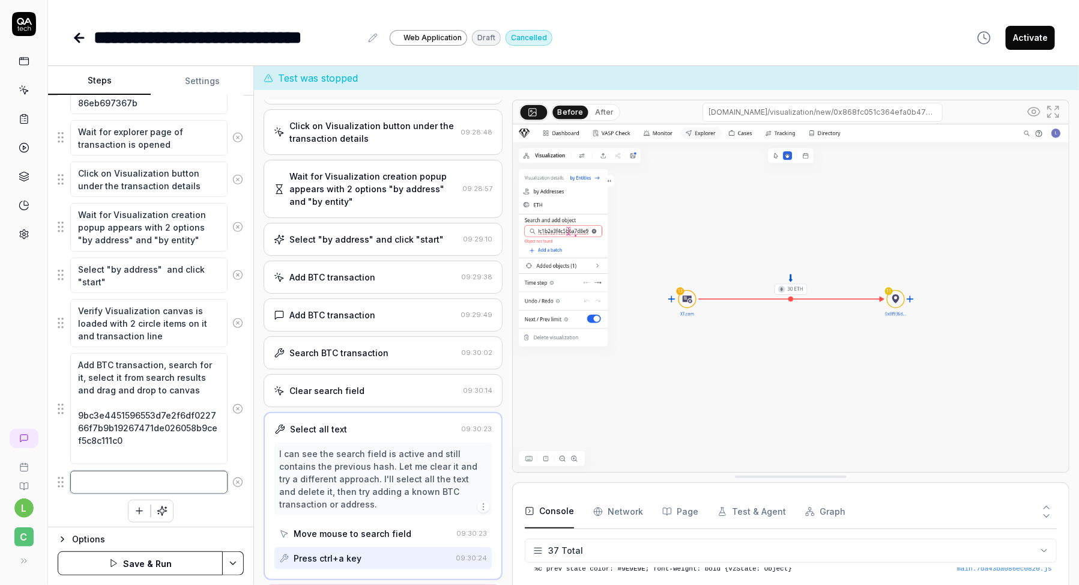
click at [79, 479] on textarea at bounding box center [148, 482] width 157 height 23
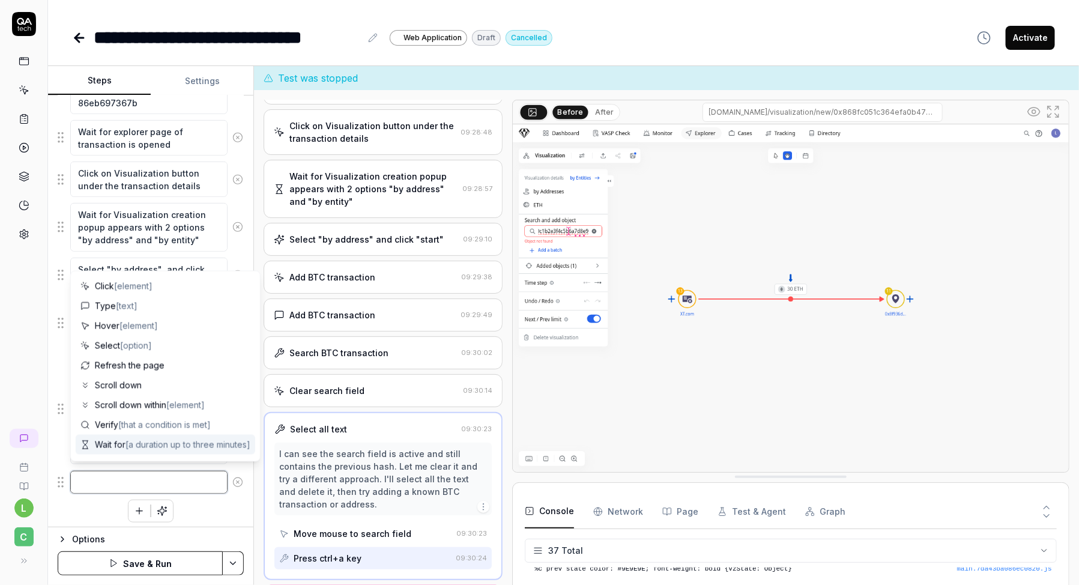
click at [129, 483] on textarea at bounding box center [148, 482] width 157 height 23
paste textarea "ETH token transfer transaction: 0x2c33be0d7d6d462c8cf1b79ddb7b8eaf70a2bdc140cc2…"
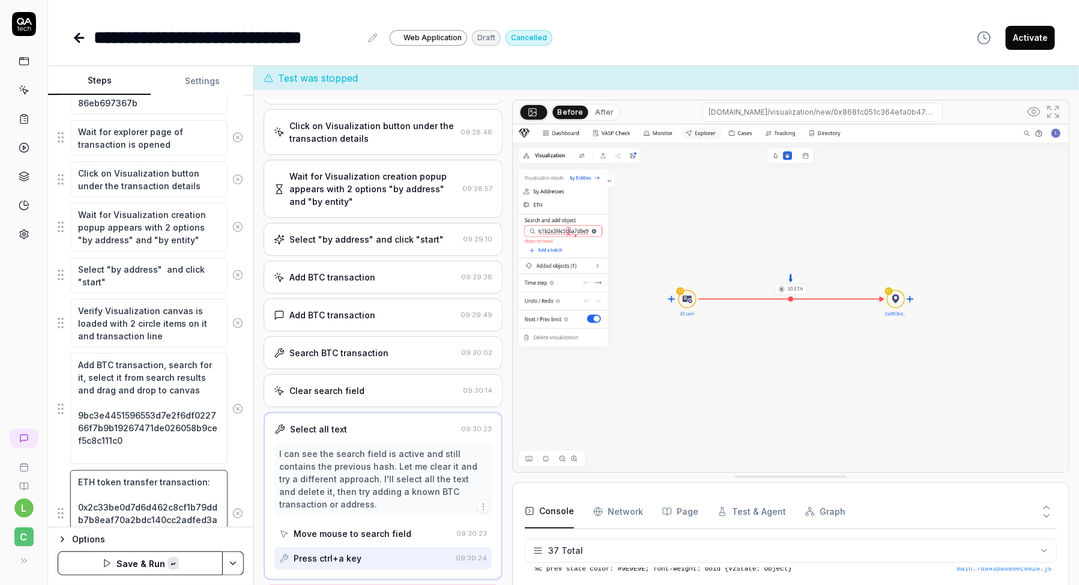
scroll to position [415, 0]
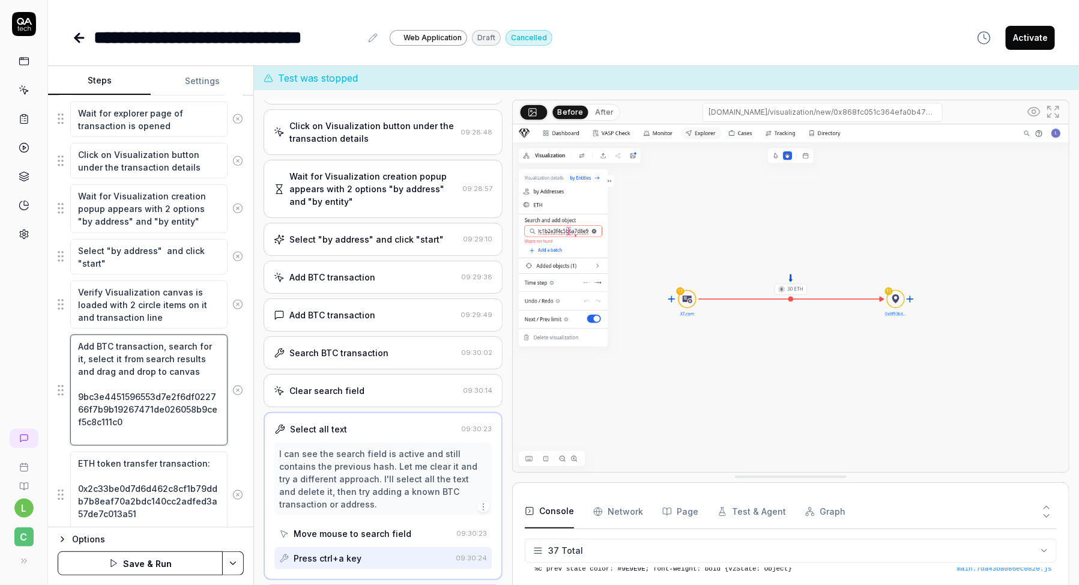
click at [125, 378] on textarea "Add BTC transaction, search for it, select it from search results and drag and …" at bounding box center [148, 389] width 157 height 111
drag, startPoint x: 179, startPoint y: 368, endPoint x: 76, endPoint y: 337, distance: 107.9
click at [76, 337] on textarea "Add BTC transaction, search for it, select it from search results and drag and …" at bounding box center [148, 389] width 157 height 111
click at [80, 453] on textarea "ETH token transfer transaction: 0x2c33be0d7d6d462c8cf1b79ddb7b8eaf70a2bdc140cc2…" at bounding box center [148, 495] width 157 height 86
click at [76, 454] on textarea "ETH token transfer transaction: 0x2c33be0d7d6d462c8cf1b79ddb7b8eaf70a2bdc140cc2…" at bounding box center [148, 495] width 157 height 86
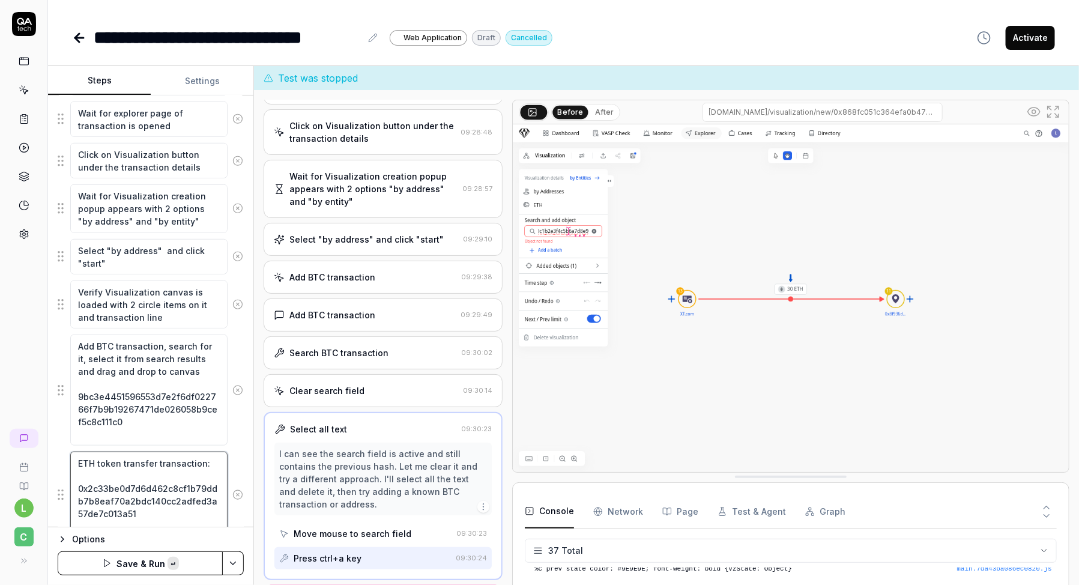
paste textarea "Add BTC transaction, search for it, select it from search results and drag and …"
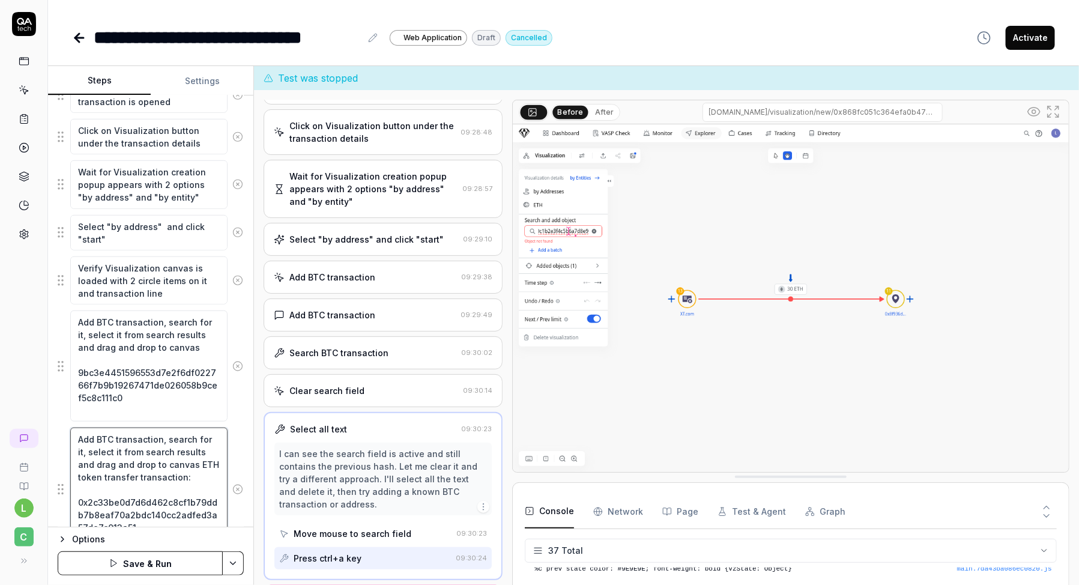
scroll to position [441, 0]
drag, startPoint x: 178, startPoint y: 456, endPoint x: 182, endPoint y: 466, distance: 10.3
click at [182, 466] on textarea "Add BTC transaction, search for it, select it from search results and drag and …" at bounding box center [148, 487] width 157 height 124
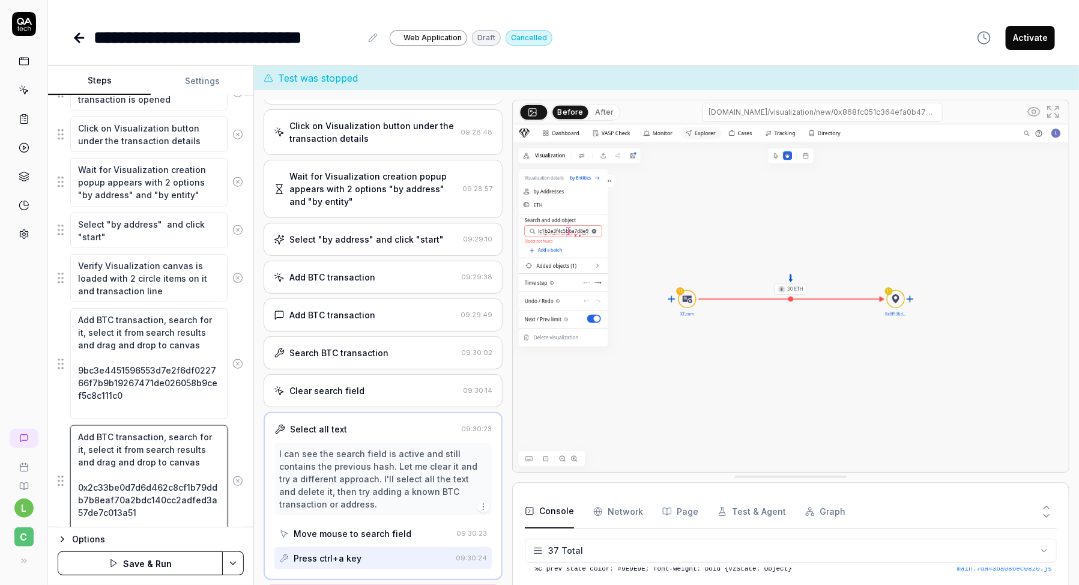
click at [112, 431] on textarea "Add BTC transaction, search for it, select it from search results and drag and …" at bounding box center [148, 480] width 157 height 111
click at [170, 461] on textarea "Add ETH transaction, search for it, select it from search results and drag and …" at bounding box center [148, 480] width 157 height 111
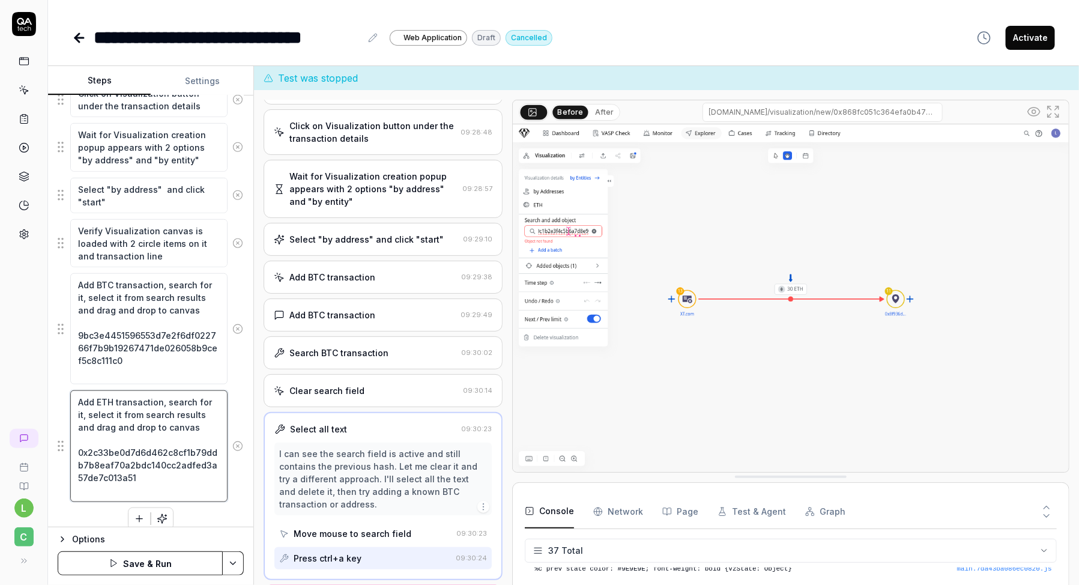
scroll to position [483, 0]
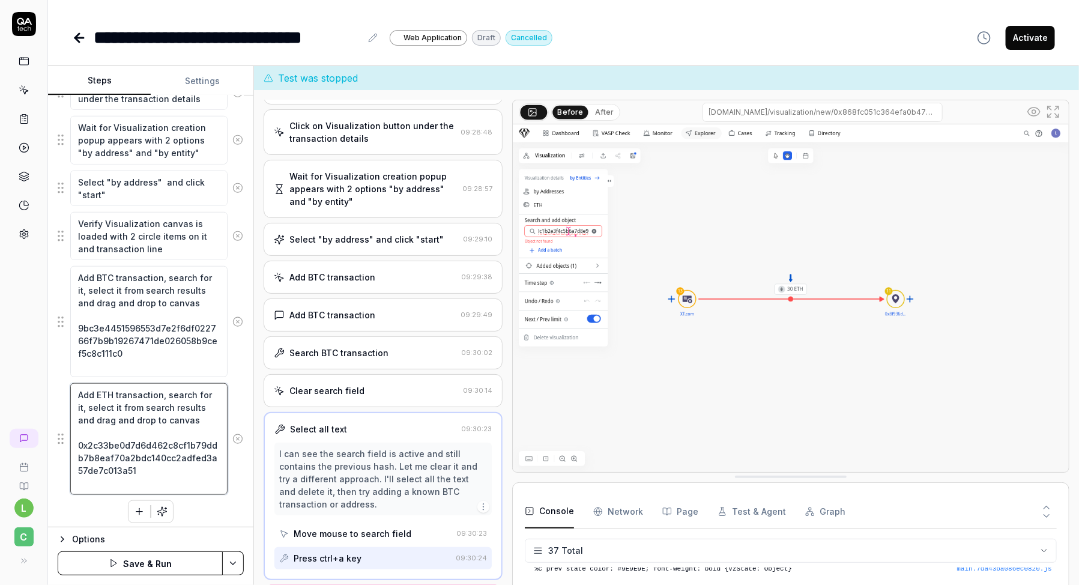
click at [186, 445] on textarea "Add ETH transaction, search for it, select it from search results and drag and …" at bounding box center [148, 438] width 157 height 111
click at [109, 503] on div "Open browser [URL][DOMAIN_NAME] verity that user can login in with email [EMAIL…" at bounding box center [151, 190] width 186 height 666
click at [133, 506] on button "button" at bounding box center [139, 512] width 22 height 22
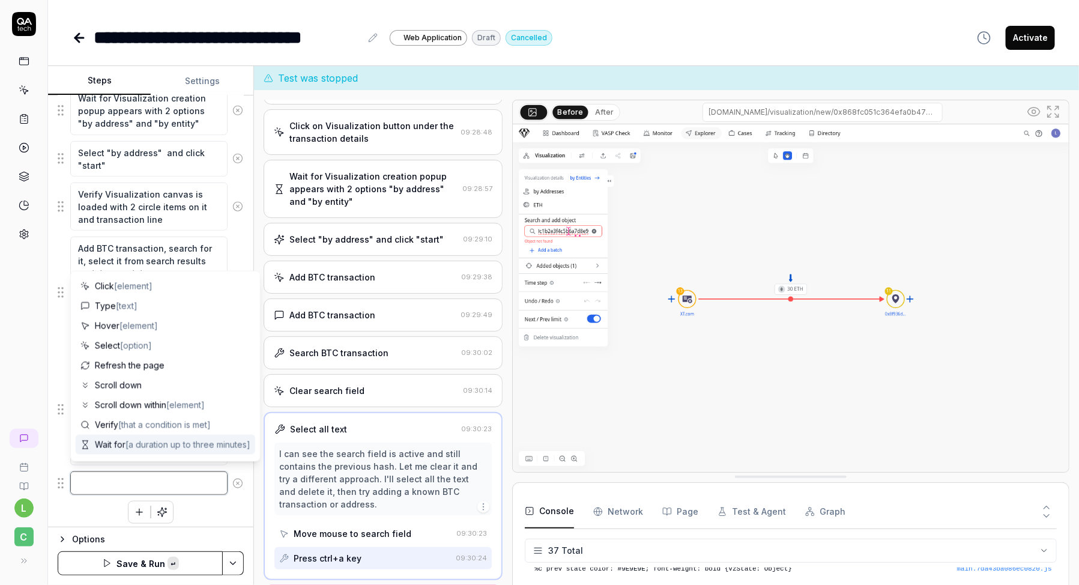
paste textarea "Click Save Visualization. Enter name: auto-save-test. Confirm save."
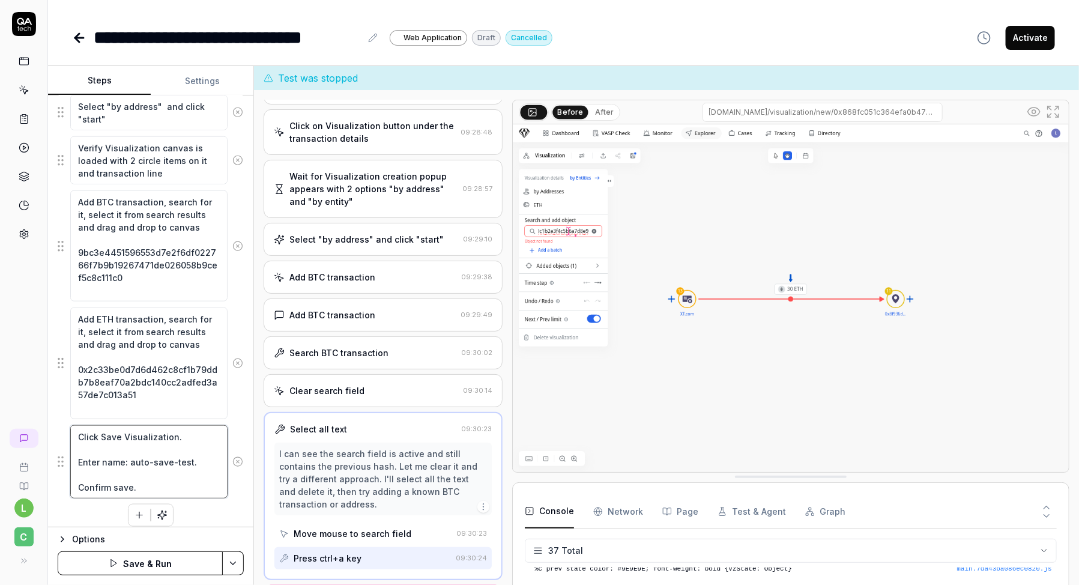
scroll to position [562, 0]
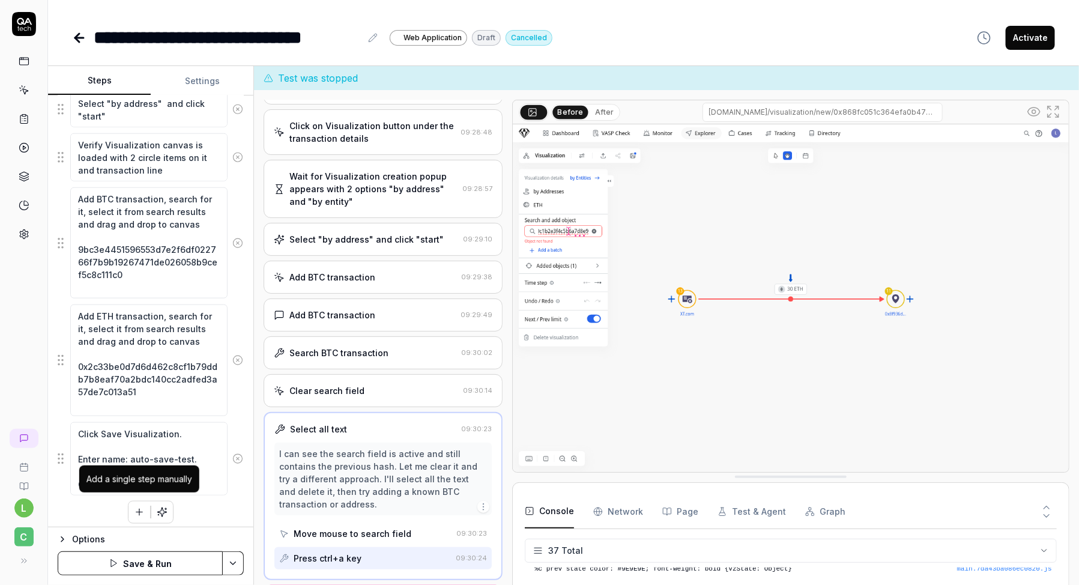
click at [138, 510] on icon "button" at bounding box center [139, 512] width 11 height 11
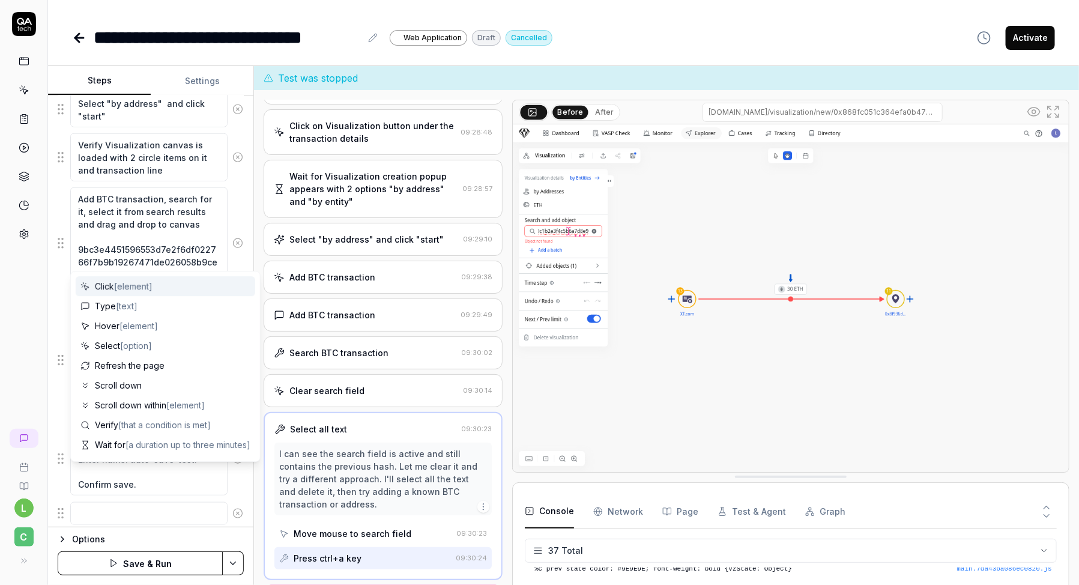
scroll to position [591, 0]
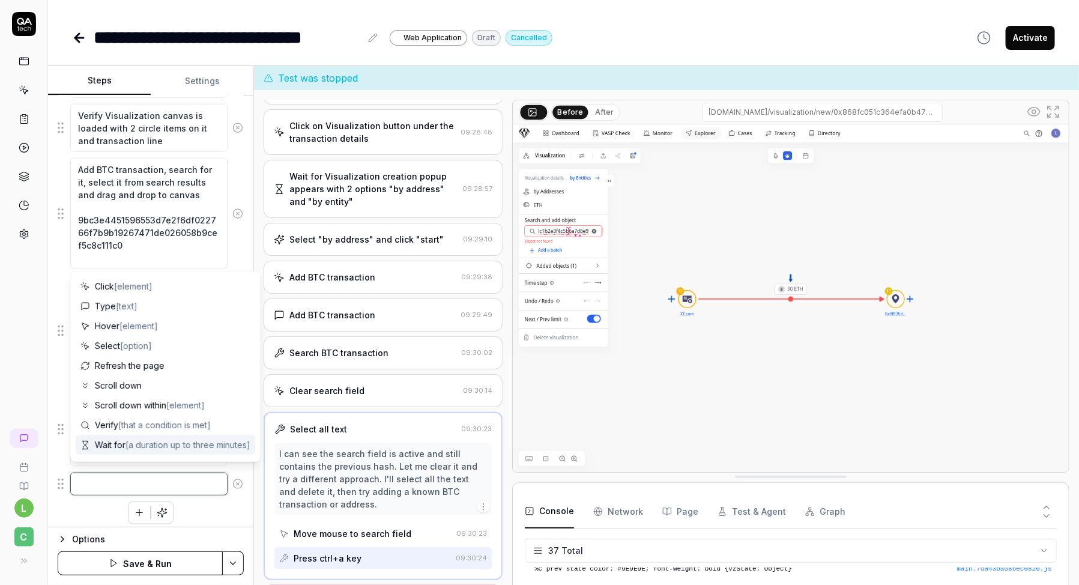
click at [154, 479] on textarea at bounding box center [148, 484] width 157 height 23
paste textarea "Navigate back to Dashboard → Visualizations tab. Open visualization named auto-…"
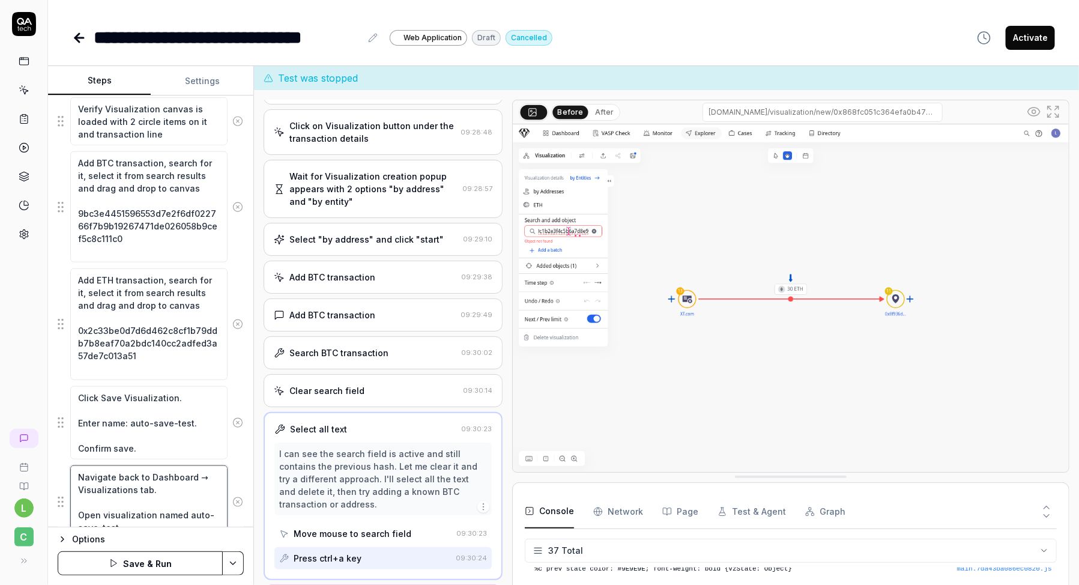
scroll to position [641, 0]
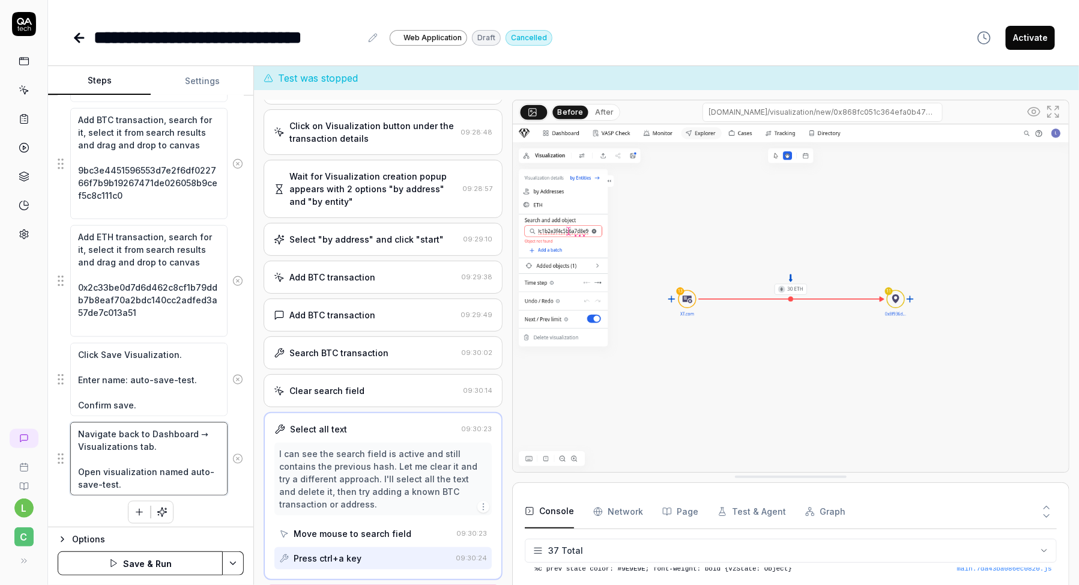
drag, startPoint x: 124, startPoint y: 477, endPoint x: 62, endPoint y: 462, distance: 63.8
click at [62, 462] on div "Navigate back to Dashboard → Visualizations tab. Open visualization named auto-…" at bounding box center [151, 459] width 186 height 74
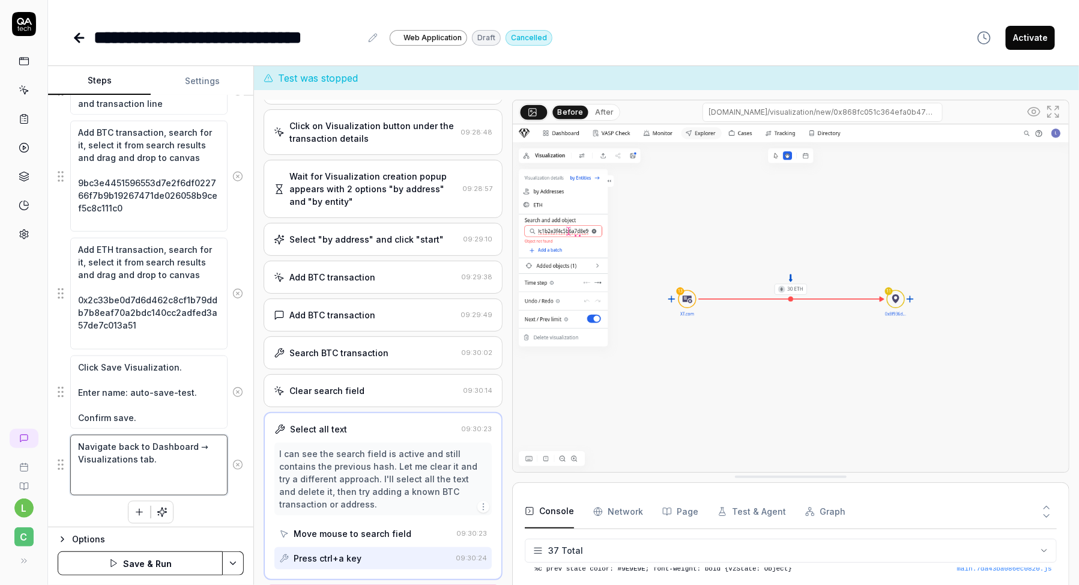
scroll to position [616, 0]
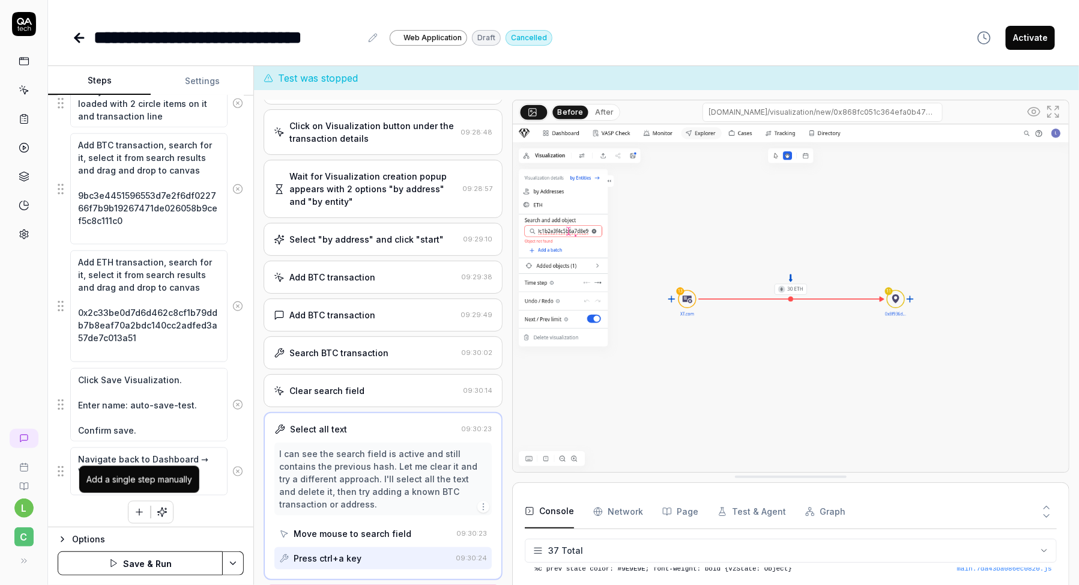
click at [141, 507] on icon "button" at bounding box center [139, 512] width 11 height 11
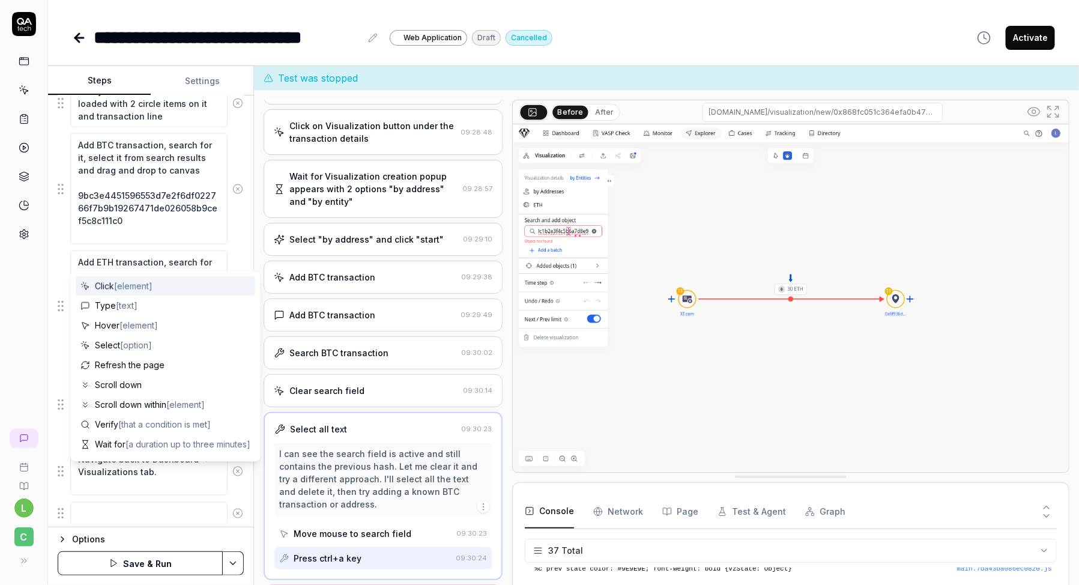
scroll to position [645, 0]
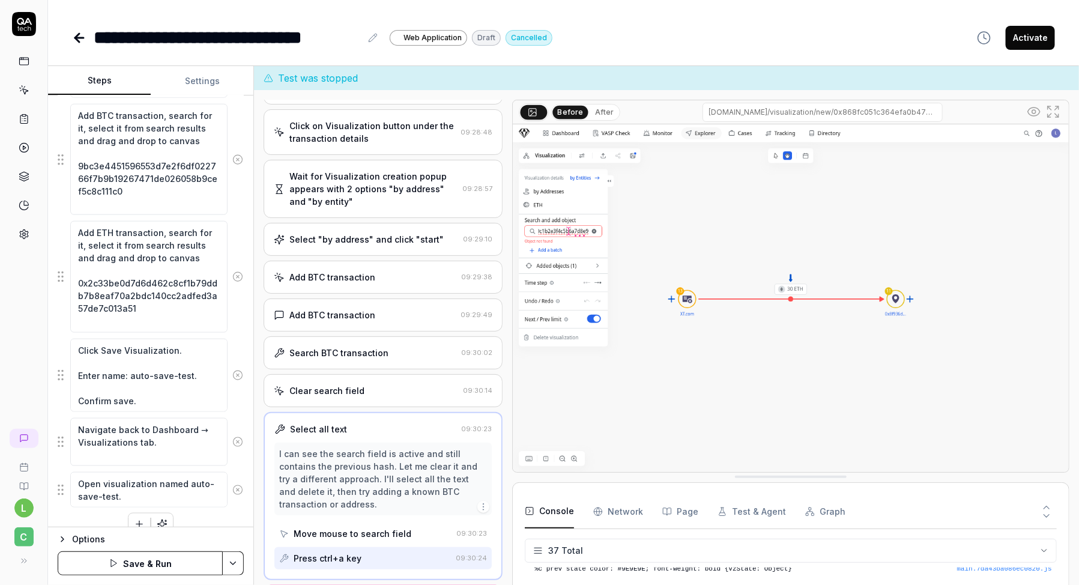
click at [89, 515] on div "Open browser [URL][DOMAIN_NAME] verity that user can login in with email [EMAIL…" at bounding box center [151, 115] width 186 height 841
click at [97, 476] on textarea "Open visualization named auto-save-test." at bounding box center [148, 489] width 157 height 35
click at [88, 515] on div "Open browser [URL][DOMAIN_NAME] verity that user can login in with email [EMAIL…" at bounding box center [151, 115] width 186 height 841
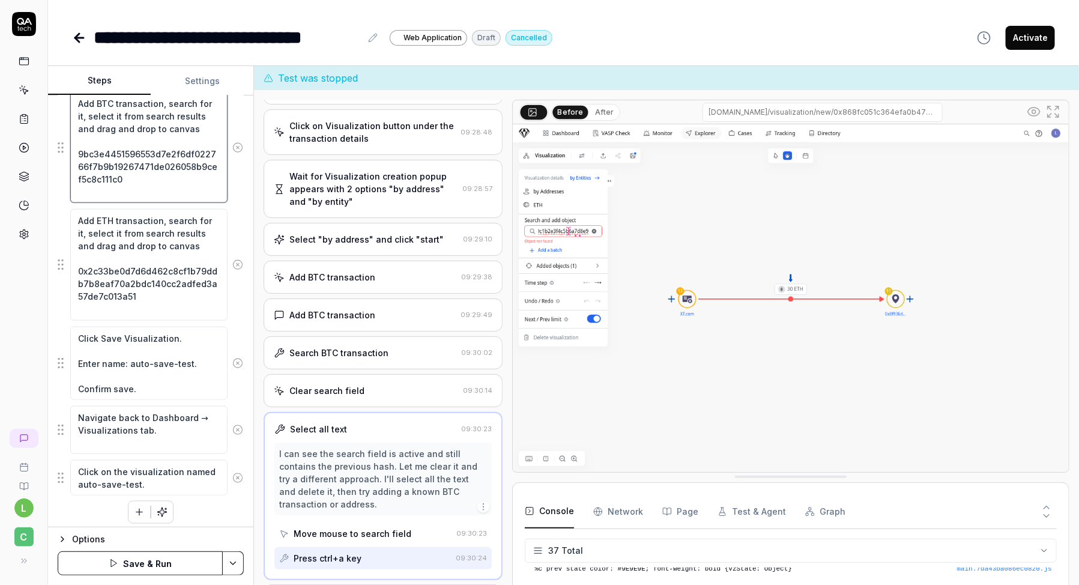
click at [179, 196] on textarea "Add BTC transaction, search for it, select it from search results and drag and …" at bounding box center [148, 147] width 157 height 111
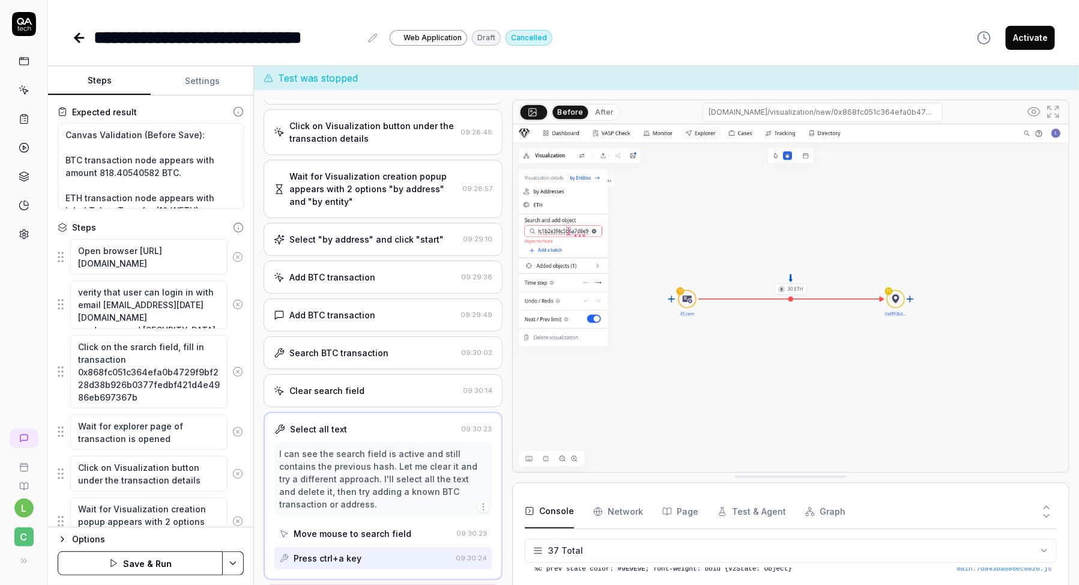
scroll to position [112, 0]
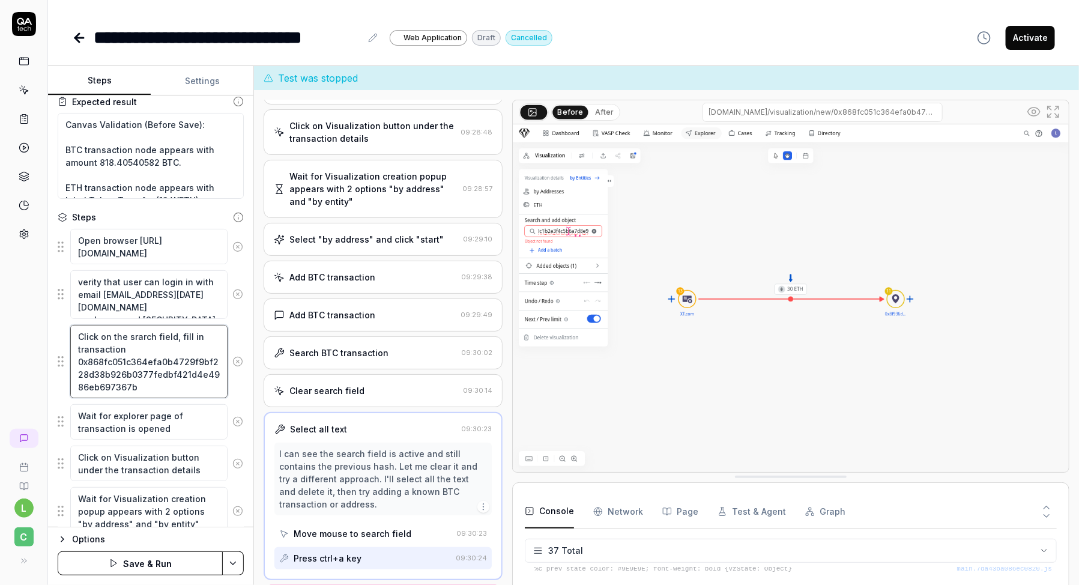
click at [149, 347] on textarea "Click on the srarch field, fill in transaction 0x868fc051c364efa0b4729f9bf228d3…" at bounding box center [148, 361] width 157 height 73
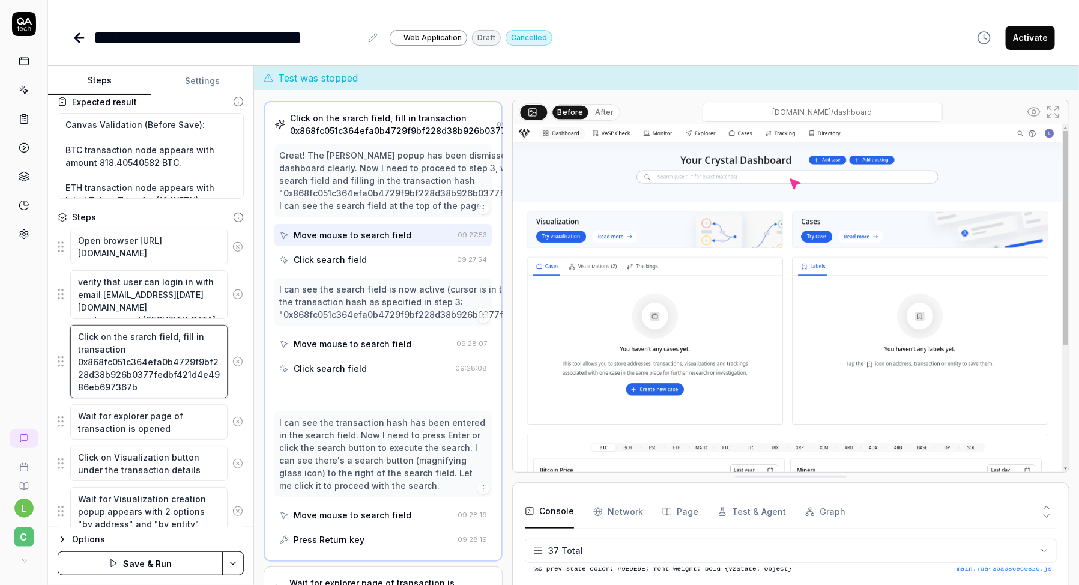
scroll to position [104, 0]
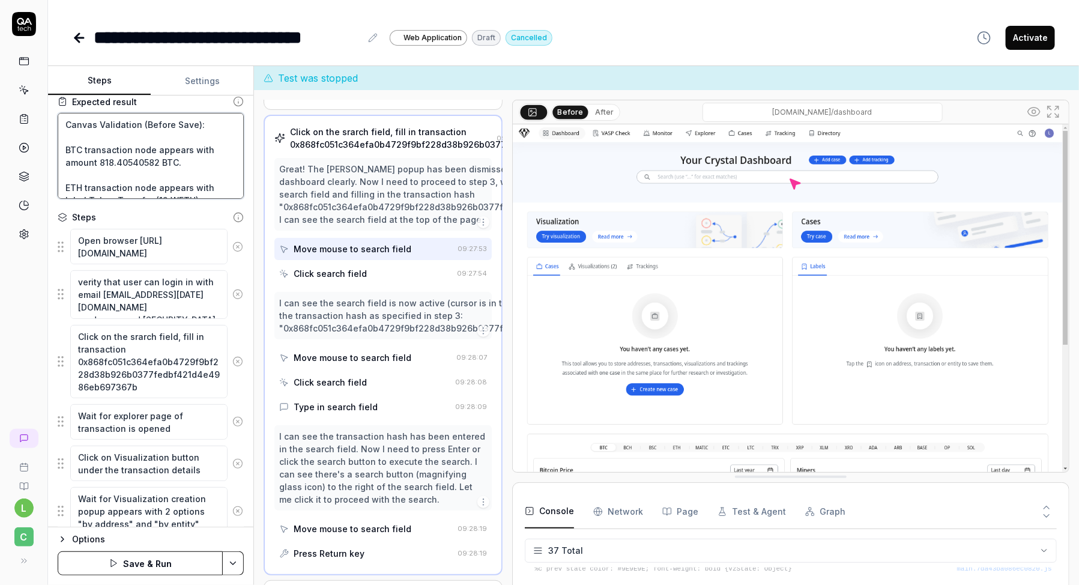
click at [114, 171] on textarea "Canvas Validation (Before Save): BTC transaction node appears with amount 818.4…" at bounding box center [151, 156] width 186 height 86
drag, startPoint x: 167, startPoint y: 165, endPoint x: 110, endPoint y: 162, distance: 57.1
click at [110, 162] on textarea "Canvas Validation (Before Save): BTC transaction node appears with amount 818.4…" at bounding box center [151, 156] width 186 height 86
click at [184, 164] on textarea "Canvas Validation (Before Save): BTC transaction node appears with amount 818.4…" at bounding box center [151, 156] width 186 height 86
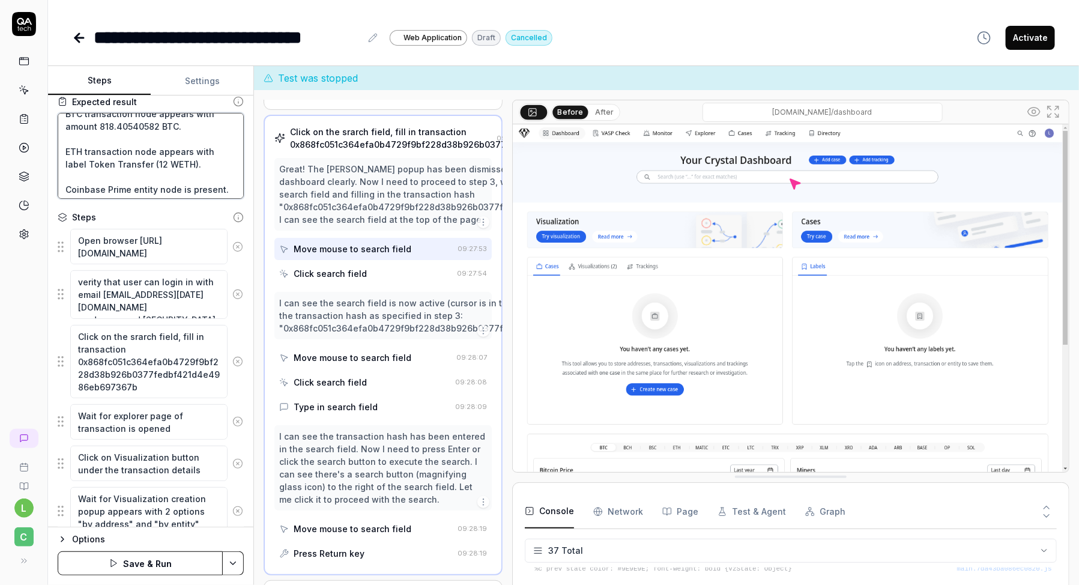
drag, startPoint x: 184, startPoint y: 164, endPoint x: 189, endPoint y: 151, distance: 14.1
click at [189, 151] on textarea "Canvas Validation (Before Save): BTC transaction node appears with amount 818.4…" at bounding box center [151, 156] width 186 height 86
paste textarea "0 ETH"
click at [66, 174] on textarea "Canvas Validation (Before Save): BTC transaction node appears with amount 818.4…" at bounding box center [151, 156] width 186 height 86
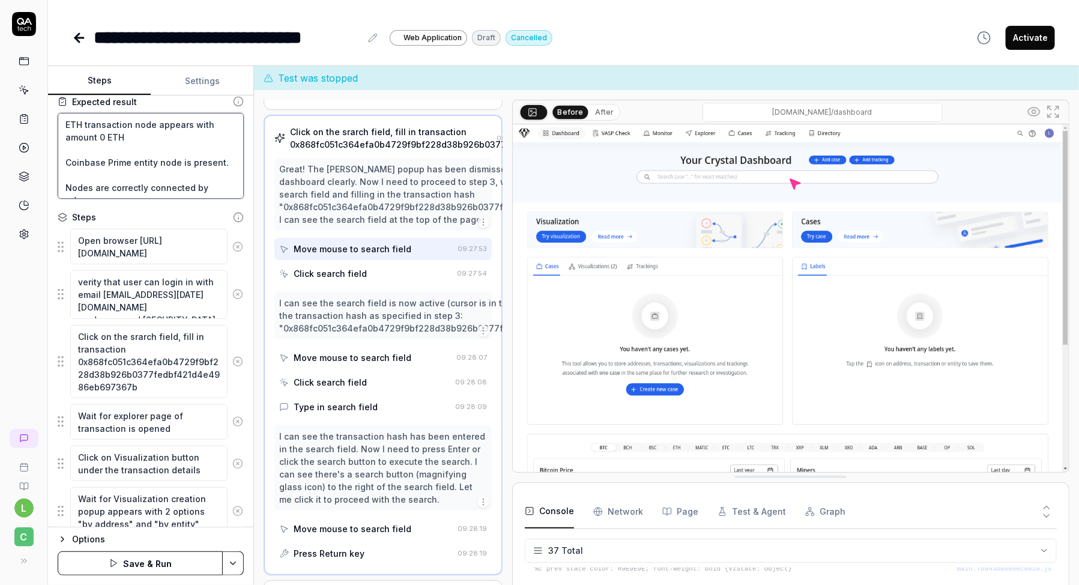
click at [124, 160] on textarea "Canvas Validation (Before Save): BTC transaction node appears with amount 818.4…" at bounding box center [151, 156] width 186 height 86
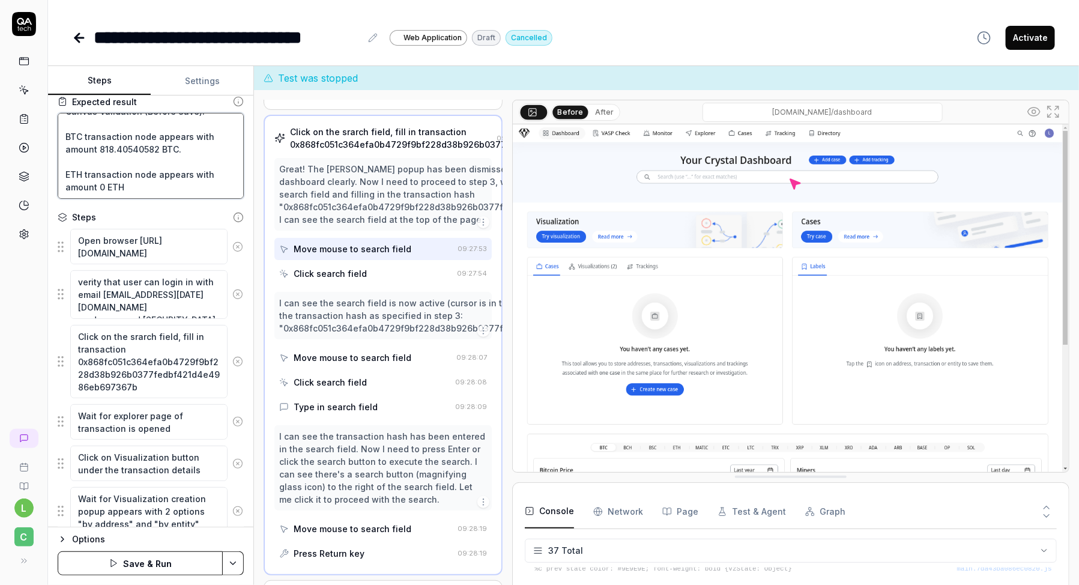
scroll to position [13, 0]
click at [182, 150] on textarea "Canvas Validation (Before Save): BTC transaction node appears with amount 818.4…" at bounding box center [151, 156] width 186 height 86
drag, startPoint x: 181, startPoint y: 150, endPoint x: 57, endPoint y: 149, distance: 124.3
click at [58, 149] on textarea "Canvas Validation (Before Save): BTC transaction node appears with amount 818.4…" at bounding box center [151, 156] width 186 height 86
click at [61, 171] on textarea "Canvas Validation (Before Save): BTC transaction node appears on the graph ETH …" at bounding box center [151, 156] width 186 height 86
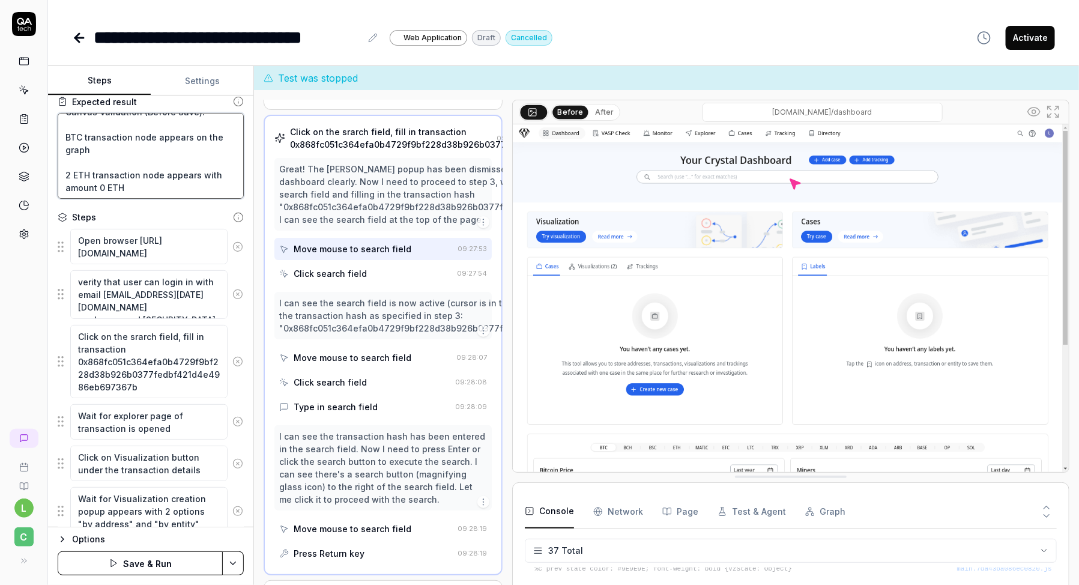
click at [136, 174] on textarea "Canvas Validation (Before Save): BTC transaction node appears on the graph 2 ET…" at bounding box center [151, 156] width 186 height 86
click at [160, 179] on textarea "Canvas Validation (Before Save): BTC transaction node appears on the graph 2 ET…" at bounding box center [151, 156] width 186 height 86
click at [125, 186] on textarea "Canvas Validation (Before Save): BTC transaction node appears on the graph 2 ET…" at bounding box center [151, 156] width 186 height 86
click at [126, 211] on div "Steps" at bounding box center [151, 217] width 186 height 13
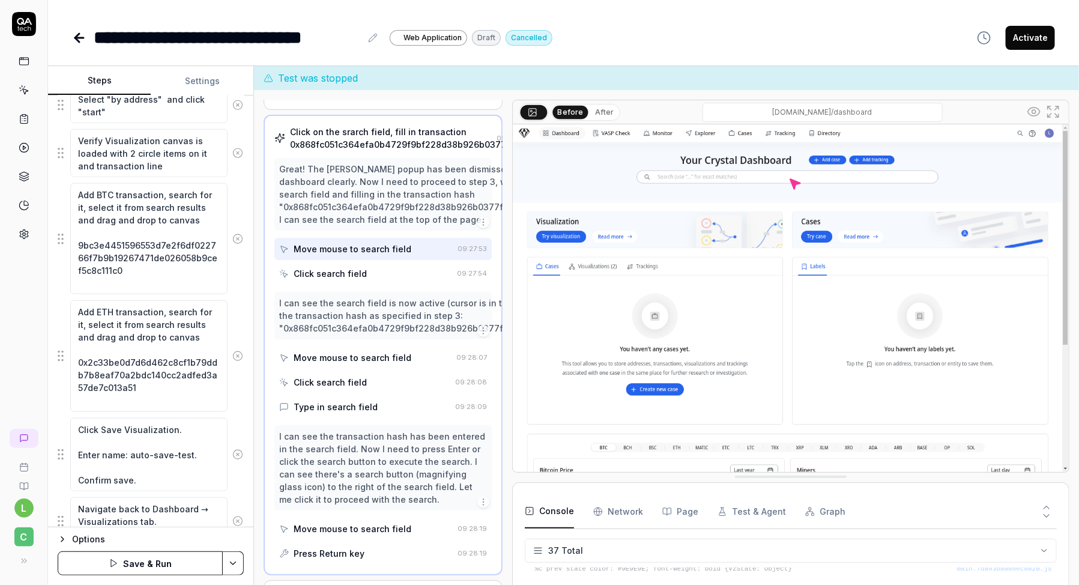
scroll to position [657, 0]
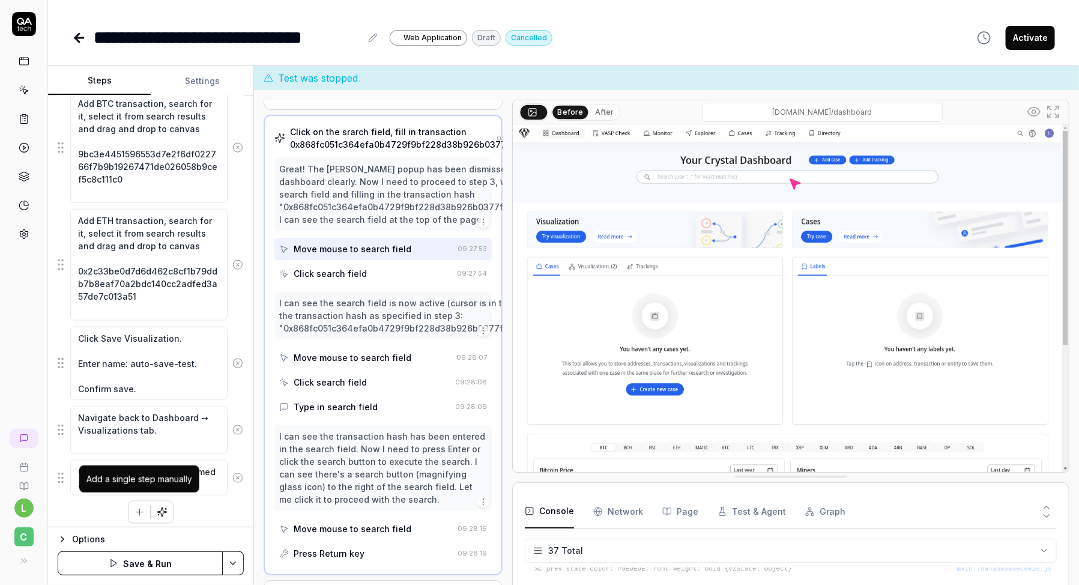
click at [139, 509] on icon "button" at bounding box center [139, 512] width 0 height 7
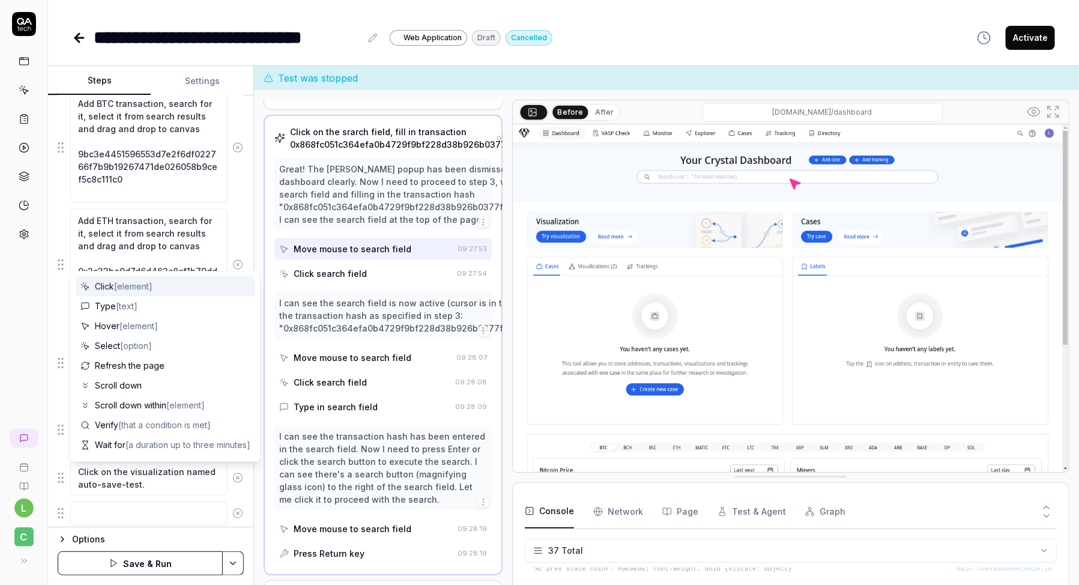
scroll to position [686, 0]
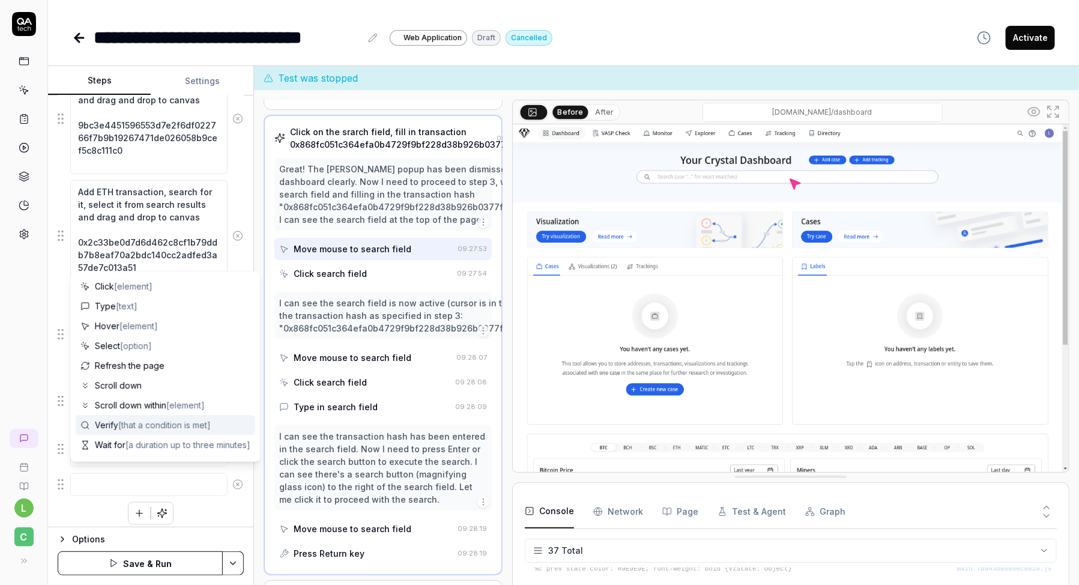
click at [128, 427] on span "[that a condition is met]" at bounding box center [164, 425] width 92 height 10
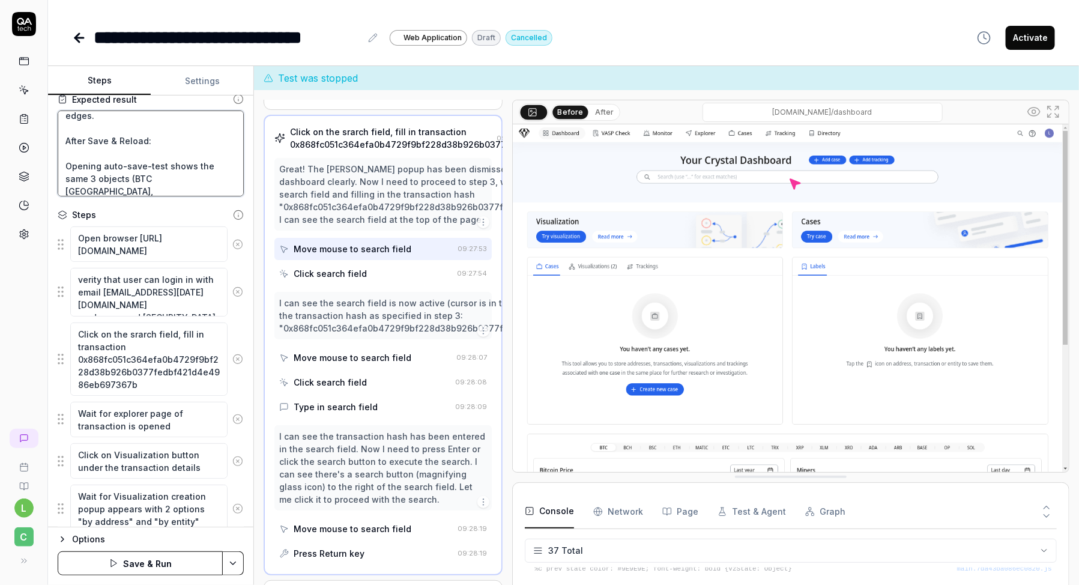
scroll to position [109, 0]
drag, startPoint x: 143, startPoint y: 151, endPoint x: 67, endPoint y: 166, distance: 77.8
click at [67, 166] on textarea "Canvas Validation (Before Save): BTC transaction node appears on the graph 2 ET…" at bounding box center [151, 153] width 186 height 86
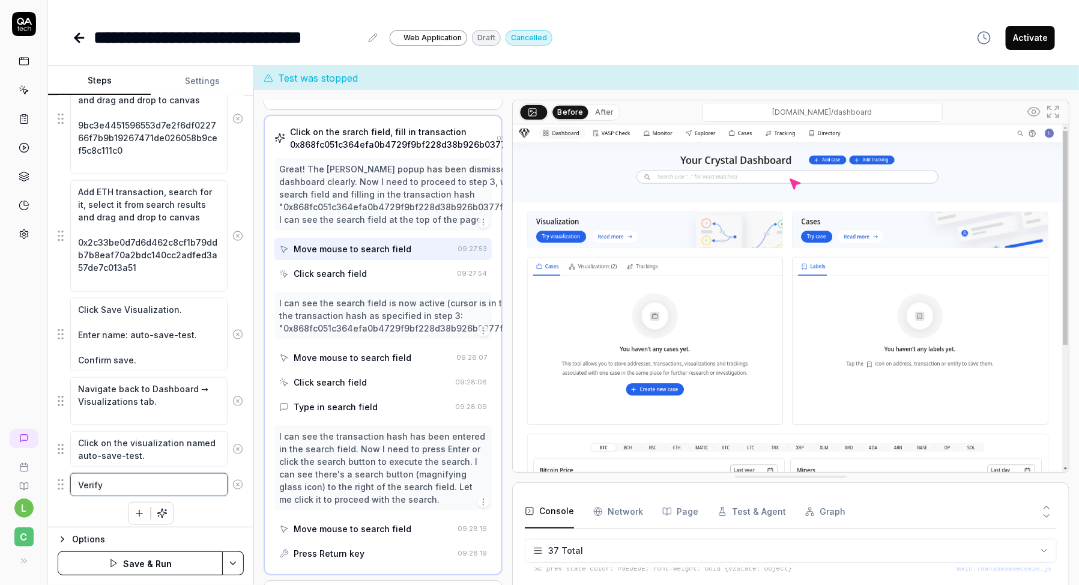
click at [206, 484] on textarea "Verify" at bounding box center [148, 484] width 157 height 23
paste textarea "Opening auto-save-test shows the same 3 objects (BTC [GEOGRAPHIC_DATA], [GEOGRA…"
drag, startPoint x: 172, startPoint y: 503, endPoint x: 106, endPoint y: 505, distance: 66.1
click at [106, 505] on textarea "Verify Opening auto-save-test shows the same 3 objects (BTC [GEOGRAPHIC_DATA], …" at bounding box center [148, 503] width 157 height 61
click at [77, 503] on textarea "Verify Opening auto-save-test shows the same 3 objects (BTC [GEOGRAPHIC_DATA], …" at bounding box center [148, 497] width 157 height 48
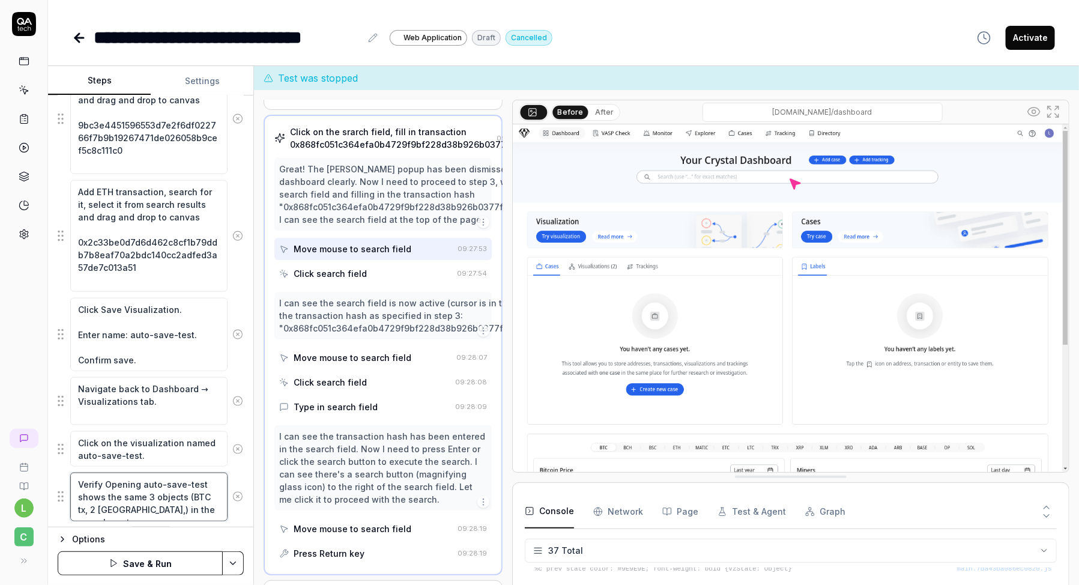
click at [110, 502] on textarea "Verify Opening auto-save-test shows the same 3 objects (BTC tx, 2 [GEOGRAPHIC_D…" at bounding box center [148, 497] width 157 height 48
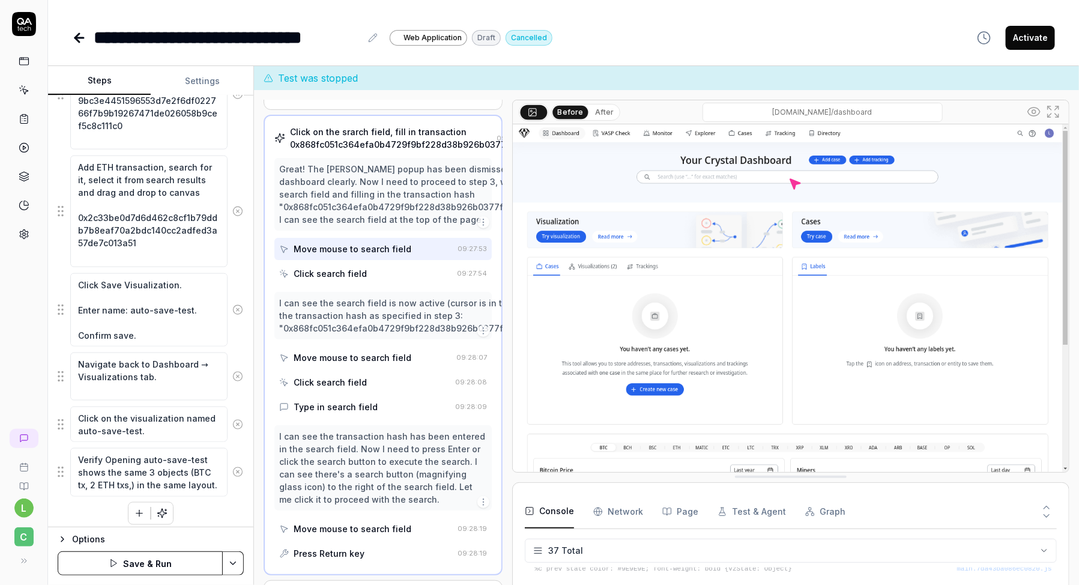
click at [202, 501] on div "Open browser [URL][DOMAIN_NAME] verity that user can login in with email [EMAIL…" at bounding box center [151, 77] width 186 height 895
click at [156, 563] on button "Save & Run" at bounding box center [140, 563] width 165 height 24
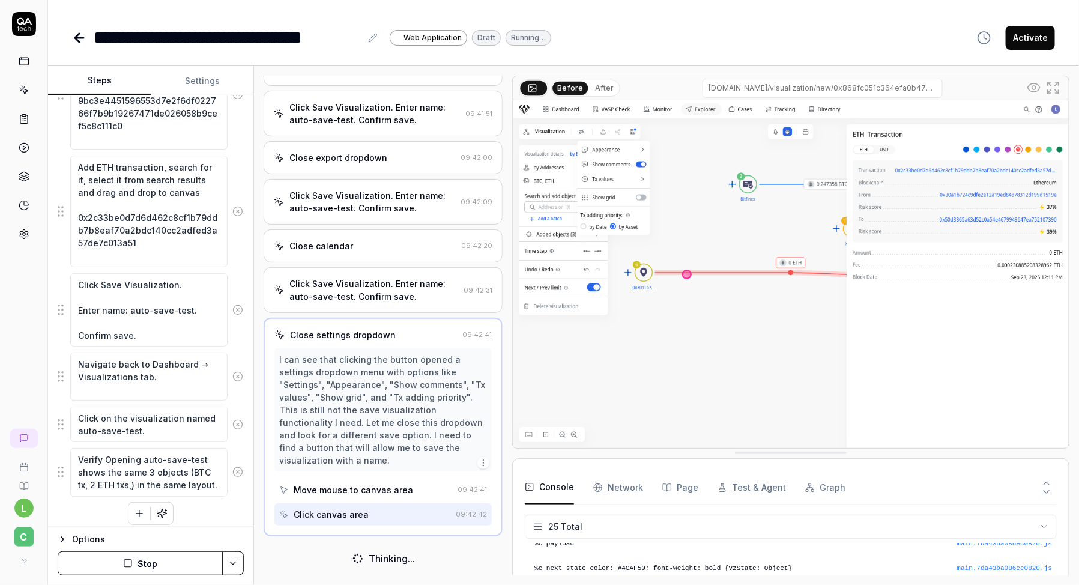
scroll to position [964, 0]
click at [133, 563] on icon "button" at bounding box center [128, 563] width 10 height 10
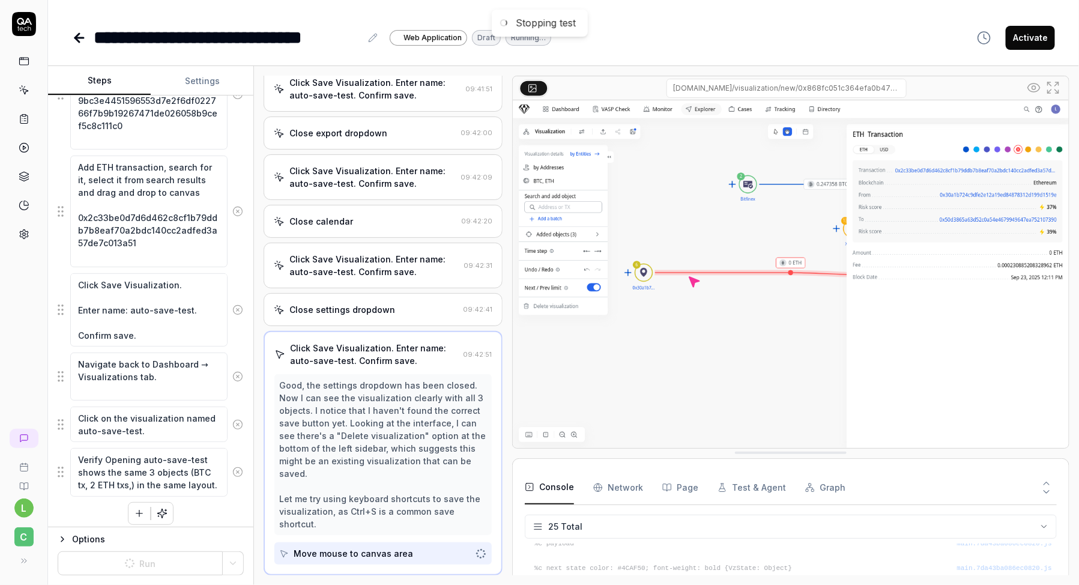
scroll to position [987, 0]
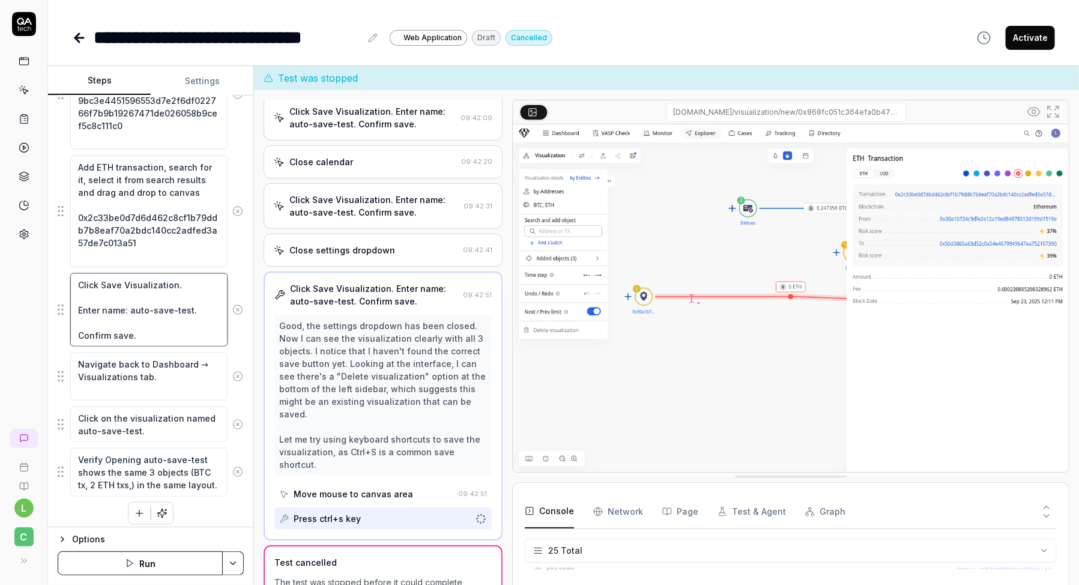
click at [178, 291] on textarea "Click Save Visualization. Enter name: auto-save-test. Confirm save." at bounding box center [148, 309] width 157 height 73
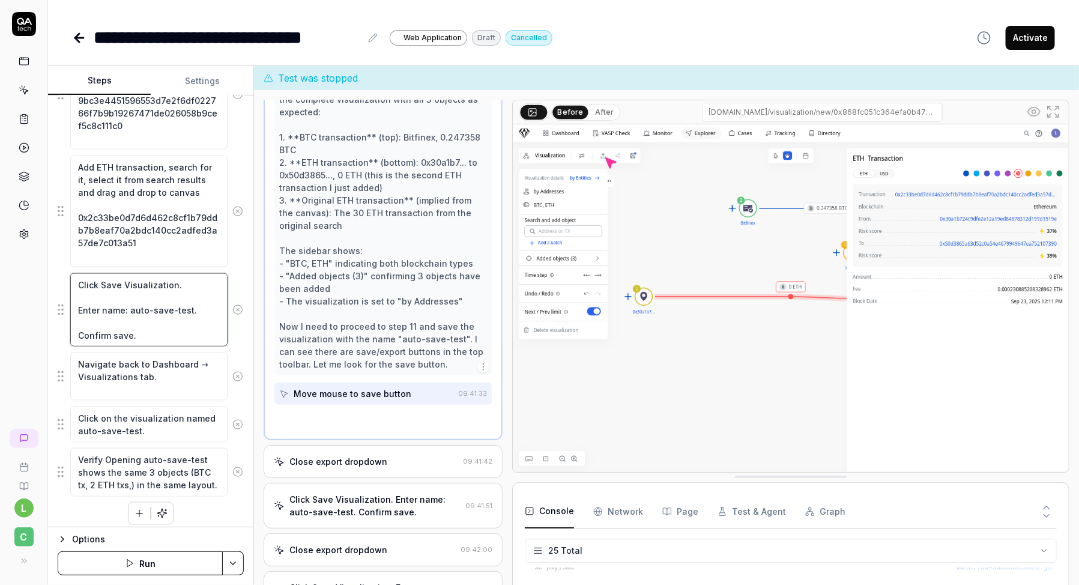
click at [182, 280] on textarea "Click Save Visualization. Enter name: auto-save-test. Confirm save." at bounding box center [148, 309] width 157 height 73
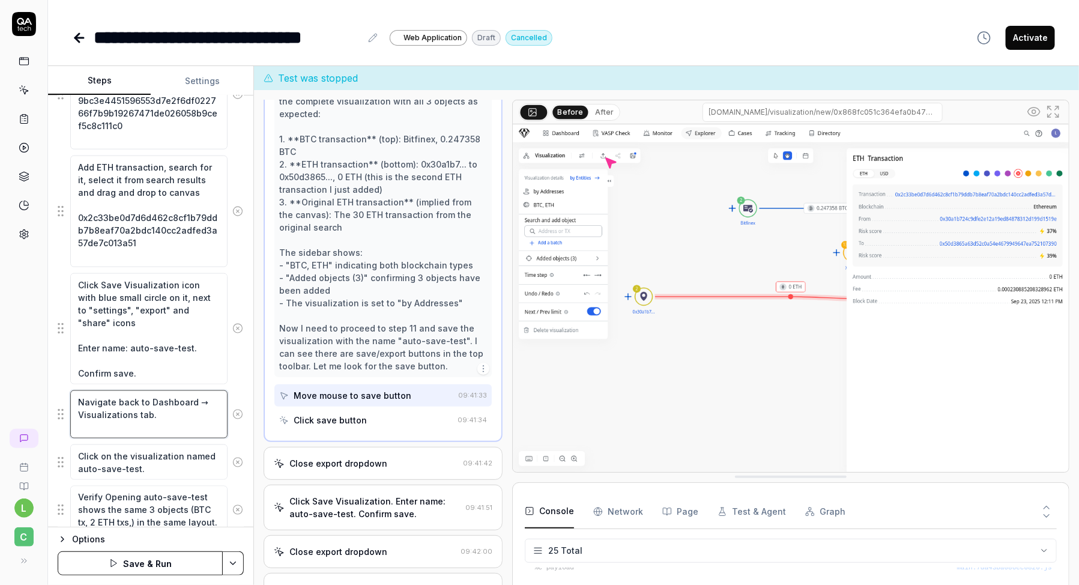
click at [157, 396] on textarea "Navigate back to Dashboard → Visualizations tab." at bounding box center [148, 414] width 157 height 48
click at [134, 569] on button "Save & Run" at bounding box center [140, 563] width 165 height 24
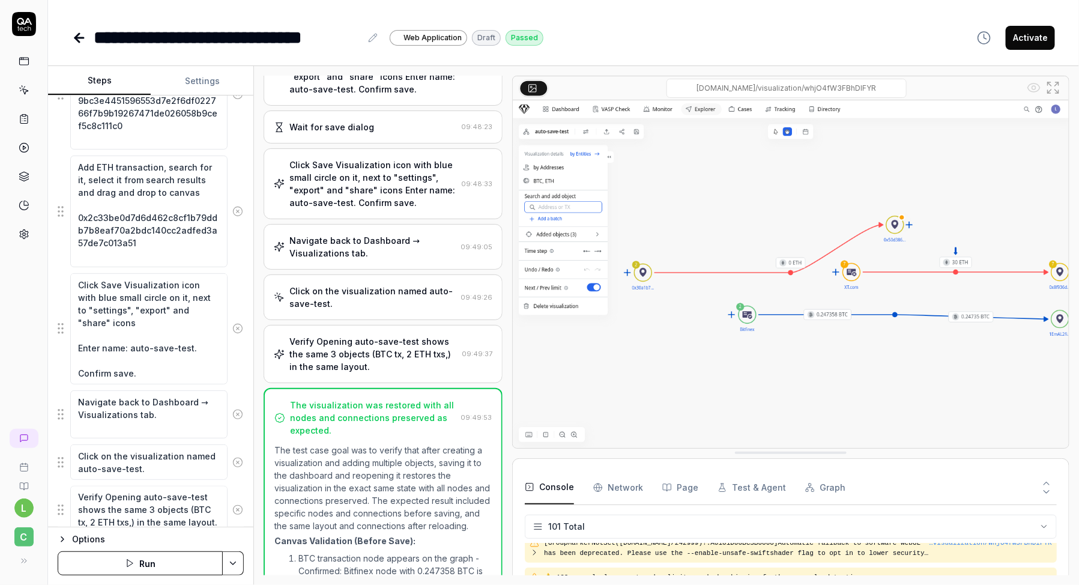
scroll to position [2555, 0]
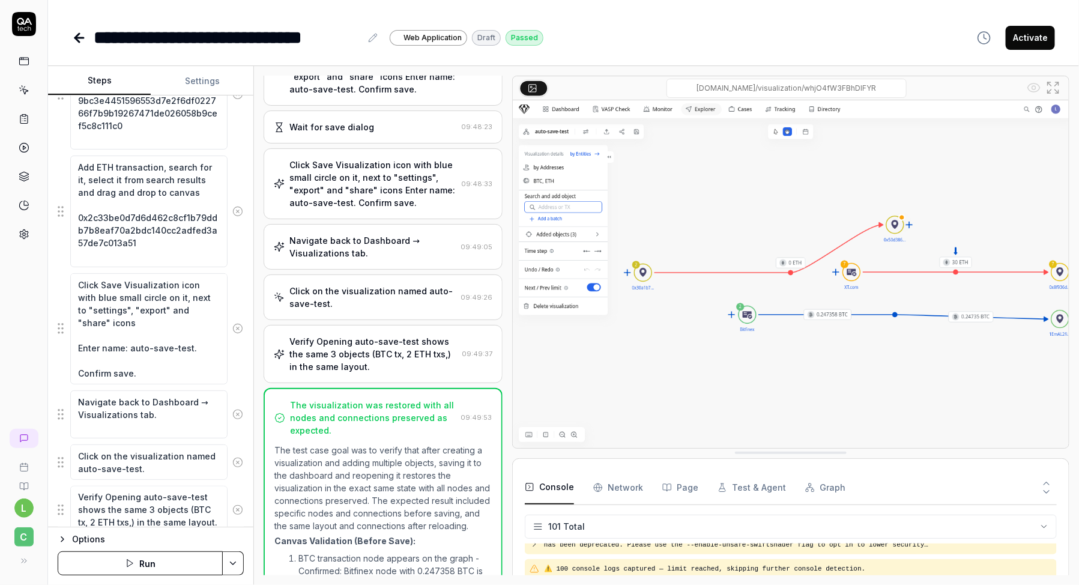
click at [403, 95] on div "Click Save Visualization icon with blue small circle on it, next to "settings",…" at bounding box center [373, 70] width 168 height 50
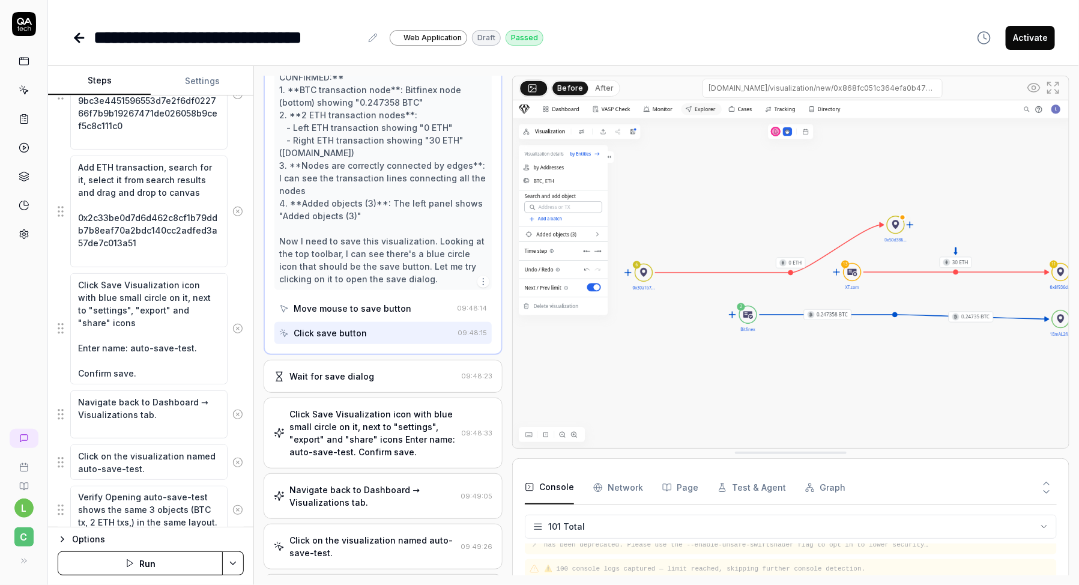
scroll to position [1164, 0]
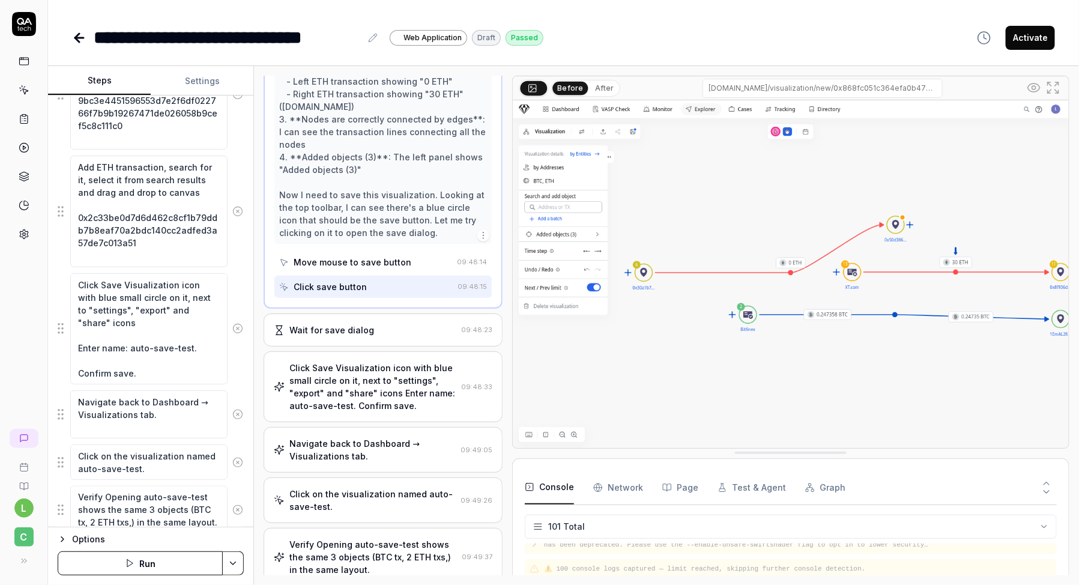
click at [361, 346] on div "Wait for save dialog 09:48:23" at bounding box center [383, 329] width 239 height 33
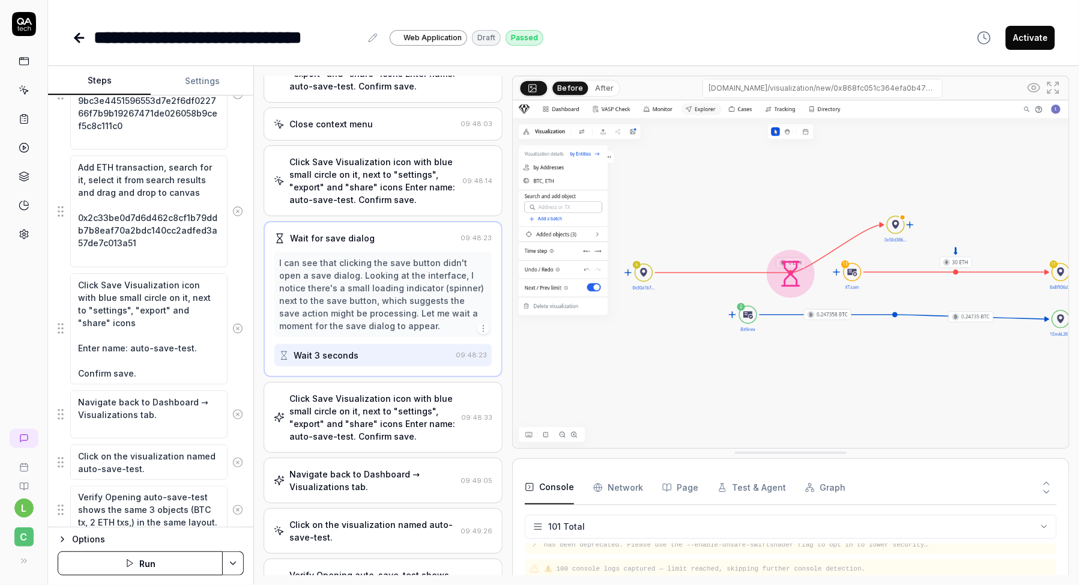
scroll to position [863, 0]
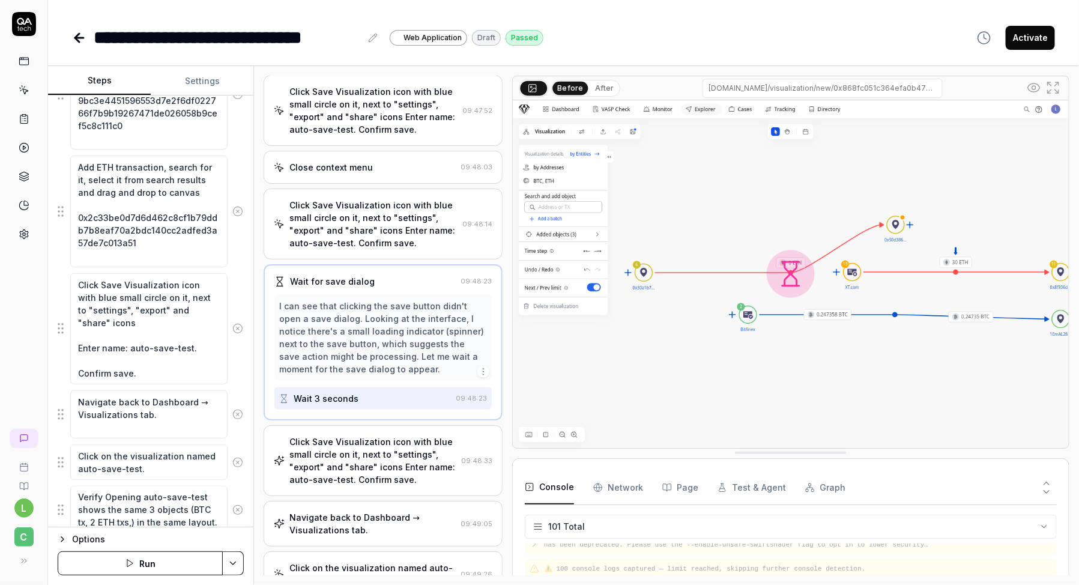
click at [372, 249] on div "Click Save Visualization icon with blue small circle on it, next to "settings",…" at bounding box center [373, 224] width 168 height 50
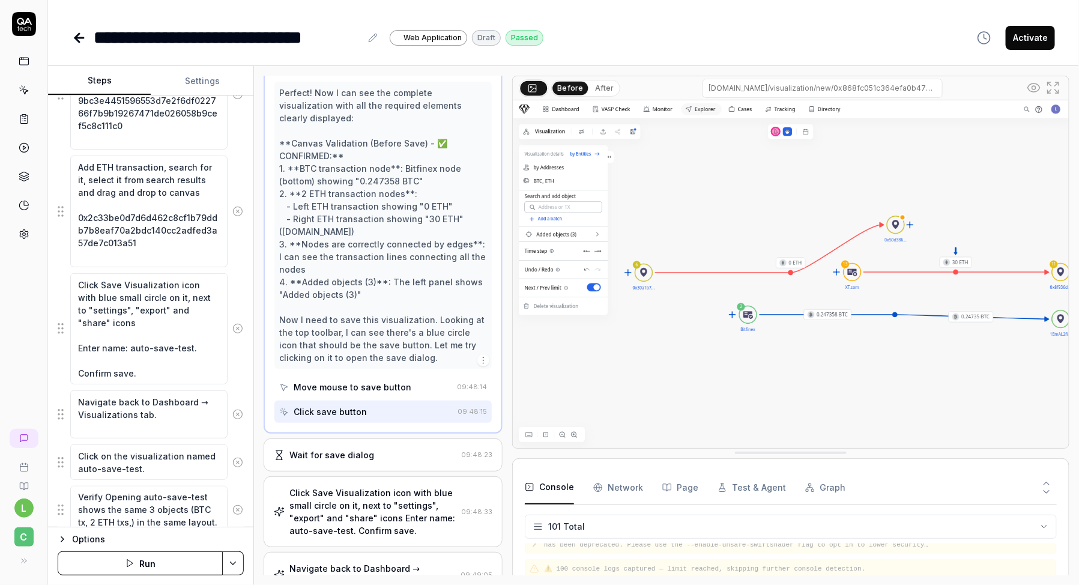
scroll to position [1040, 0]
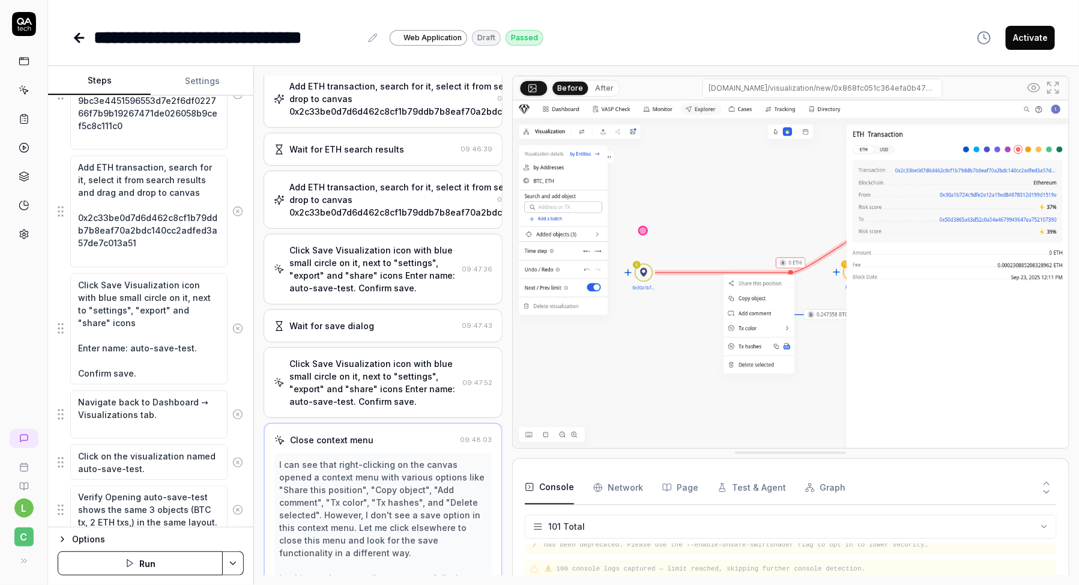
scroll to position [588, 0]
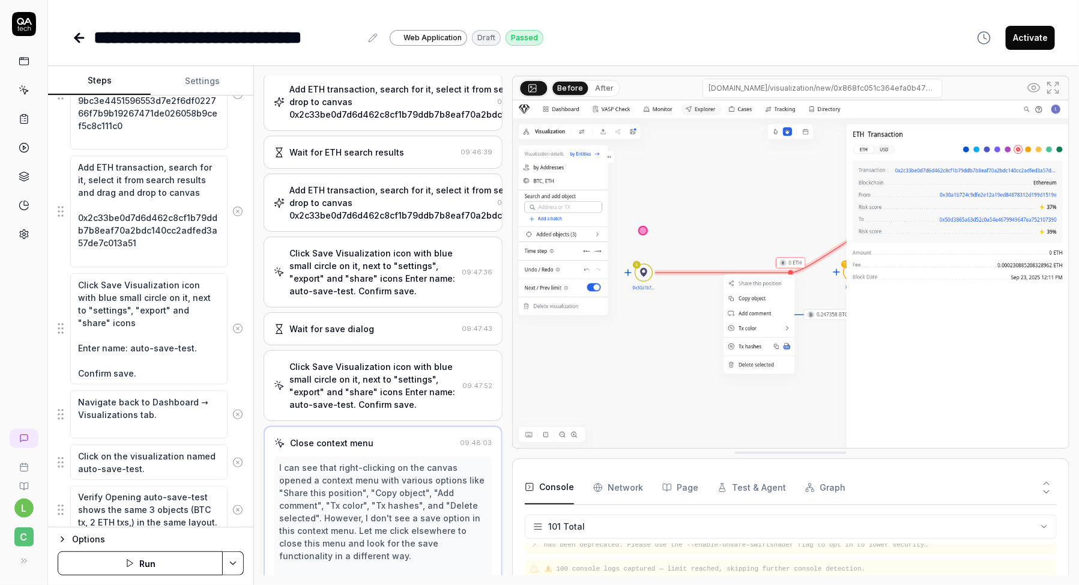
click at [354, 169] on div "Wait for ETH search results 09:46:39" at bounding box center [383, 152] width 239 height 33
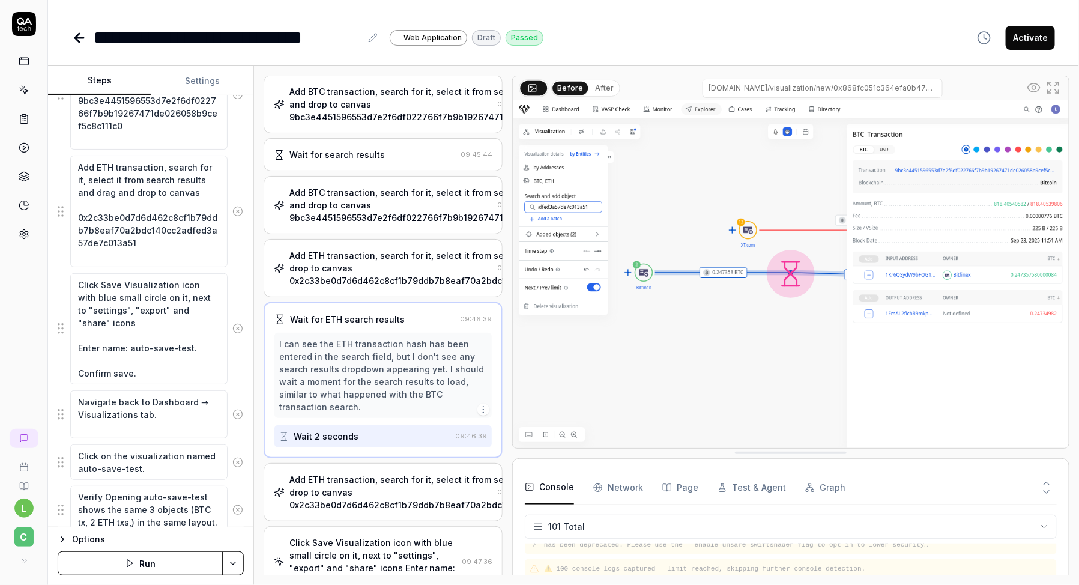
scroll to position [413, 0]
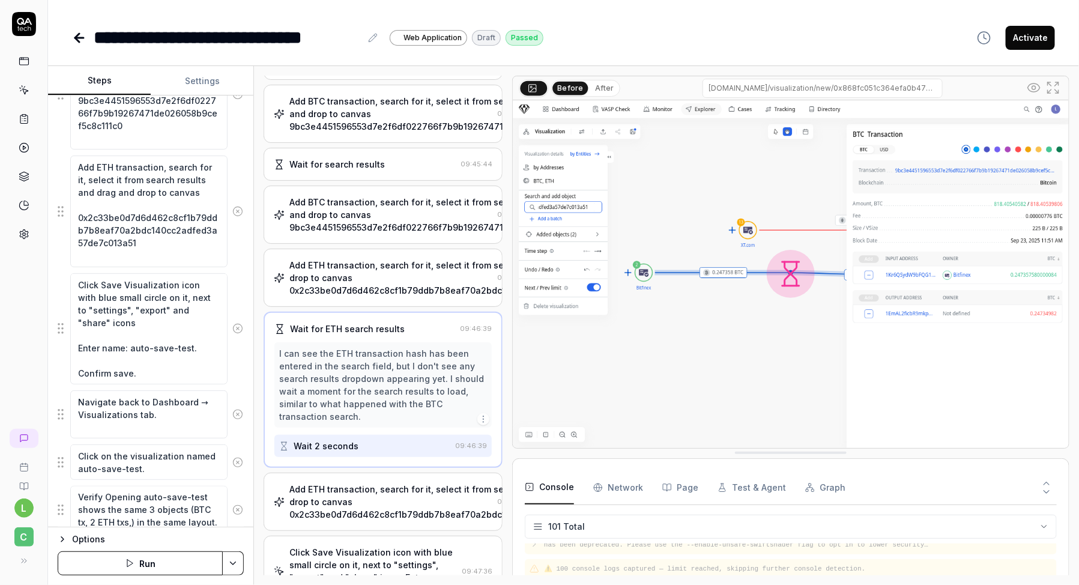
click at [383, 297] on div "Add ETH transaction, search for it, select it from search results and drag and …" at bounding box center [457, 278] width 337 height 38
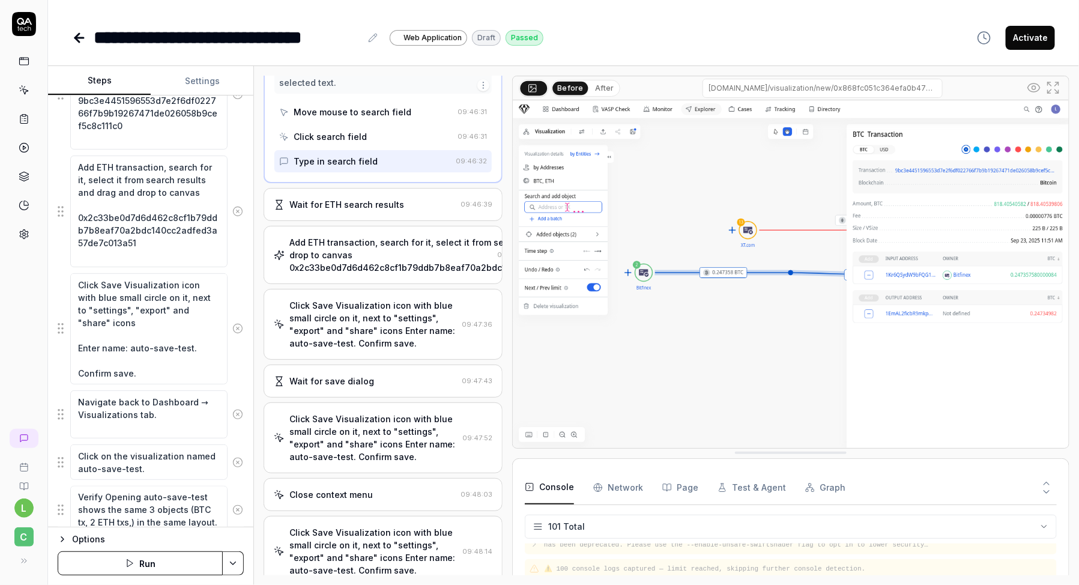
scroll to position [749, 0]
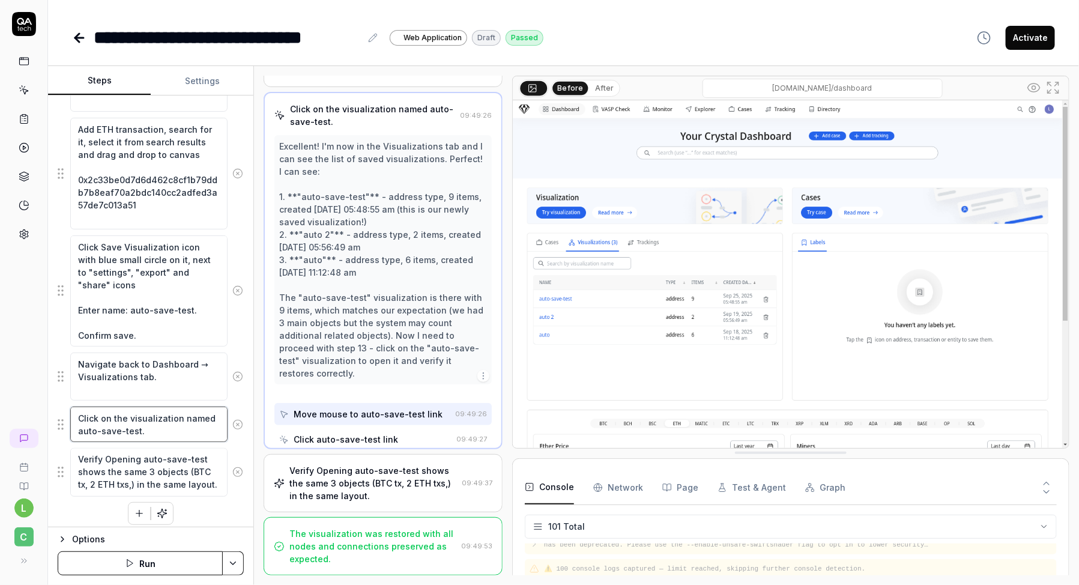
click at [124, 425] on textarea "Click on the visualization named auto-save-test." at bounding box center [148, 423] width 157 height 35
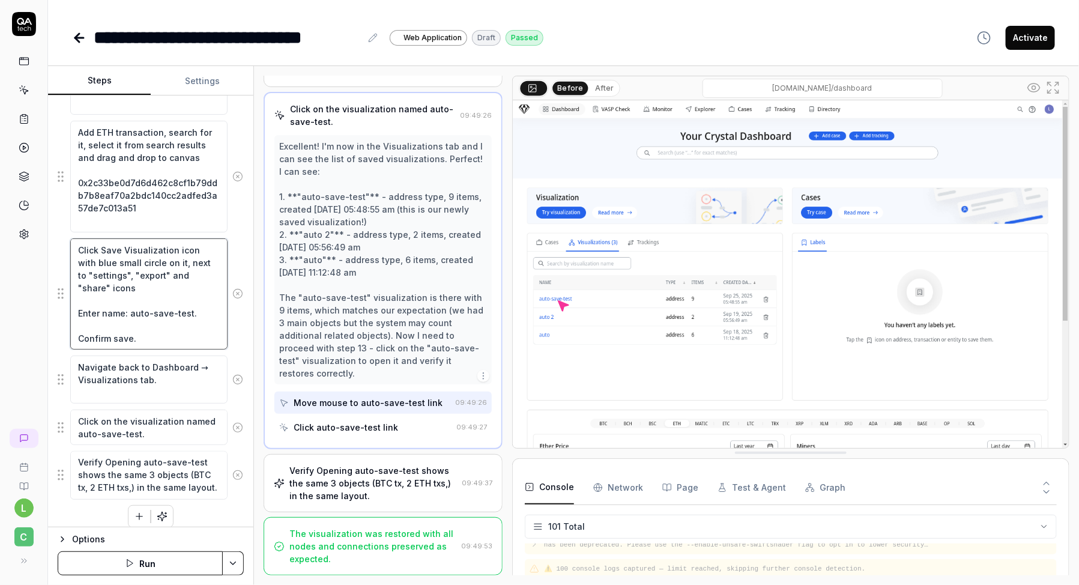
click at [144, 327] on textarea "Click Save Visualization icon with blue small circle on it, next to "settings",…" at bounding box center [148, 293] width 157 height 111
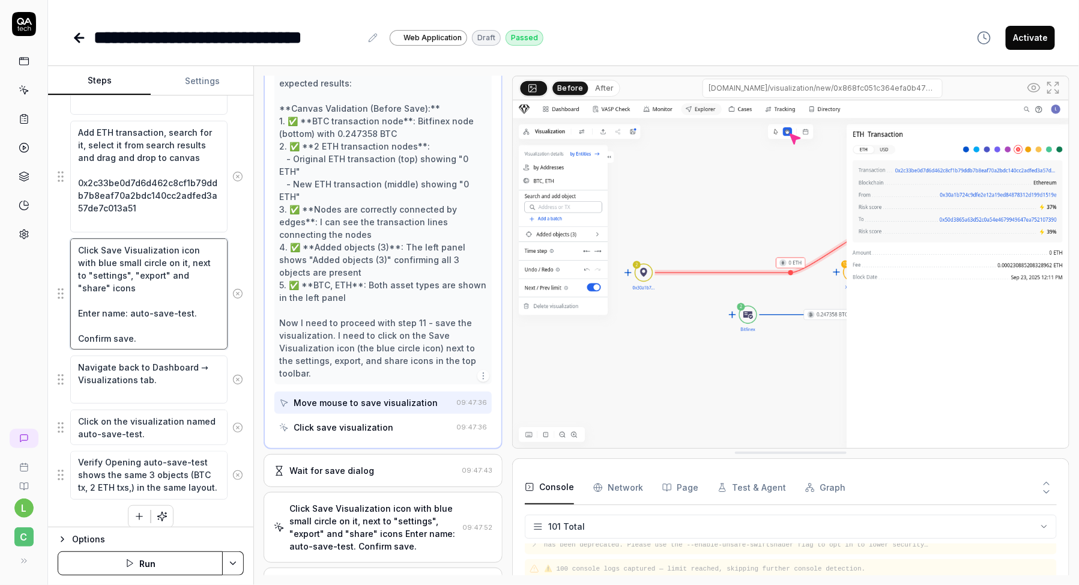
scroll to position [853, 0]
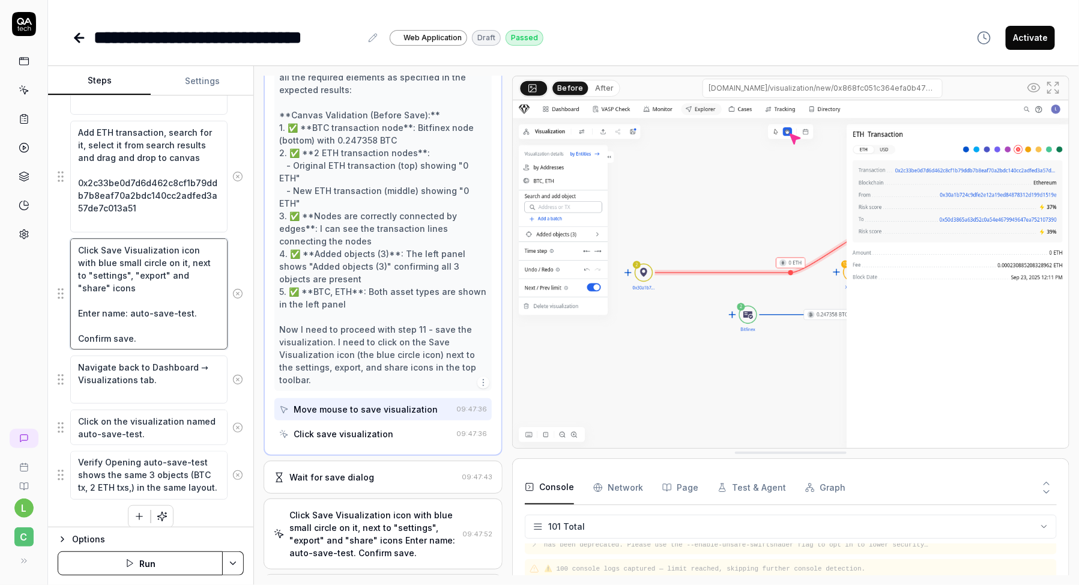
click at [151, 283] on textarea "Click Save Visualization icon with blue small circle on it, next to "settings",…" at bounding box center [148, 293] width 157 height 111
drag, startPoint x: 145, startPoint y: 330, endPoint x: 76, endPoint y: 301, distance: 74.6
click at [76, 301] on textarea "Click Save Visualization icon with blue small circle on it, next to "settings",…" at bounding box center [148, 293] width 157 height 111
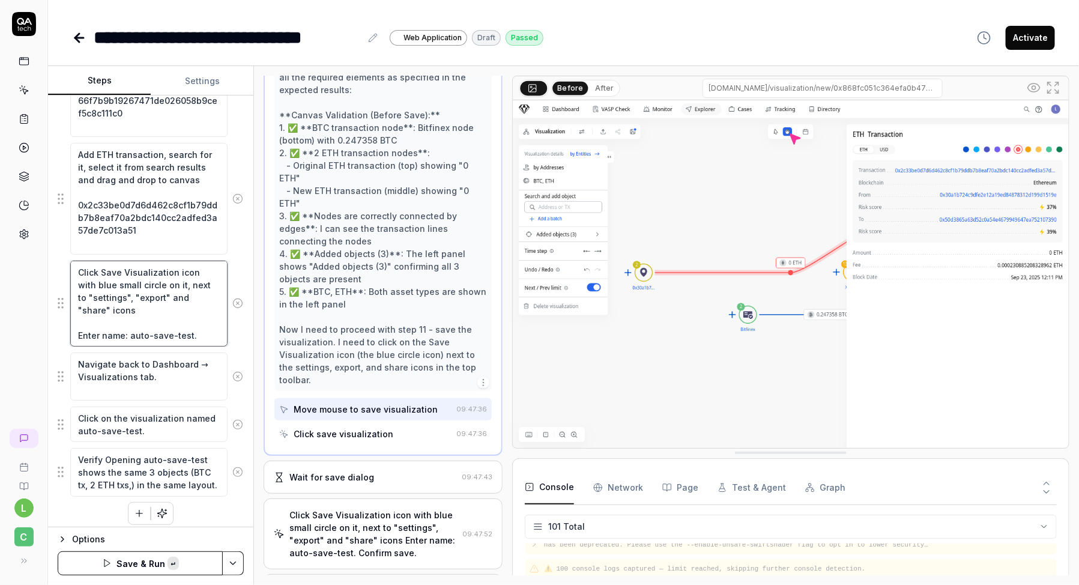
scroll to position [746, 0]
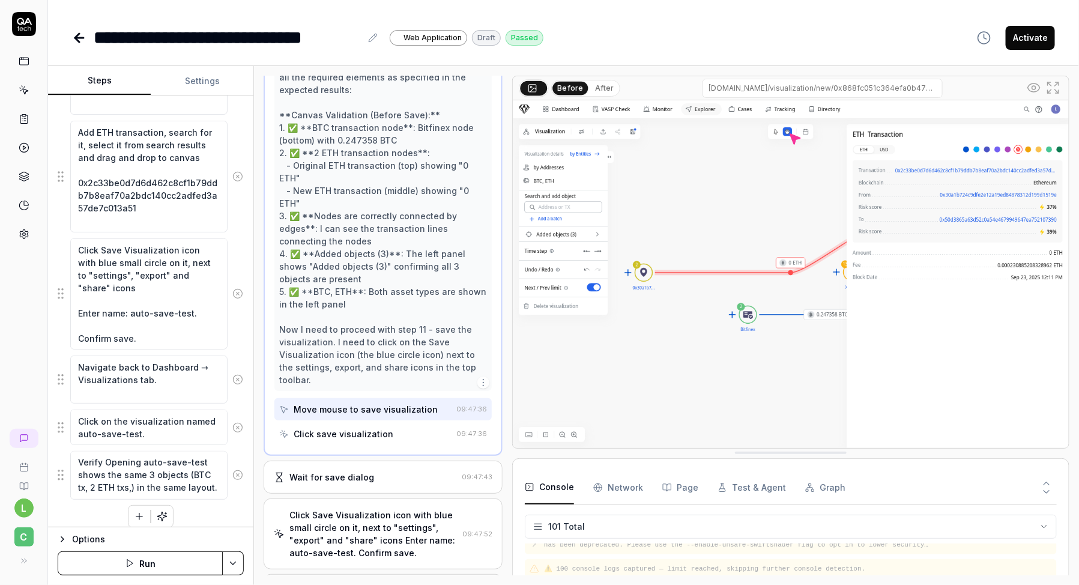
click at [139, 513] on icon "button" at bounding box center [139, 516] width 11 height 11
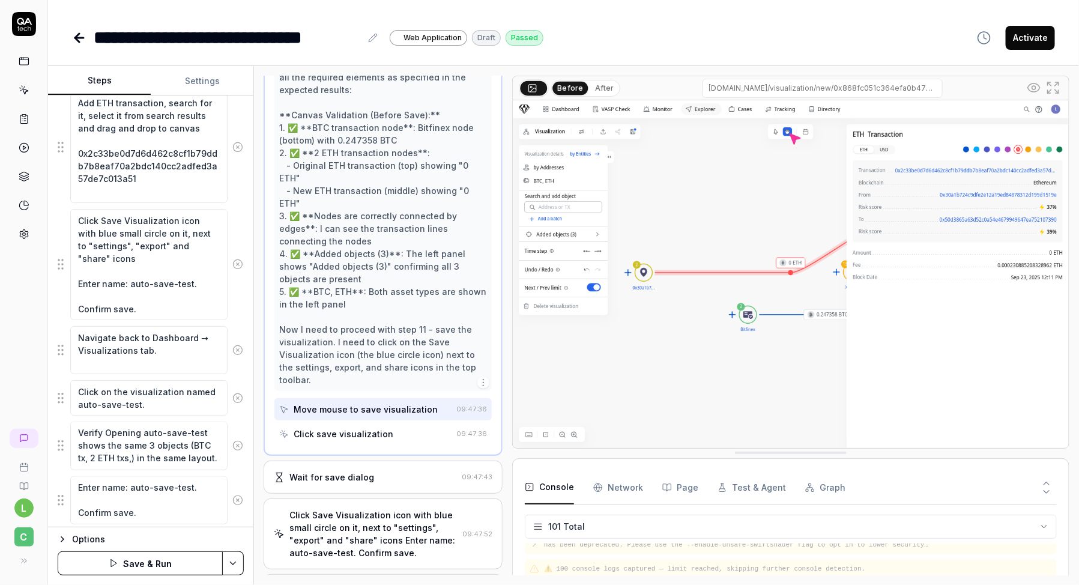
click at [56, 506] on div "Goal Verify that after creating a visualization and adding multiple objects, sa…" at bounding box center [150, 311] width 205 height 432
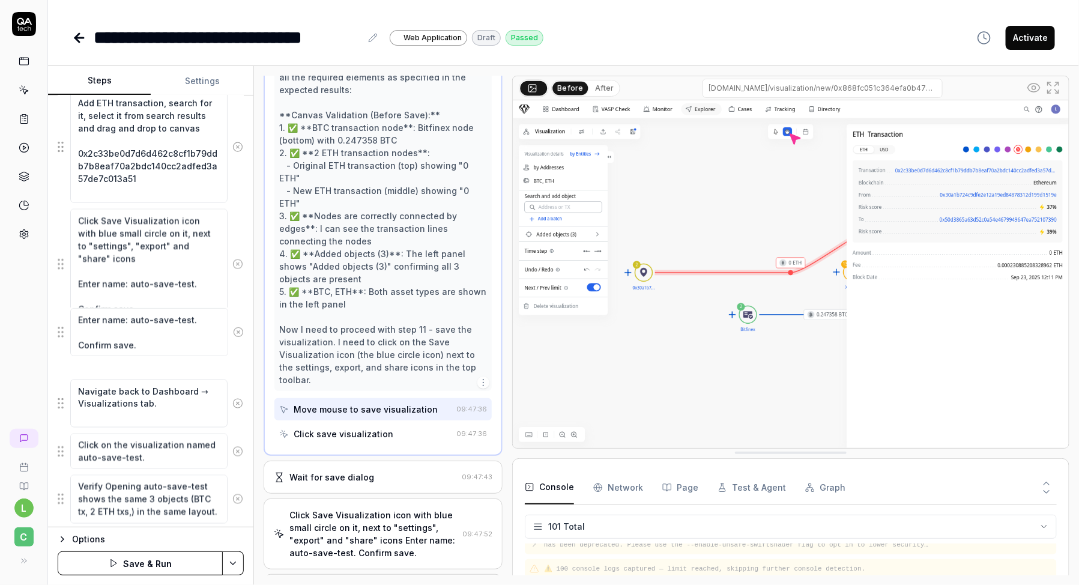
drag, startPoint x: 57, startPoint y: 495, endPoint x: 56, endPoint y: 339, distance: 156.1
click at [58, 339] on fieldset "Open browser [URL][DOMAIN_NAME] verity that user can login in with email [EMAIL…" at bounding box center [151, 45] width 186 height 960
click at [102, 306] on textarea "Click Save Visualization icon with blue small circle on it, next to "settings",…" at bounding box center [148, 264] width 157 height 111
drag, startPoint x: 140, startPoint y: 304, endPoint x: 70, endPoint y: 277, distance: 74.7
click at [70, 277] on textarea "Click Save Visualization icon with blue small circle on it, next to "settings",…" at bounding box center [148, 264] width 157 height 111
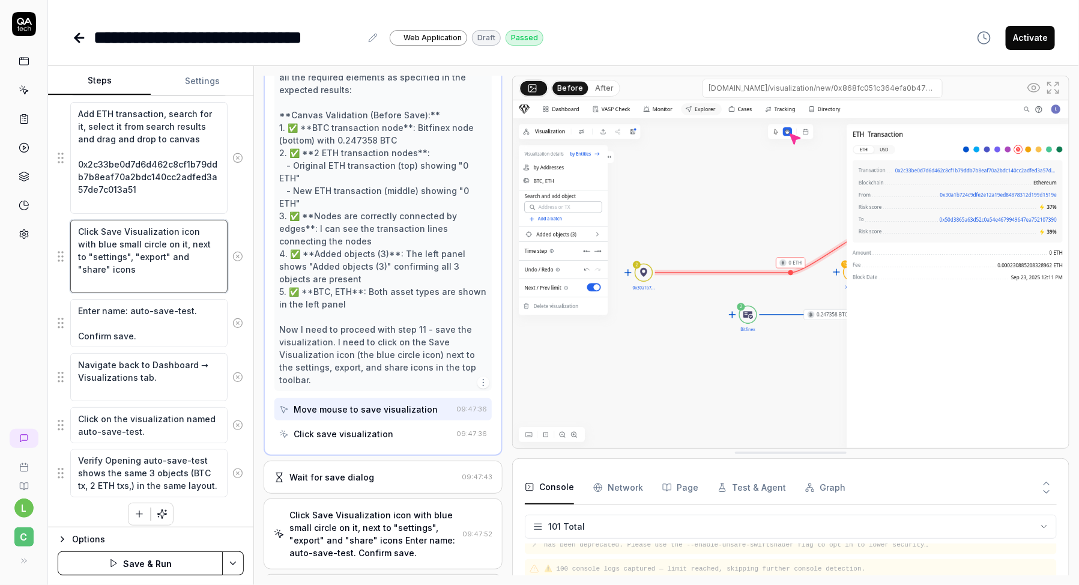
scroll to position [752, 0]
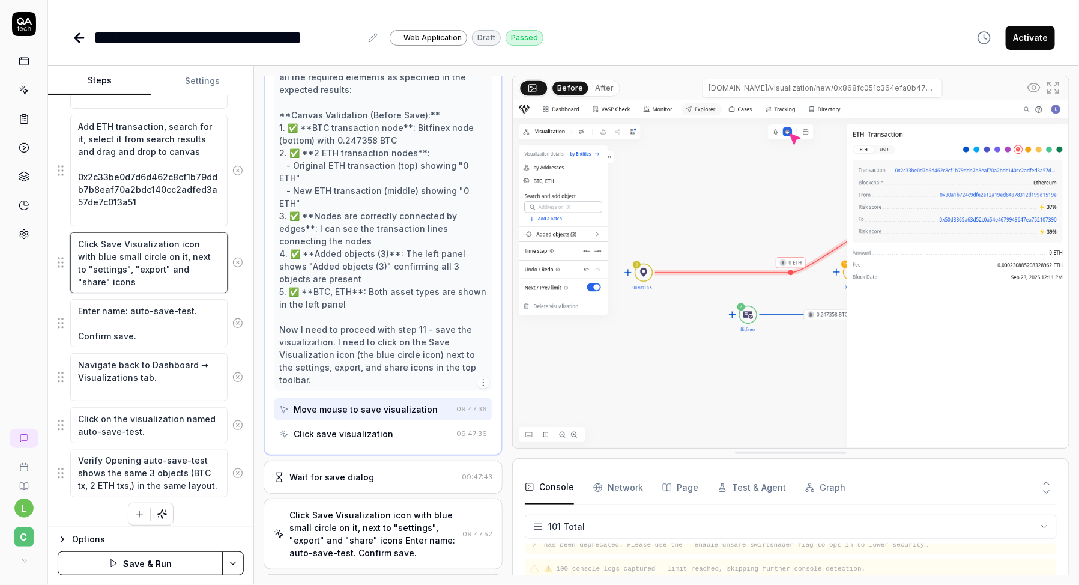
click at [97, 239] on textarea "Click Save Visualization icon with blue small circle on it, next to "settings",…" at bounding box center [148, 262] width 157 height 61
click at [141, 279] on textarea "Find Save Visualization icon with blue small circle on it, next to "settings", …" at bounding box center [148, 262] width 157 height 61
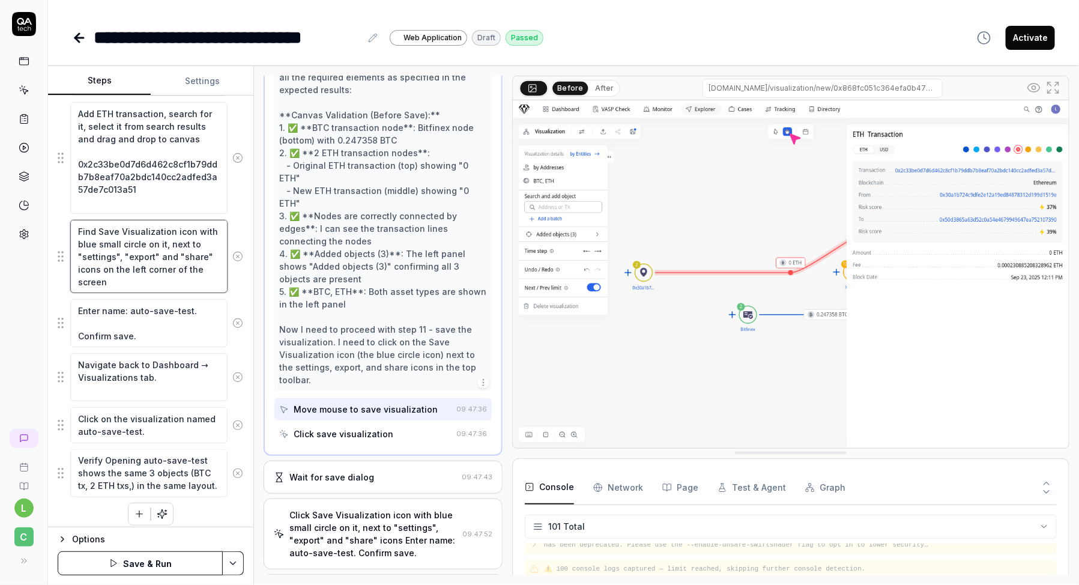
click at [79, 253] on textarea "Find Save Visualization icon with blue small circle on it, next to "settings", …" at bounding box center [148, 256] width 157 height 73
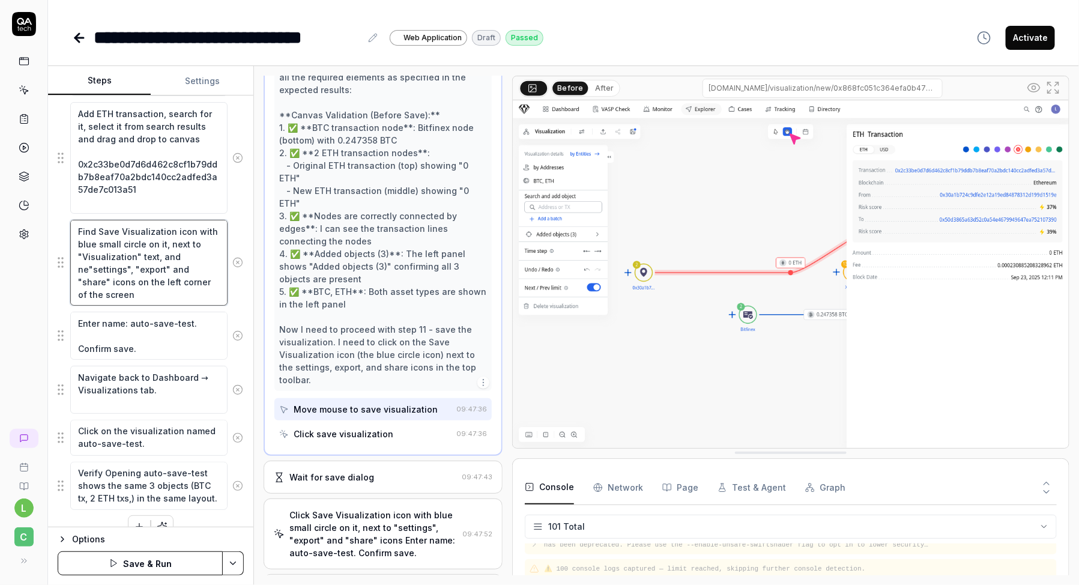
scroll to position [775, 0]
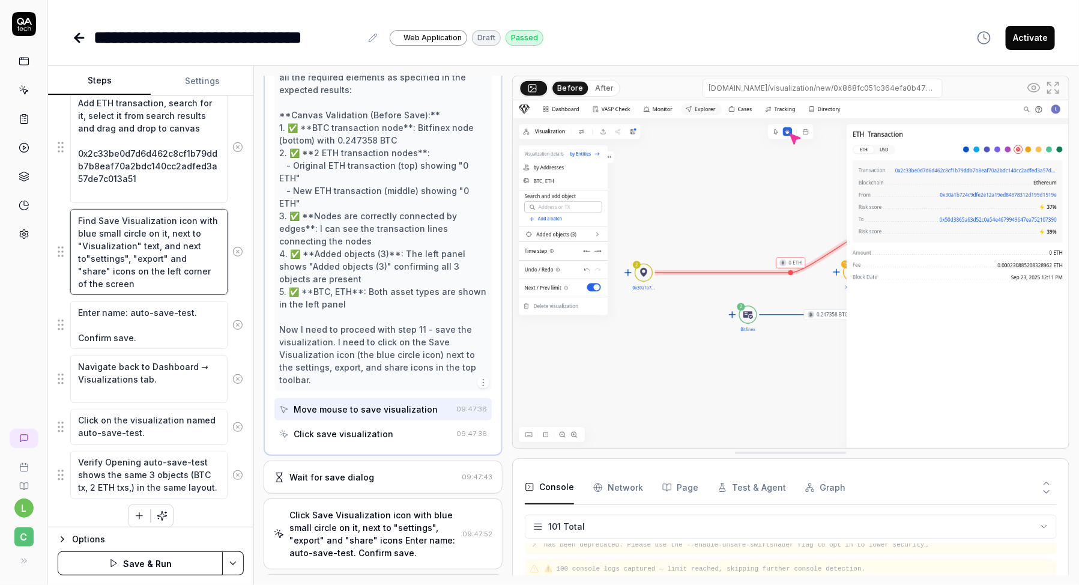
click at [97, 217] on textarea "Find Save Visualization icon with blue small circle on it, next to "Visualizati…" at bounding box center [148, 252] width 157 height 86
click at [118, 212] on textarea "Find "Save Visualization icon with blue small circle on it, next to "Visualizat…" at bounding box center [148, 252] width 157 height 86
click at [139, 237] on textarea "Find "Save" Visualization icon with blue small circle on it, next to "Visualiza…" at bounding box center [148, 252] width 157 height 86
click at [79, 303] on textarea "Enter name: auto-save-test. Confirm save." at bounding box center [148, 325] width 157 height 48
click at [134, 512] on icon "button" at bounding box center [139, 515] width 11 height 11
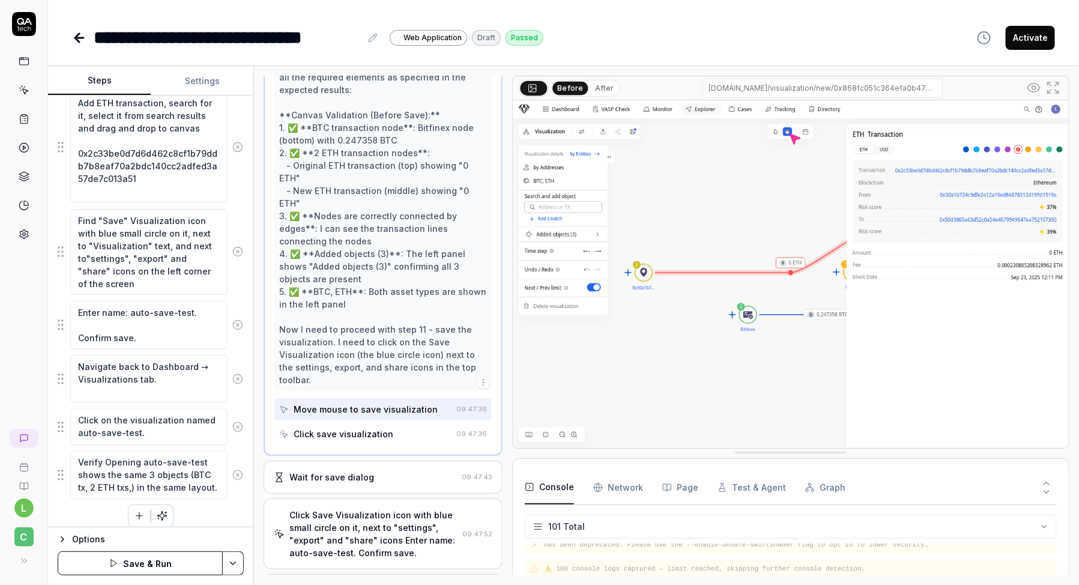
scroll to position [805, 0]
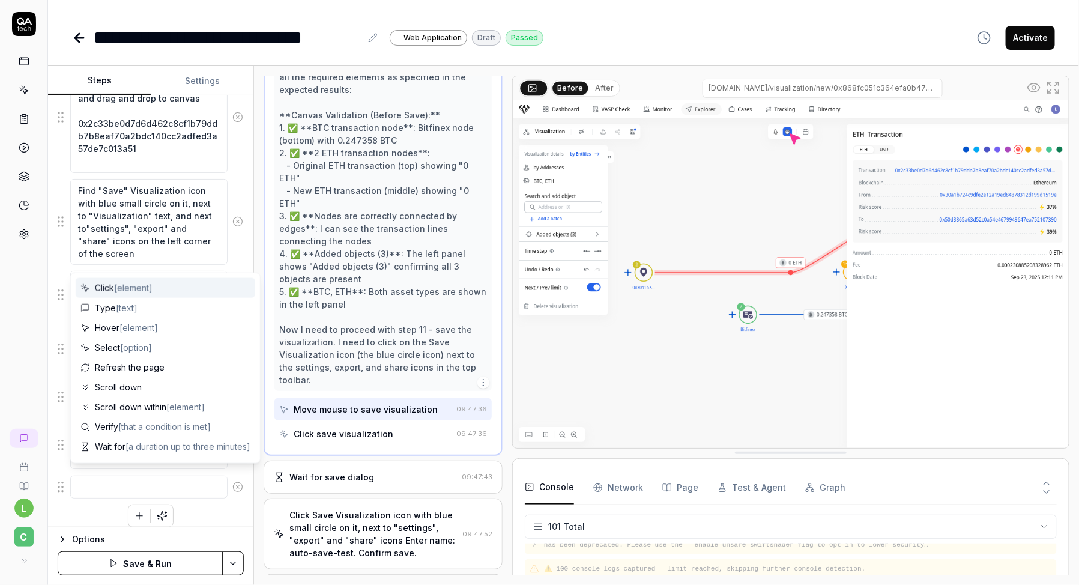
click at [128, 285] on span "[element]" at bounding box center [133, 288] width 38 height 10
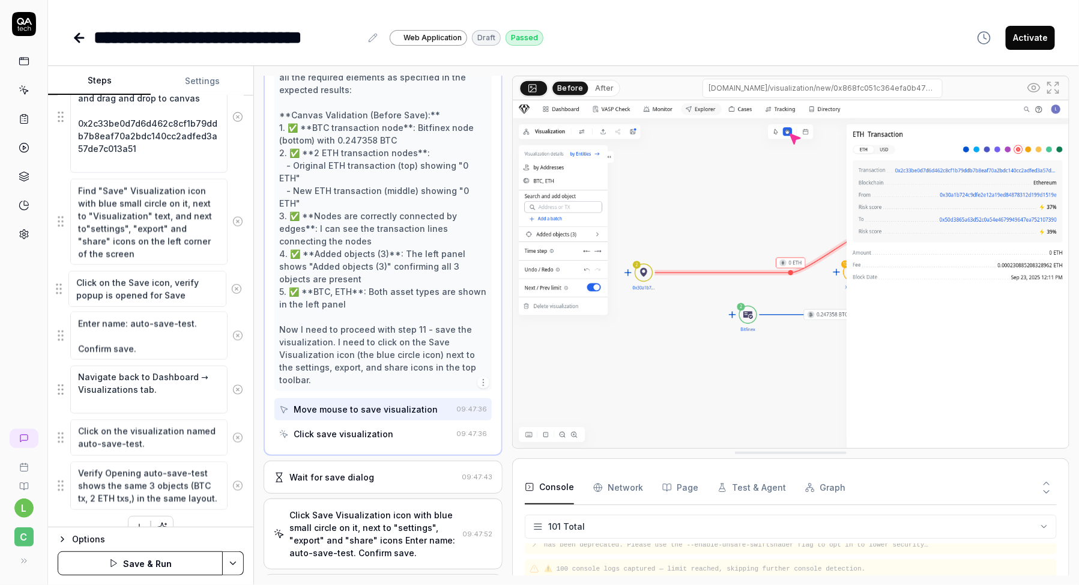
drag, startPoint x: 59, startPoint y: 489, endPoint x: 58, endPoint y: 293, distance: 196.4
click at [58, 293] on fieldset "Open browser [URL][DOMAIN_NAME] verity that user can login in with email [EMAIL…" at bounding box center [151, 23] width 186 height 976
click at [190, 540] on div "Options" at bounding box center [158, 539] width 172 height 14
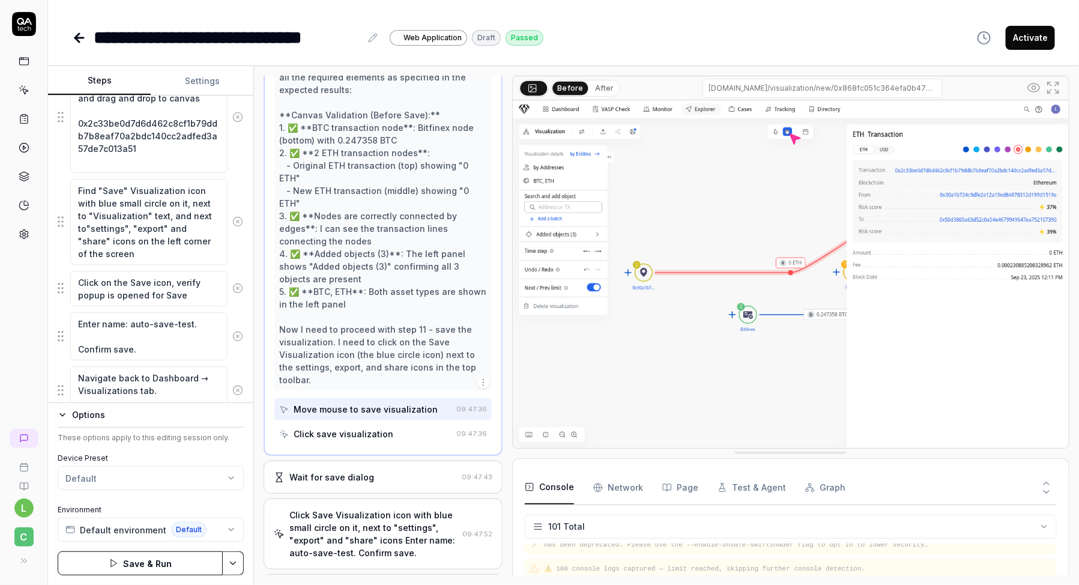
click at [168, 563] on button "Save & Run" at bounding box center [140, 563] width 165 height 24
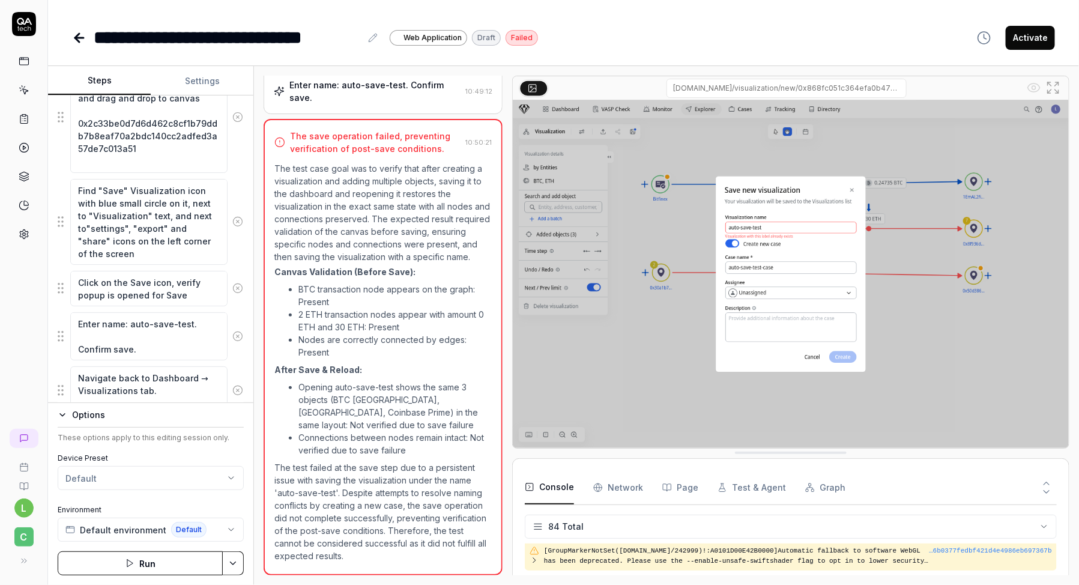
scroll to position [2053, 0]
click at [168, 323] on textarea "Enter name: auto-save-test. Confirm save." at bounding box center [148, 336] width 157 height 48
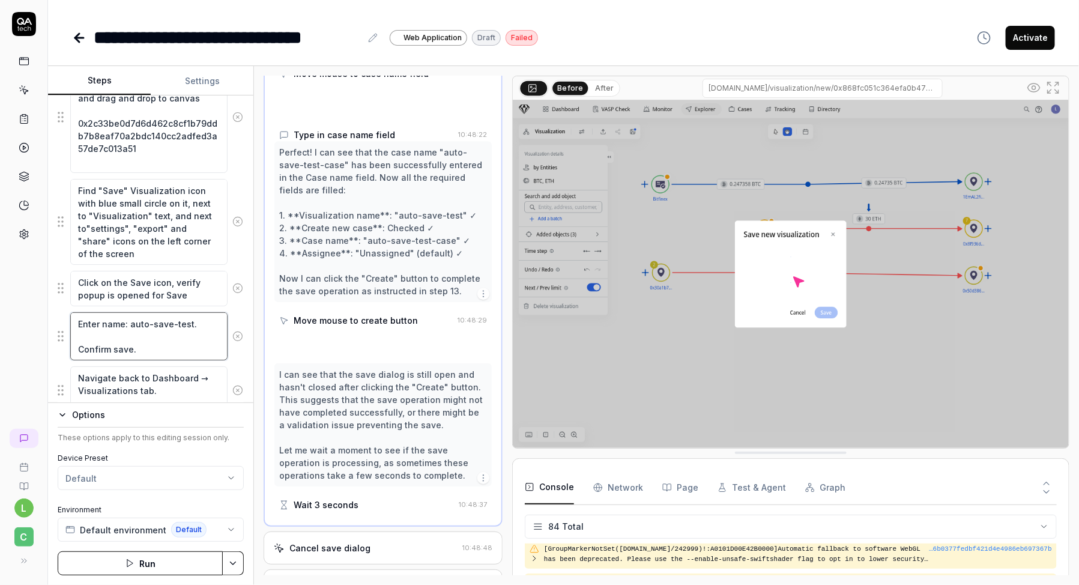
scroll to position [1661, 0]
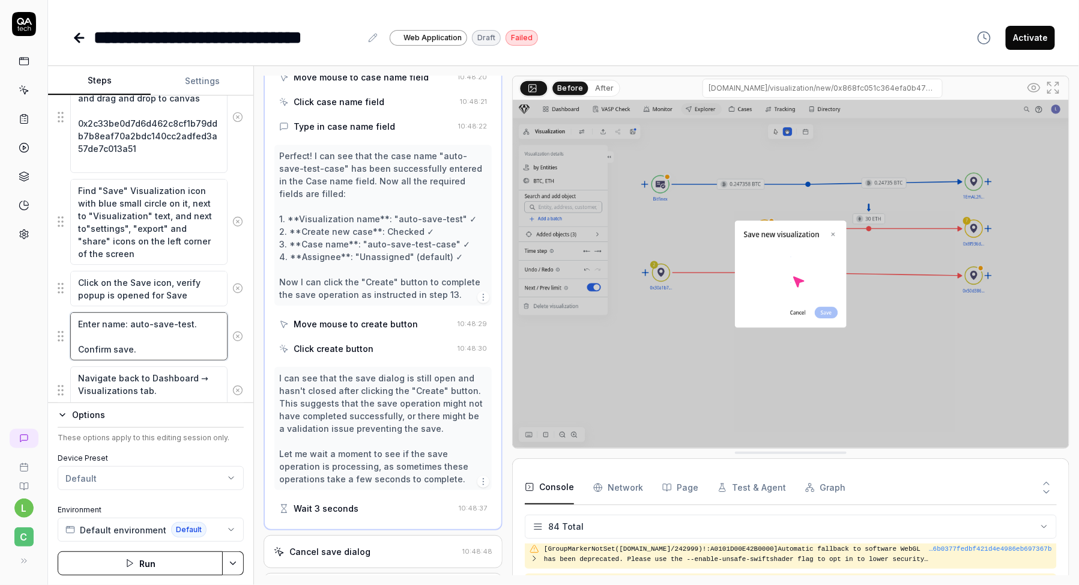
click at [188, 318] on textarea "Enter name: auto-save-test. Confirm save." at bounding box center [148, 336] width 157 height 48
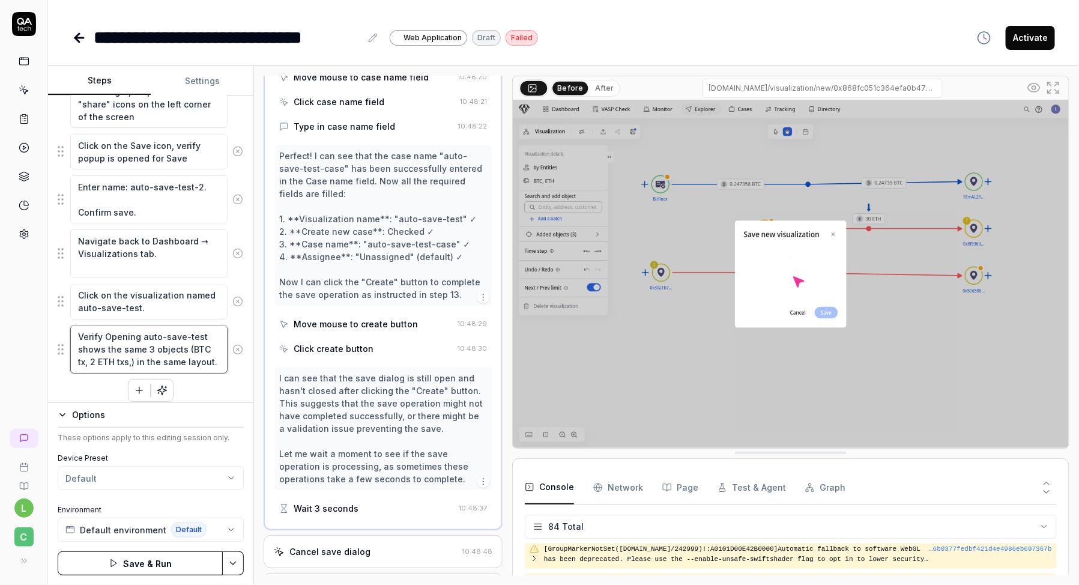
click at [156, 325] on textarea "Verify Opening auto-save-test shows the same 3 objects (BTC tx, 2 ETH txs,) in …" at bounding box center [148, 349] width 157 height 48
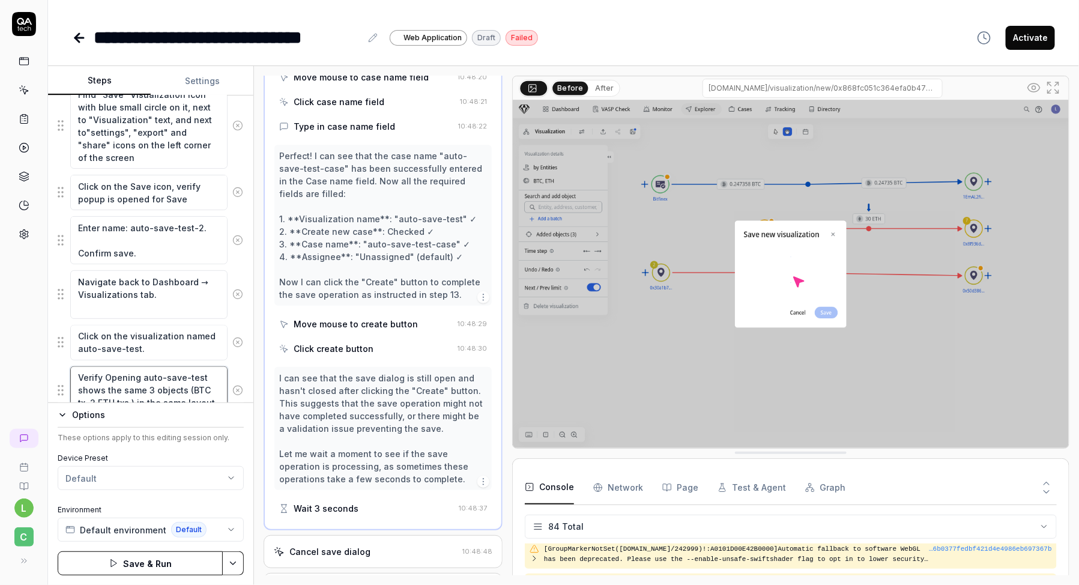
scroll to position [915, 0]
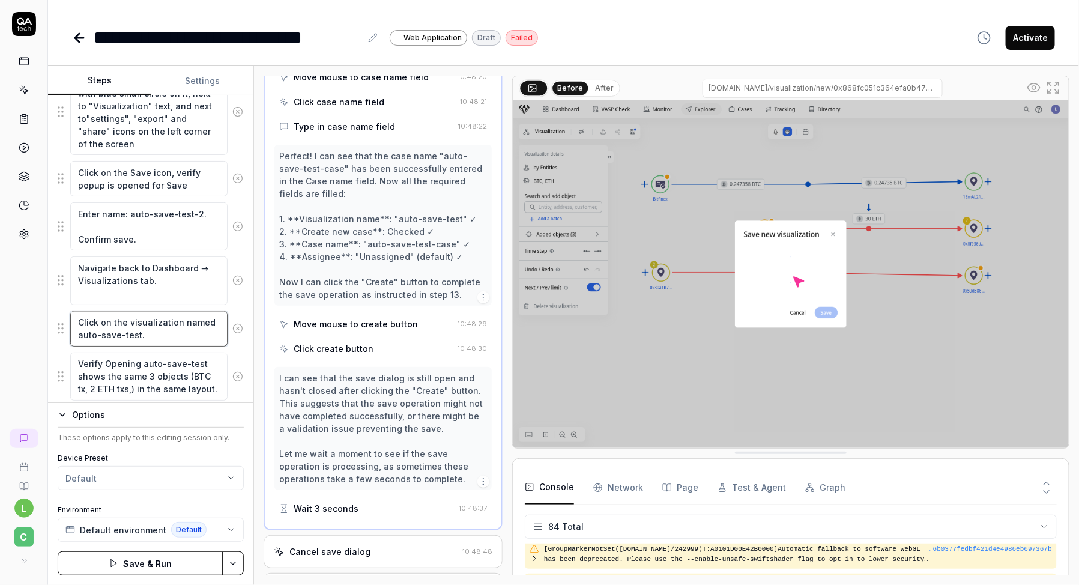
click at [142, 327] on textarea "Click on the visualization named auto-save-test." at bounding box center [148, 328] width 157 height 35
click at [137, 327] on textarea "Click on the visualization named auto-save-test." at bounding box center [148, 328] width 157 height 35
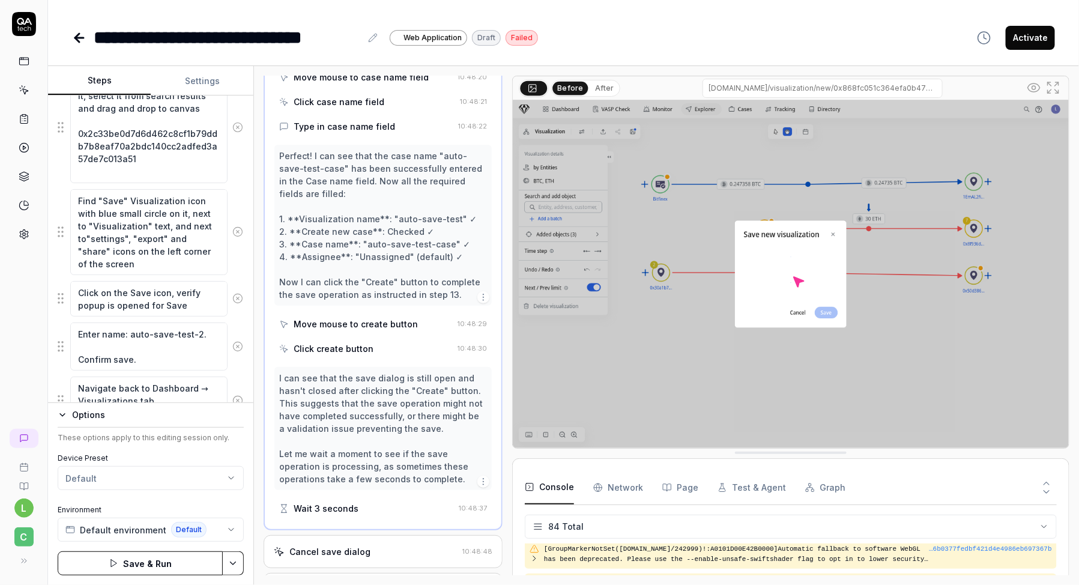
scroll to position [761, 0]
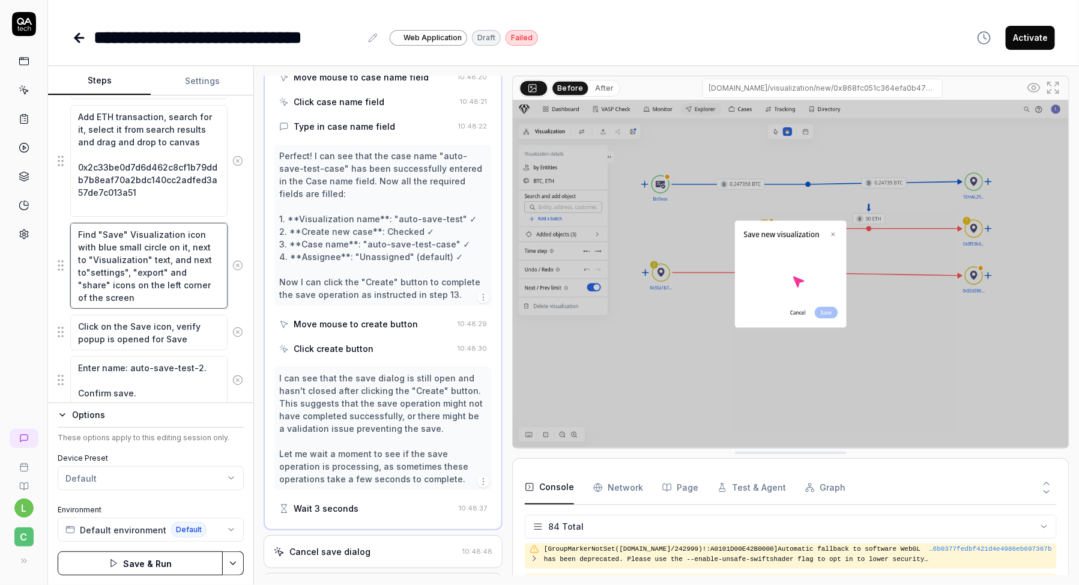
click at [191, 270] on textarea "Find "Save" Visualization icon with blue small circle on it, next to "Visualiza…" at bounding box center [148, 266] width 157 height 86
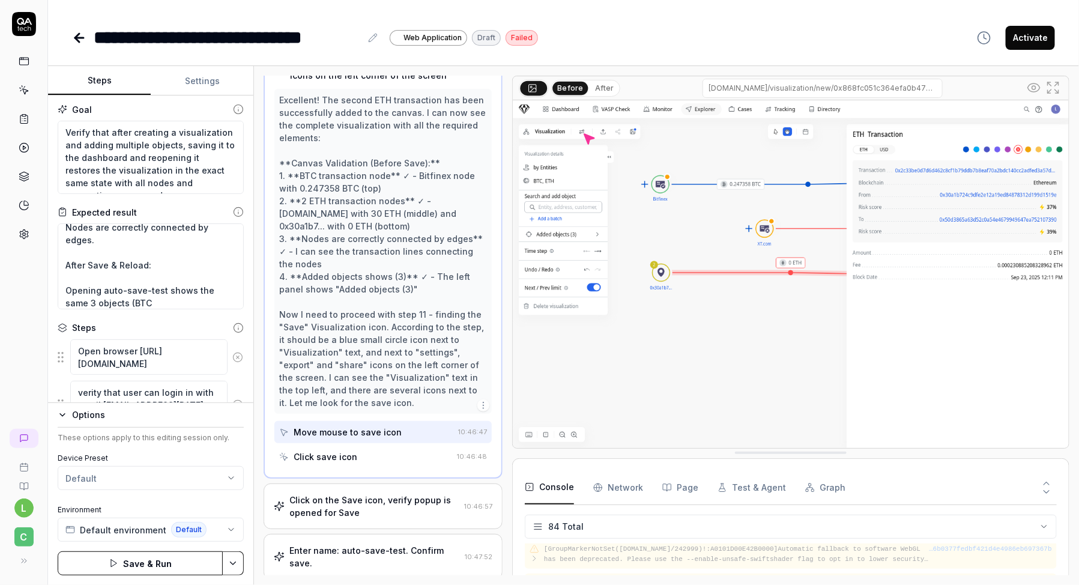
scroll to position [0, 0]
click at [187, 295] on textarea "Canvas Validation (Before Save): BTC transaction node appears on the graph 2 ET…" at bounding box center [151, 268] width 186 height 86
drag, startPoint x: 226, startPoint y: 293, endPoint x: 166, endPoint y: 289, distance: 59.6
click at [166, 289] on textarea "Canvas Validation (Before Save): BTC transaction node appears on the graph 2 ET…" at bounding box center [151, 268] width 186 height 86
click at [159, 276] on textarea "Canvas Validation (Before Save): BTC transaction node appears on the graph 2 ET…" at bounding box center [151, 268] width 186 height 86
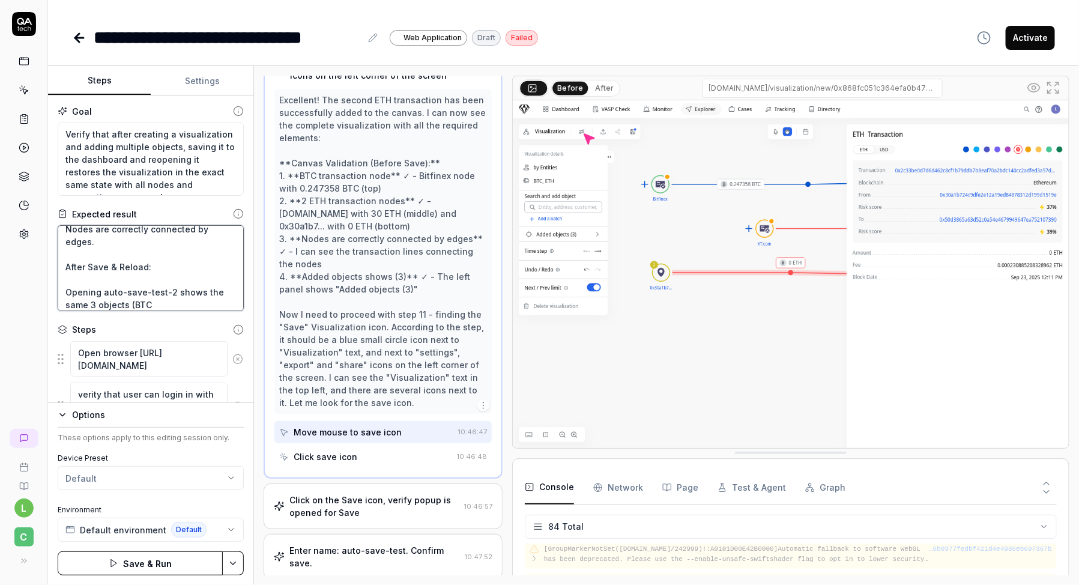
click at [163, 292] on textarea "Canvas Validation (Before Save): BTC transaction node appears on the graph 2 ET…" at bounding box center [151, 268] width 186 height 86
click at [198, 293] on textarea "Canvas Validation (Before Save): BTC transaction node appears on the graph 2 ET…" at bounding box center [151, 268] width 186 height 86
click at [172, 328] on div "Steps" at bounding box center [151, 329] width 186 height 13
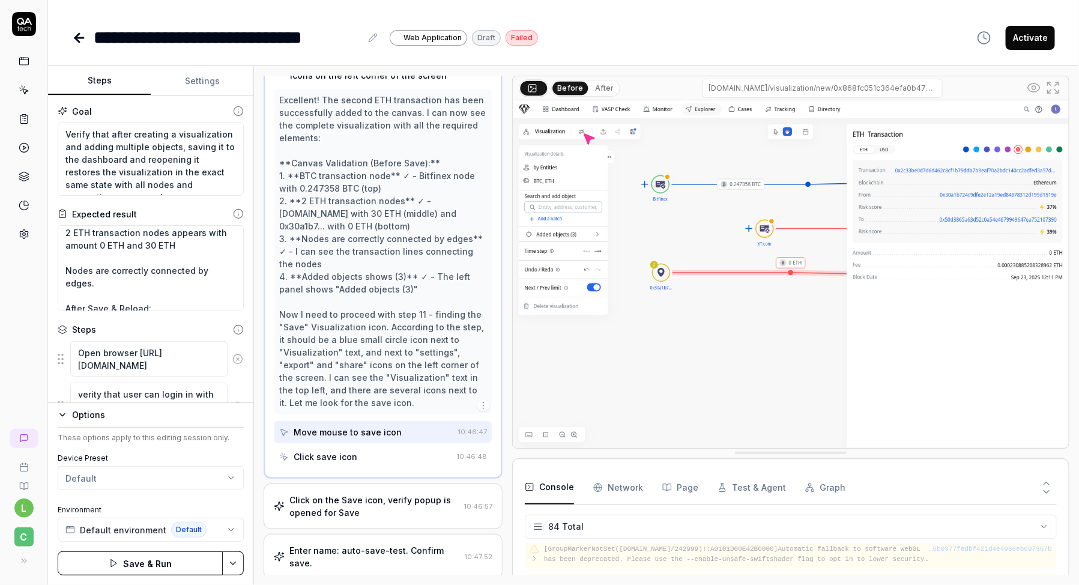
scroll to position [63, 0]
click at [173, 164] on textarea "Verify that after creating a visualization and adding multiple objects, saving …" at bounding box center [151, 158] width 186 height 73
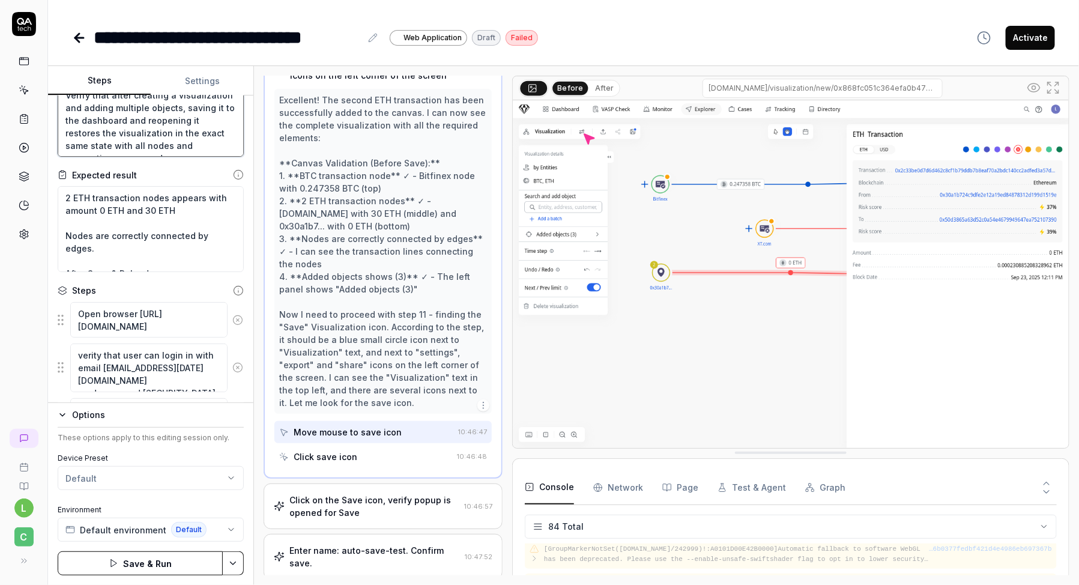
scroll to position [621, 0]
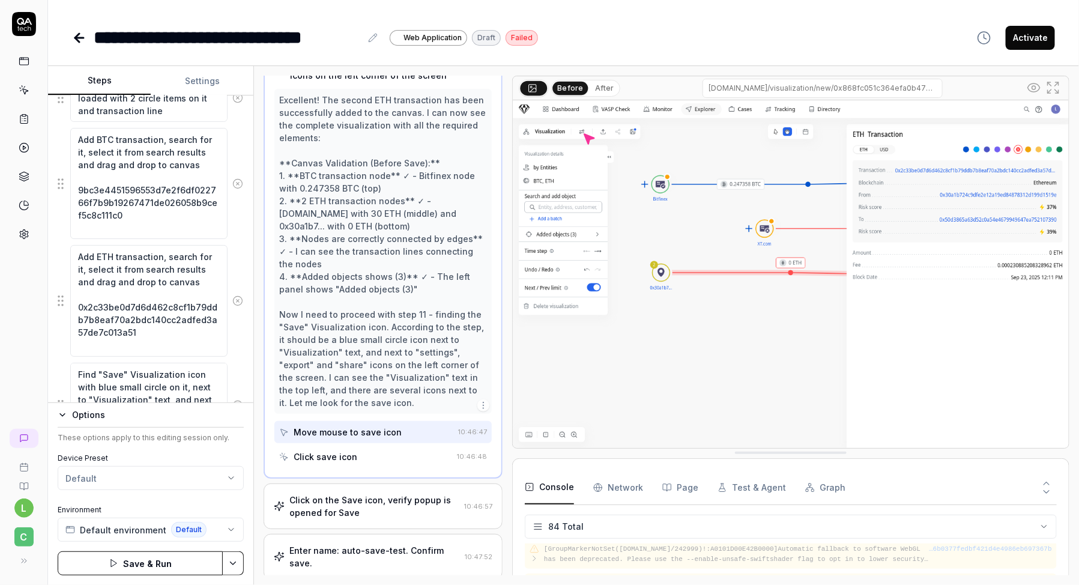
click at [121, 563] on button "Save & Run" at bounding box center [140, 563] width 165 height 24
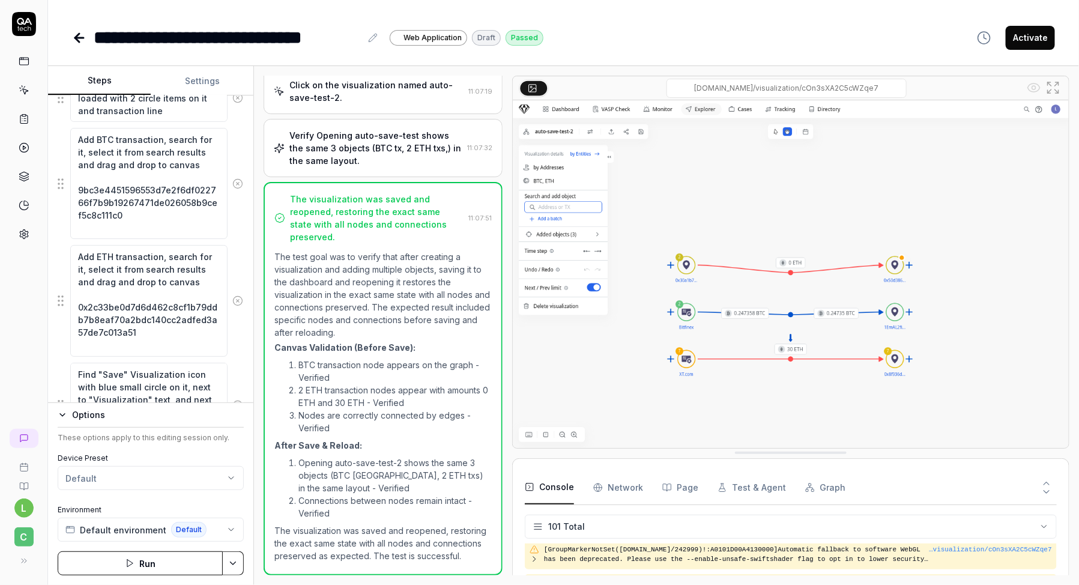
scroll to position [2525, 0]
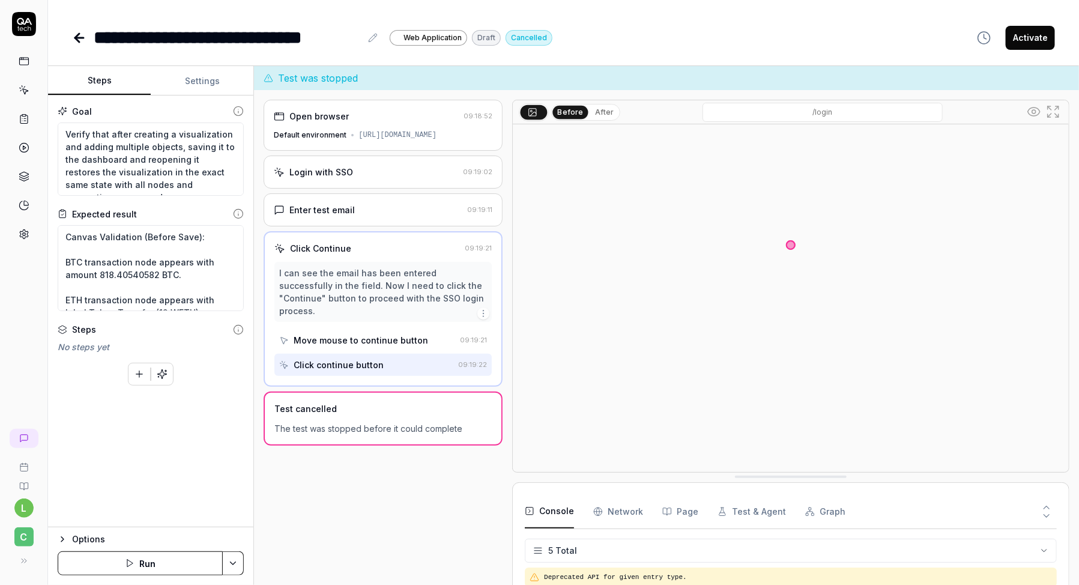
scroll to position [43, 0]
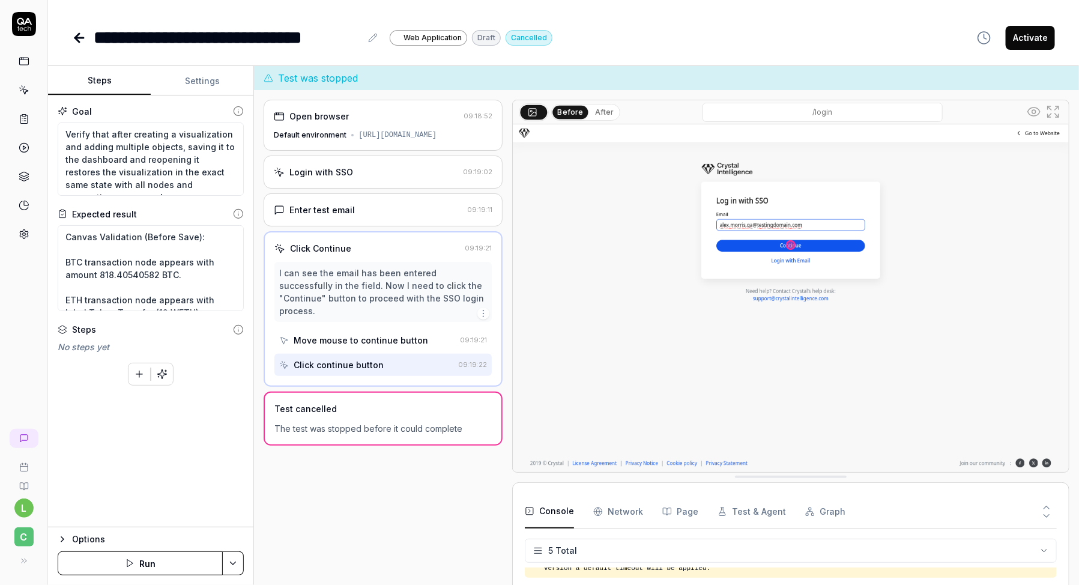
click at [26, 99] on link at bounding box center [24, 90] width 22 height 22
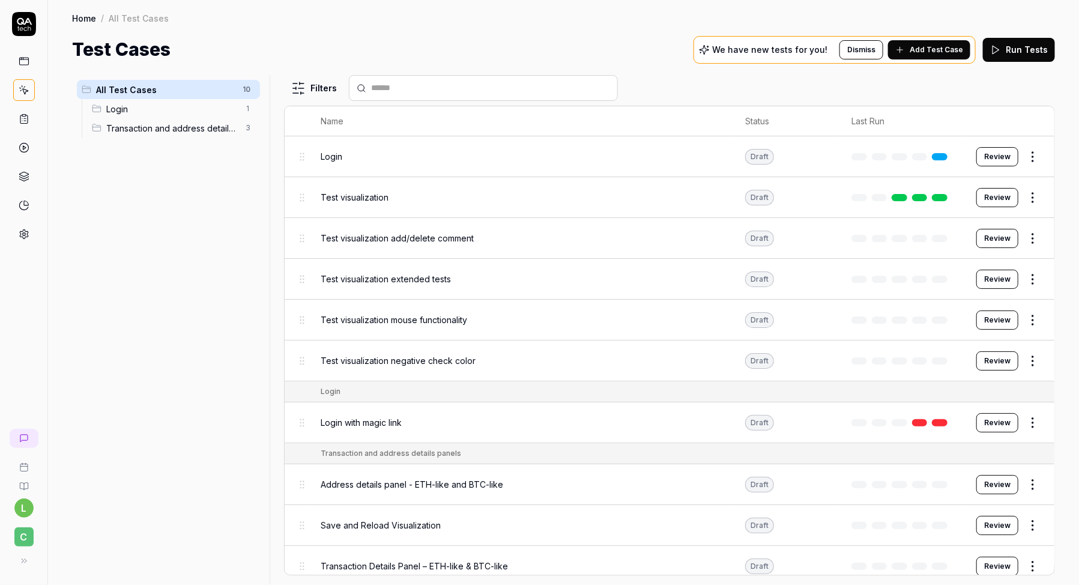
scroll to position [8, 0]
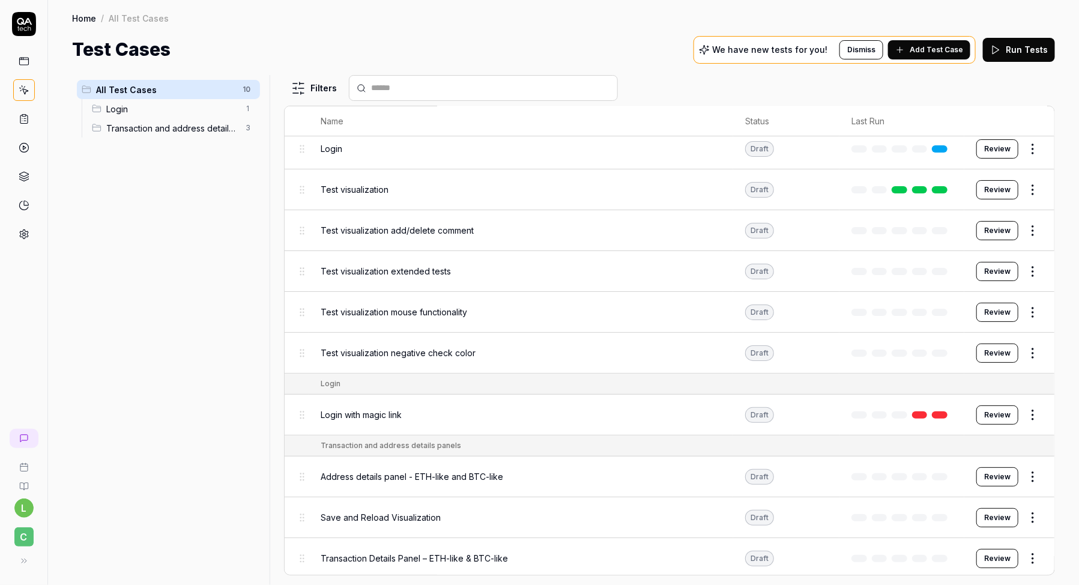
click at [209, 127] on span "Transaction and address details panels" at bounding box center [172, 128] width 132 height 13
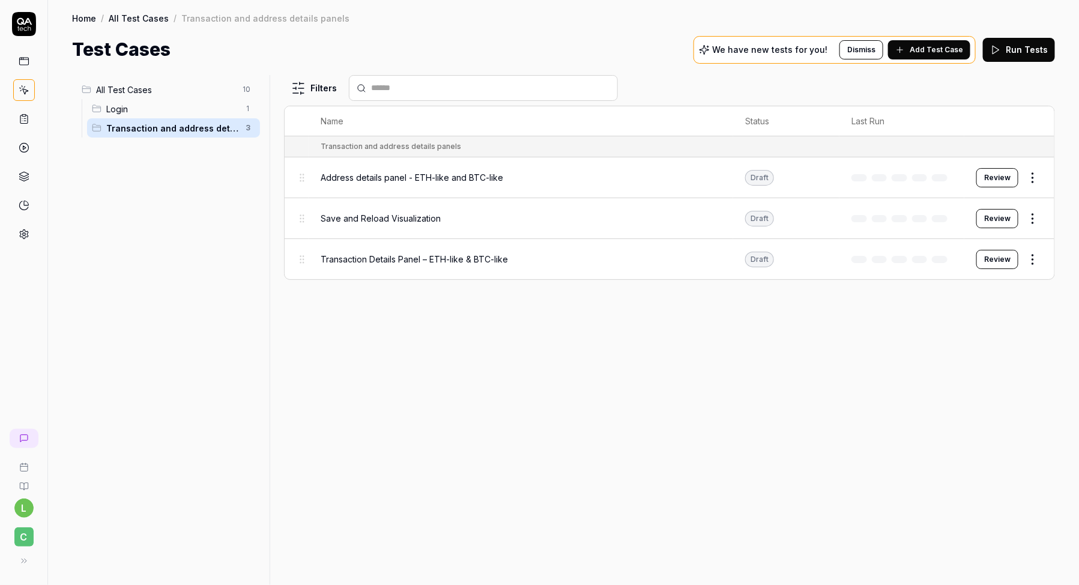
scroll to position [0, 0]
click at [391, 180] on span "Address details panel - ETH-like and BTC-like" at bounding box center [412, 177] width 183 height 13
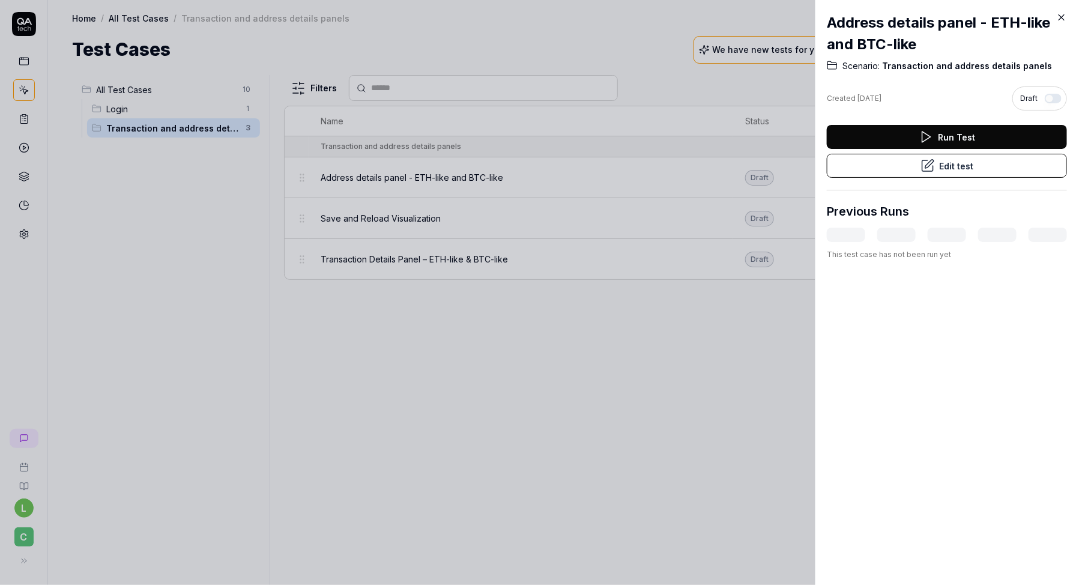
click at [883, 171] on button "Edit test" at bounding box center [947, 166] width 240 height 24
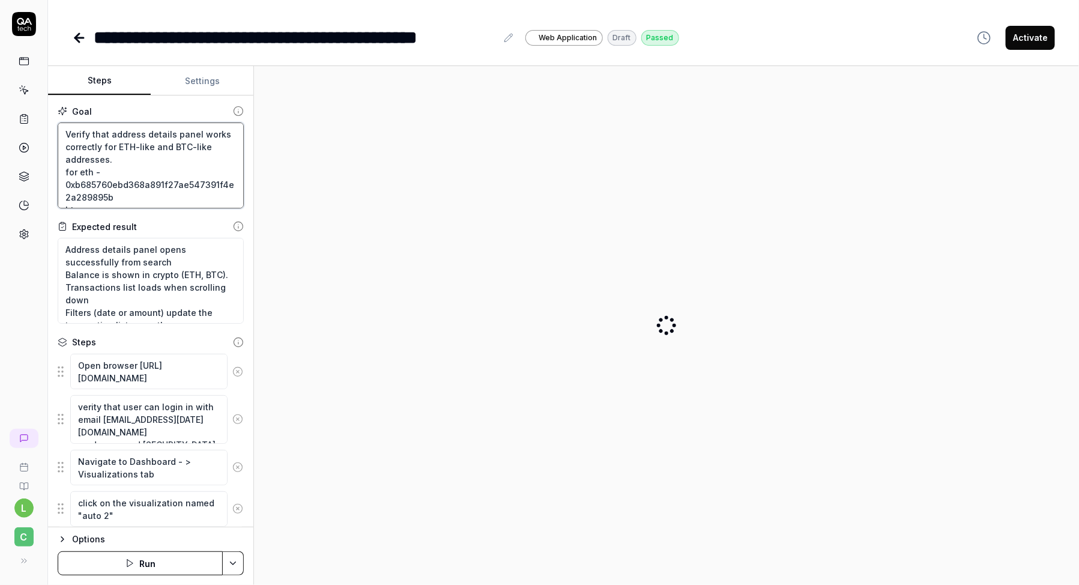
click at [146, 168] on textarea "Verify that address details panel works correctly for ETH-like and BTC-like add…" at bounding box center [151, 165] width 186 height 86
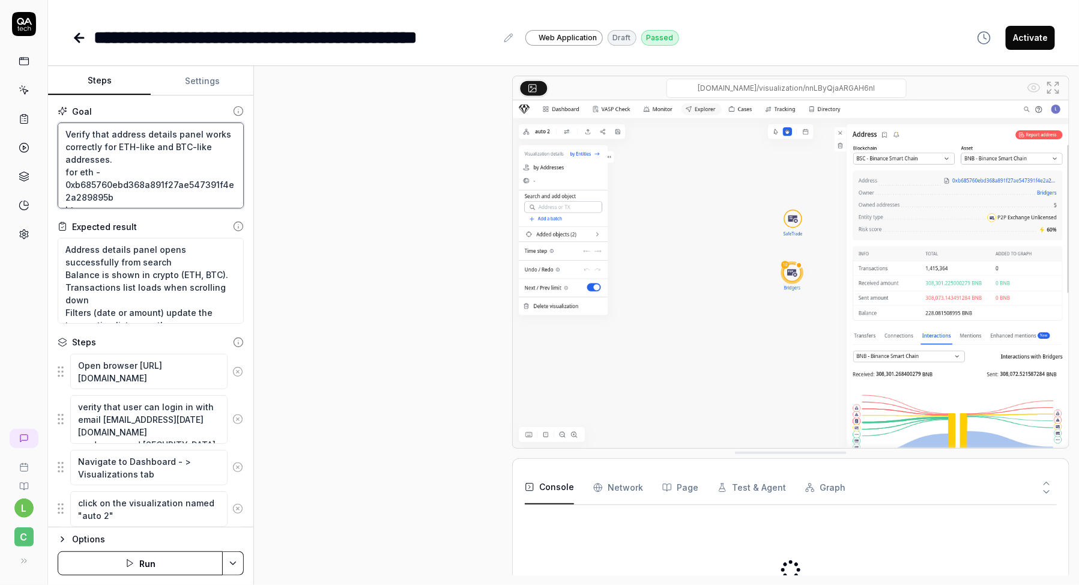
click at [146, 168] on textarea "Verify that address details panel works correctly for ETH-like and BTC-like add…" at bounding box center [151, 165] width 186 height 86
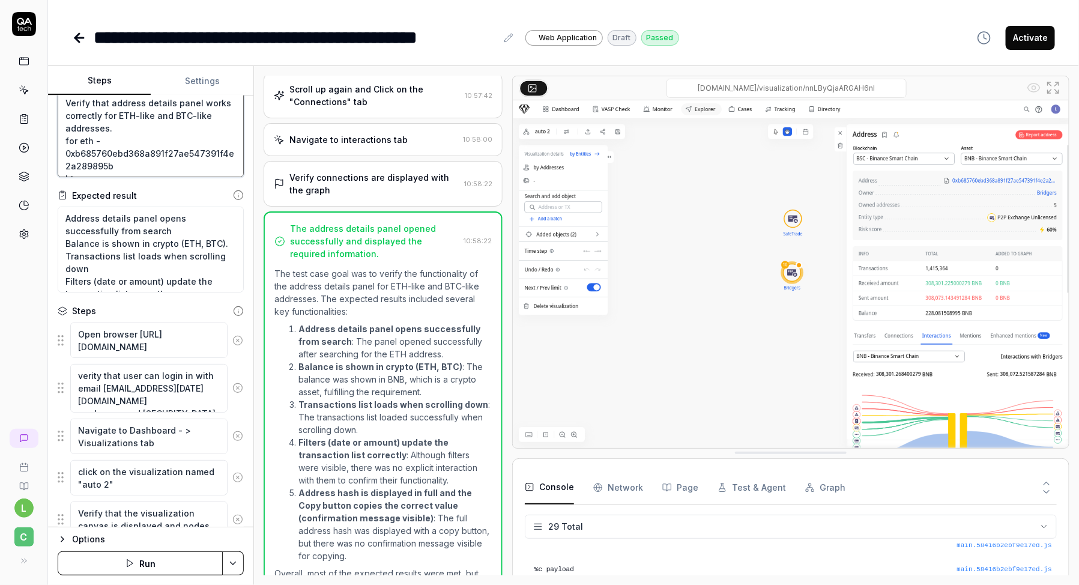
scroll to position [666, 0]
click at [138, 344] on textarea "Open browser [URL][DOMAIN_NAME]" at bounding box center [148, 339] width 157 height 35
click at [138, 396] on textarea "verity that user can login in with email [EMAIL_ADDRESS][DATE][DOMAIN_NAME] and…" at bounding box center [148, 387] width 157 height 48
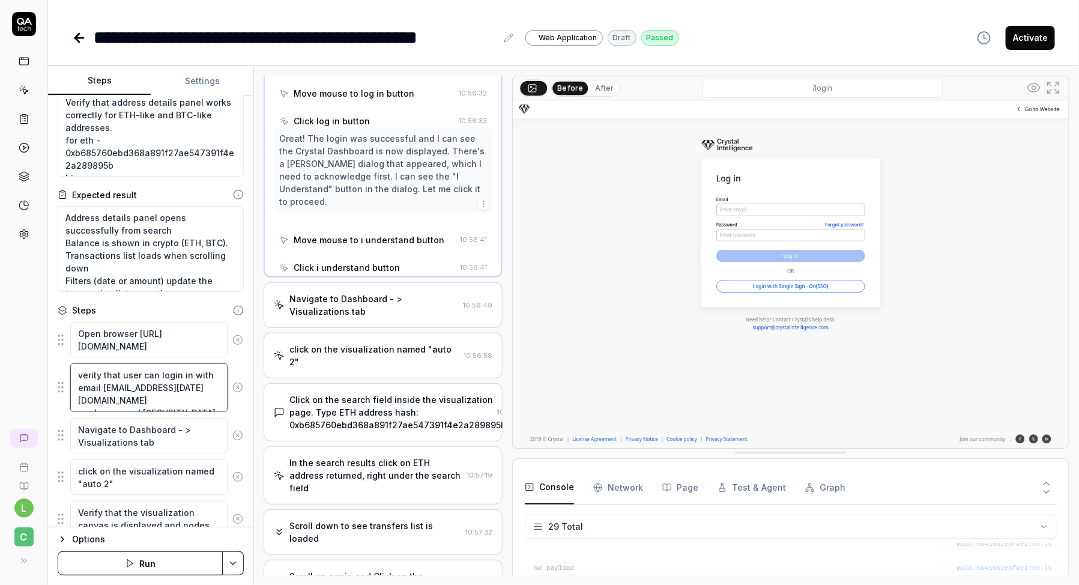
click at [138, 396] on textarea "verity that user can login in with email [EMAIL_ADDRESS][DATE][DOMAIN_NAME] and…" at bounding box center [148, 387] width 157 height 48
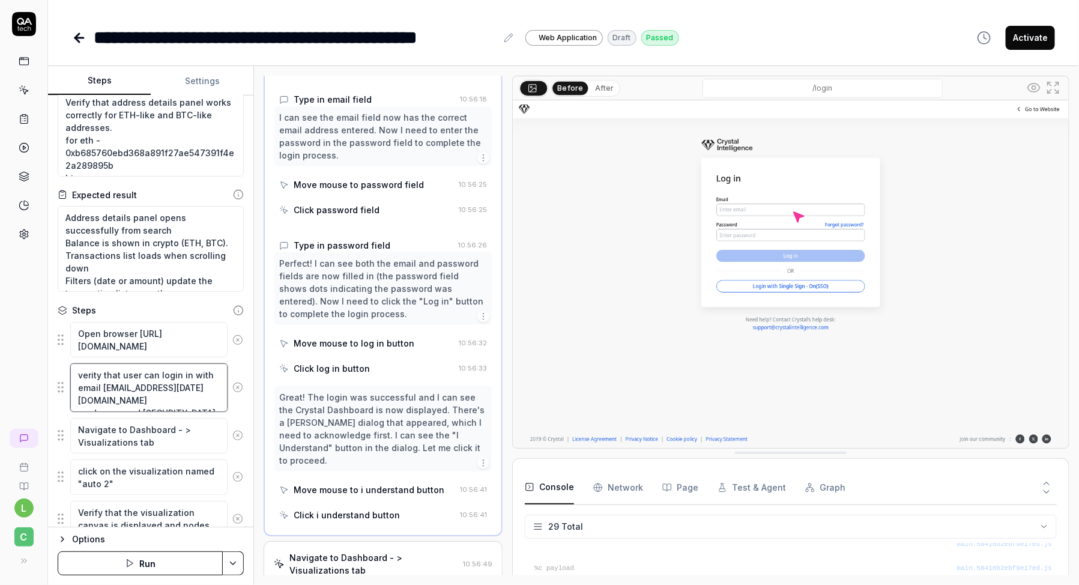
click at [138, 396] on textarea "verity that user can login in with email [EMAIL_ADDRESS][DATE][DOMAIN_NAME] and…" at bounding box center [148, 387] width 157 height 48
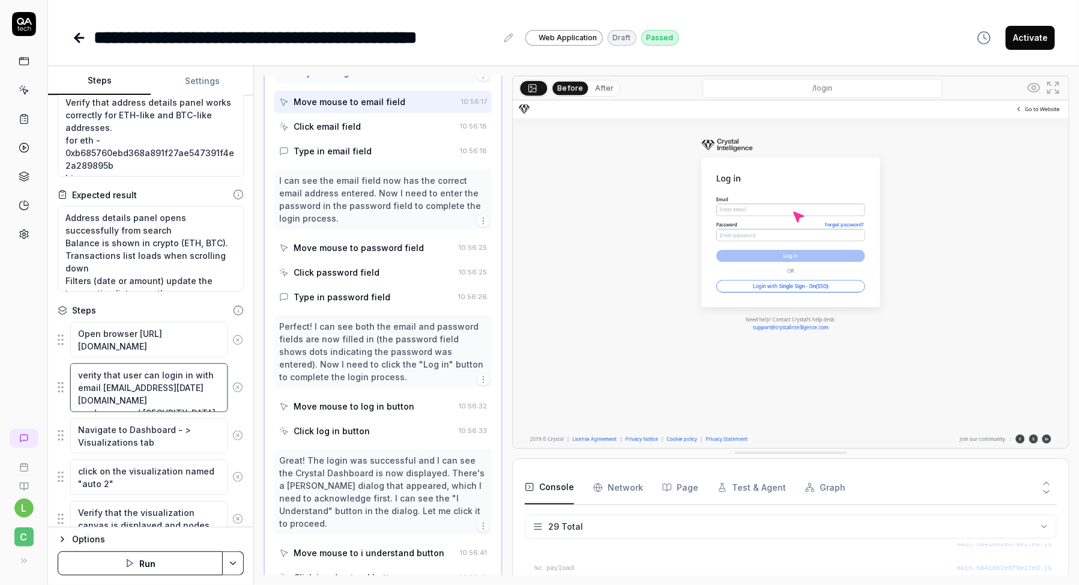
scroll to position [162, 0]
click at [138, 396] on textarea "verity that user can login in with email [EMAIL_ADDRESS][DATE][DOMAIN_NAME] and…" at bounding box center [148, 387] width 157 height 48
click at [145, 443] on textarea "Navigate to Dashboard - > Visualizations tab" at bounding box center [148, 435] width 157 height 35
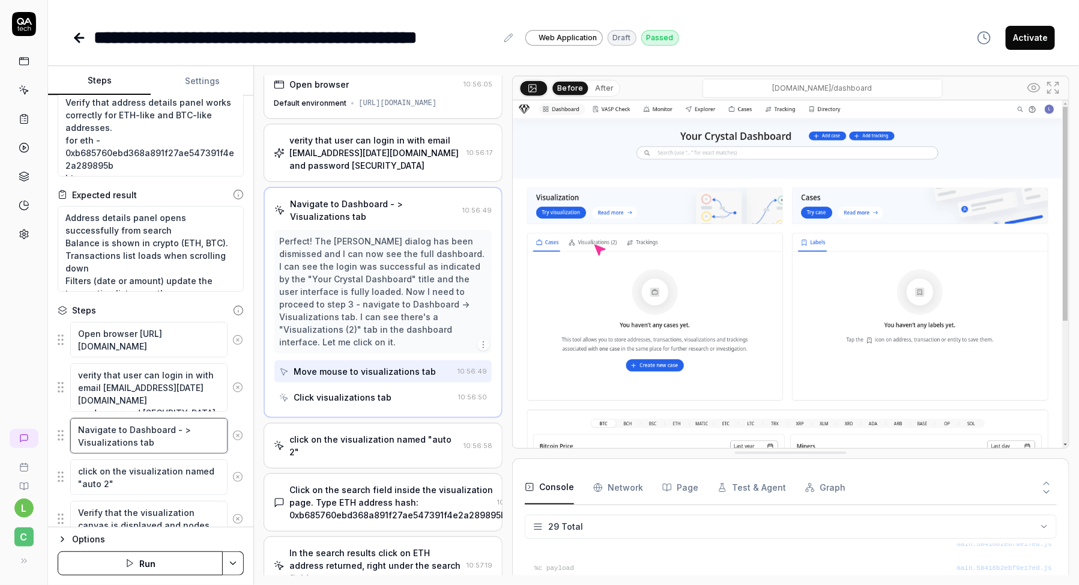
scroll to position [0, 0]
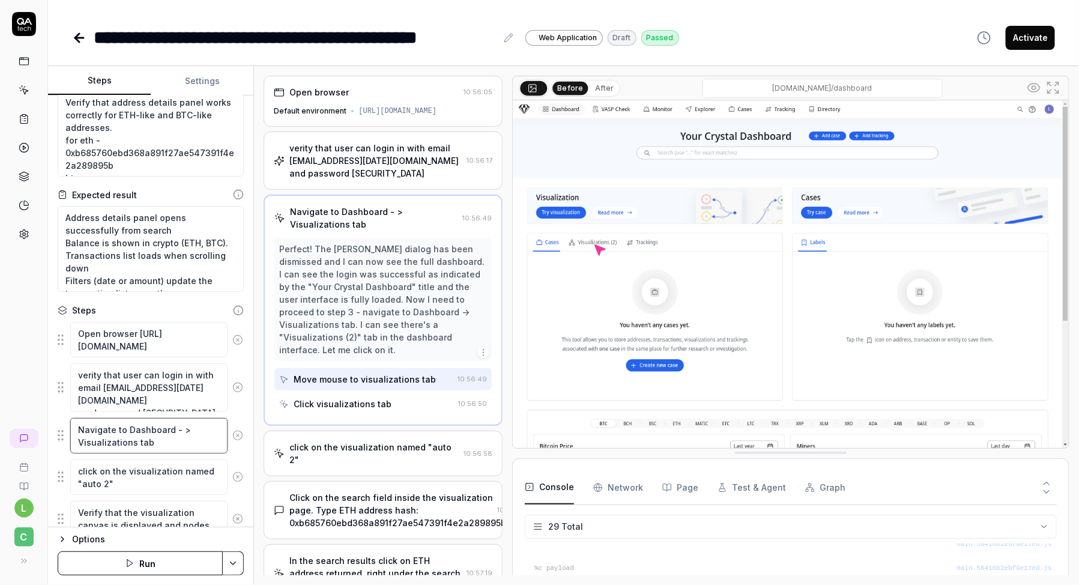
type textarea "*"
